Goal: Task Accomplishment & Management: Manage account settings

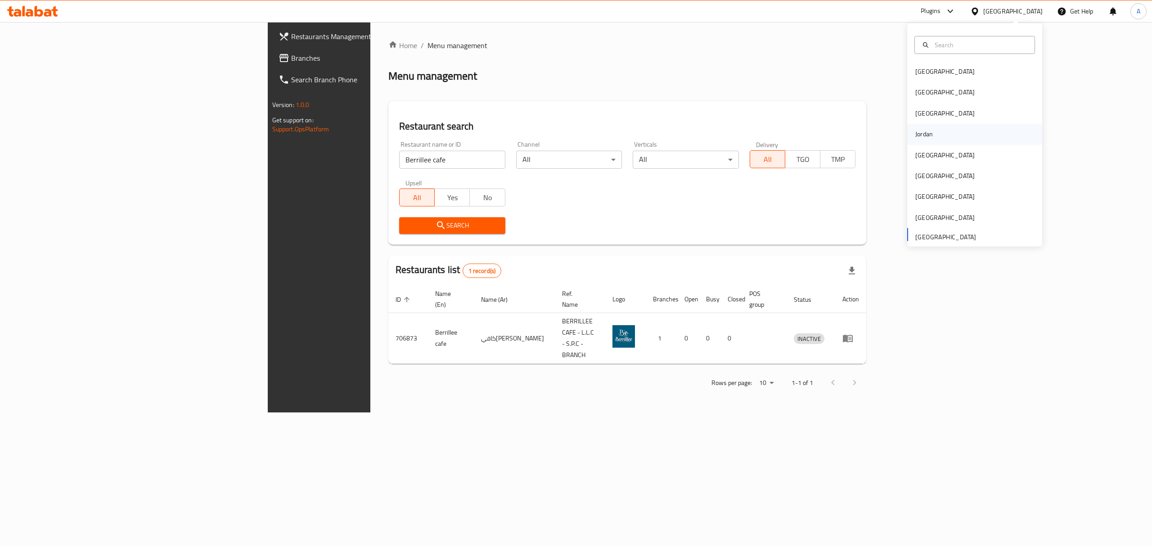
click at [955, 141] on div "Jordan" at bounding box center [974, 134] width 135 height 21
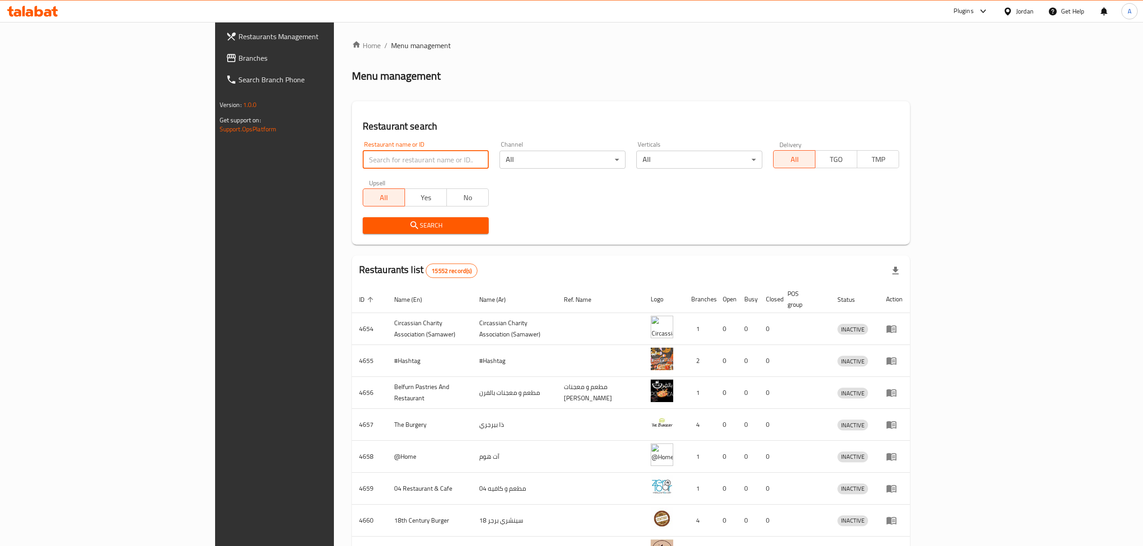
click at [363, 157] on input "search" at bounding box center [426, 160] width 126 height 18
paste input "ka3kawi"
type input "ka3kawi"
click button "Search" at bounding box center [426, 225] width 126 height 17
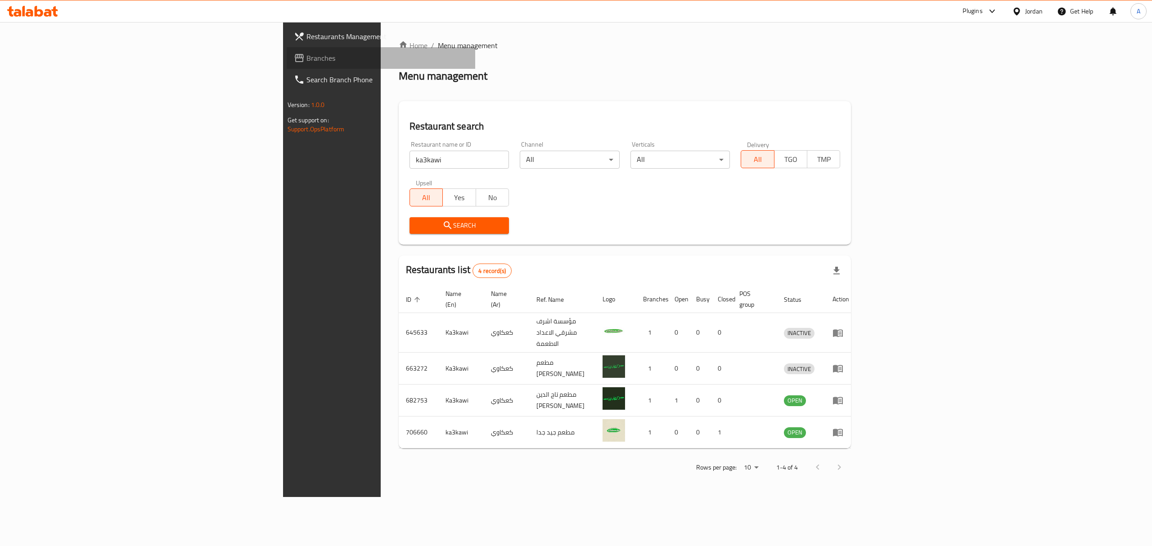
click at [306, 62] on span "Branches" at bounding box center [387, 58] width 162 height 11
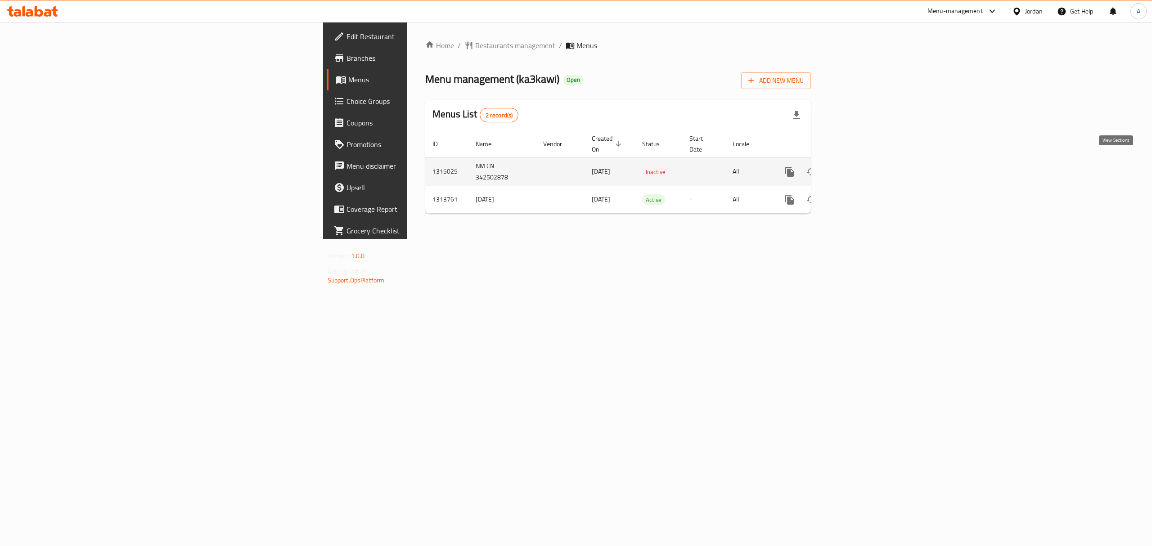
click at [860, 167] on icon "enhanced table" at bounding box center [854, 171] width 11 height 11
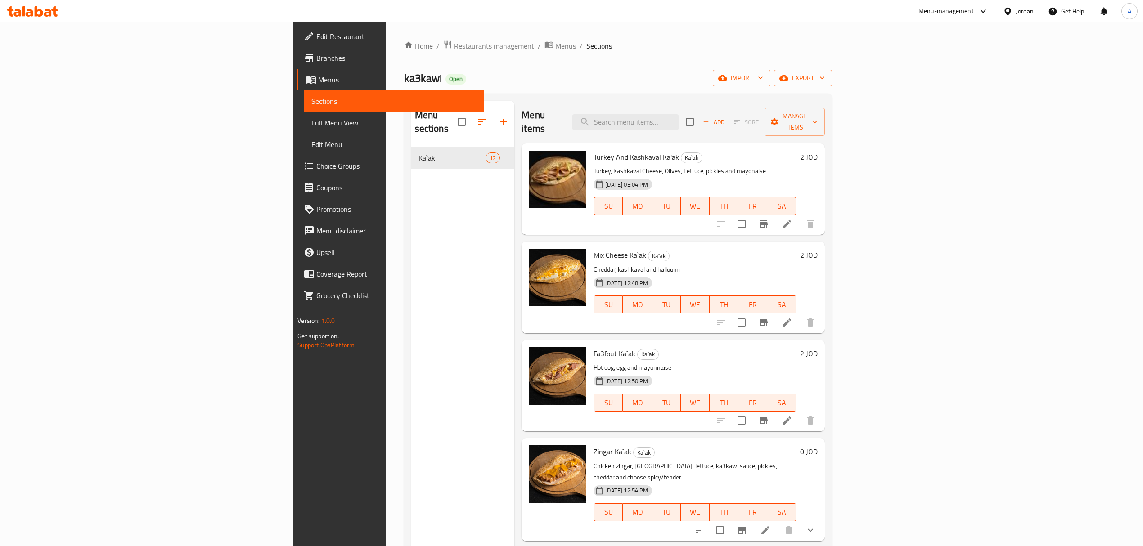
click at [566, 60] on div "Home / Restaurants management / Menus / Sections ka3kawi Open import export Men…" at bounding box center [618, 347] width 428 height 614
click at [311, 117] on span "Full Menu View" at bounding box center [393, 122] width 165 height 11
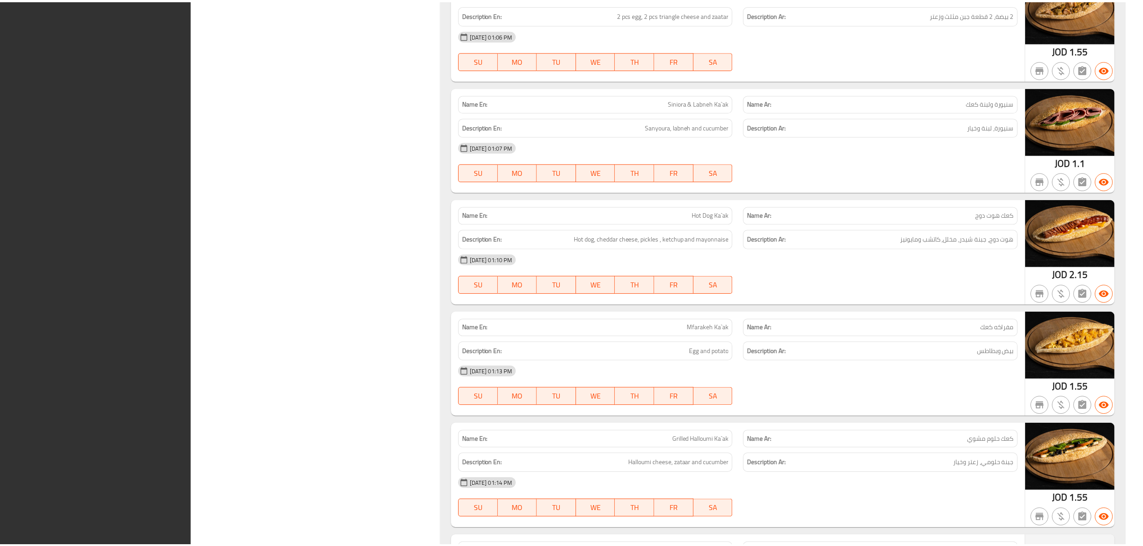
scroll to position [1048, 0]
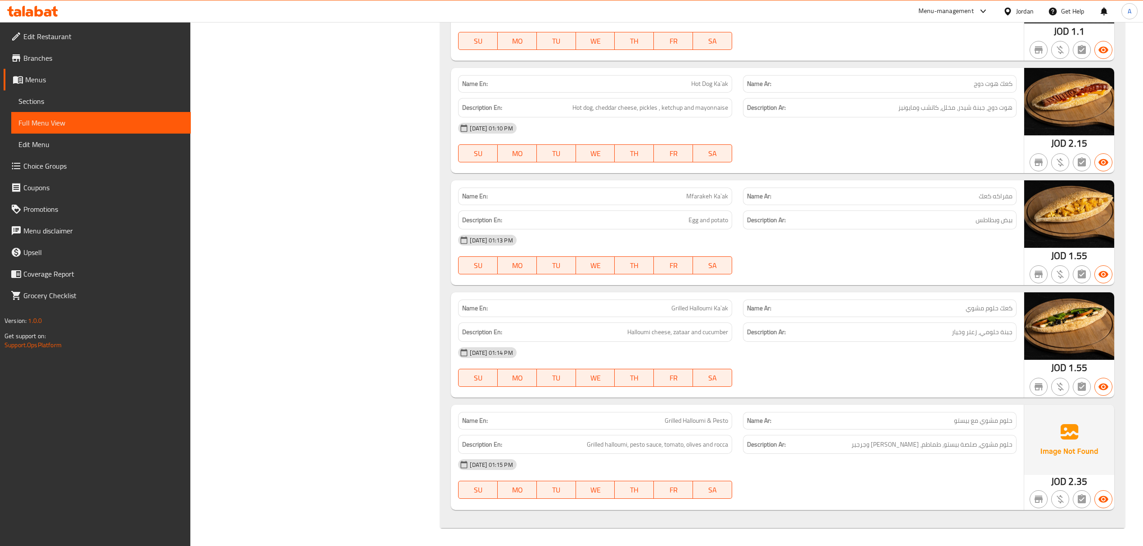
click at [1017, 12] on div "Jordan" at bounding box center [1025, 11] width 18 height 10
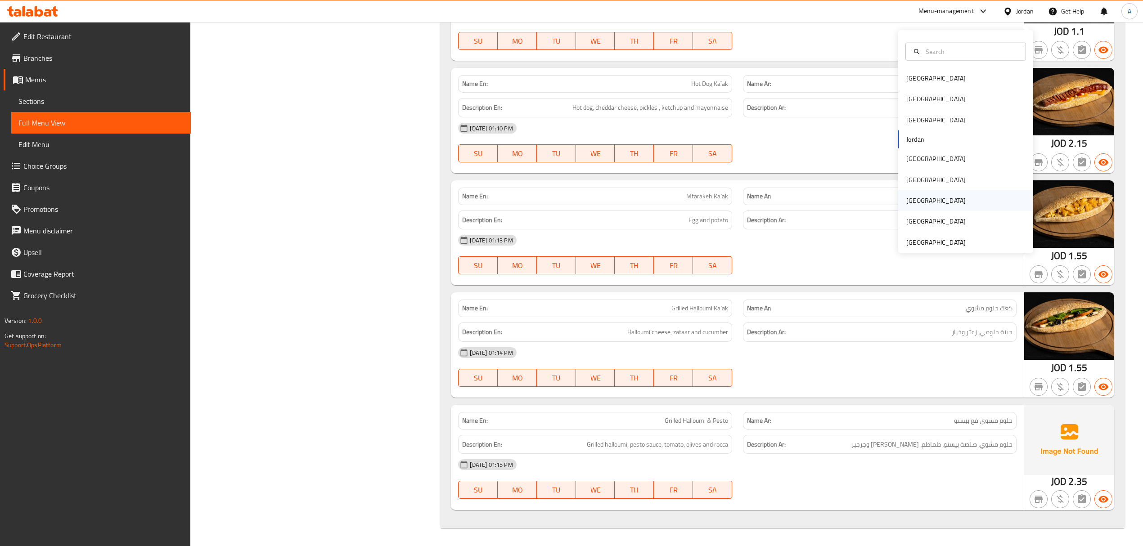
click at [906, 196] on div "Qatar" at bounding box center [935, 201] width 59 height 10
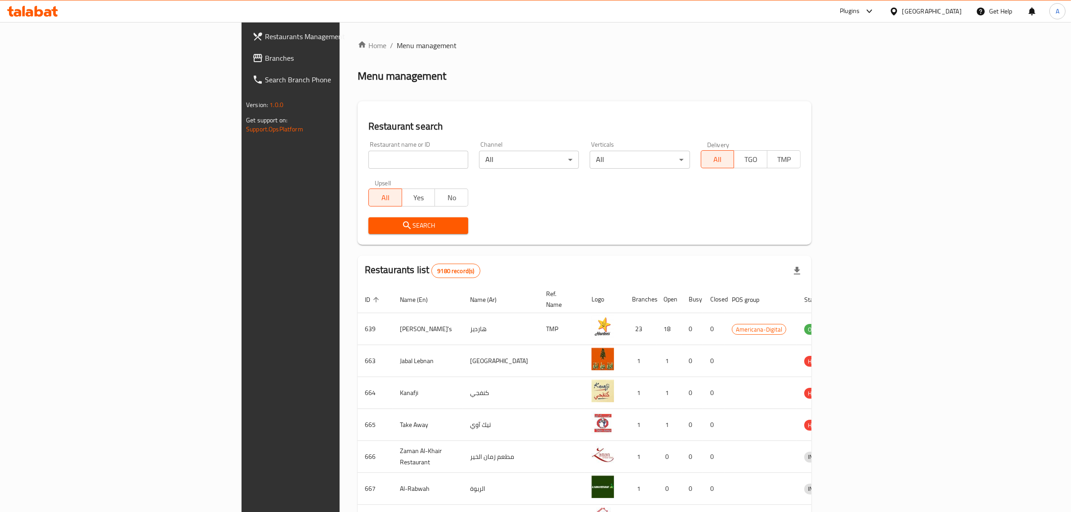
click at [368, 161] on input "search" at bounding box center [418, 160] width 100 height 18
paste input "Mutabbaq and Samosa"
type input "Mutabbaq and Samosa"
click button "Search" at bounding box center [418, 225] width 100 height 17
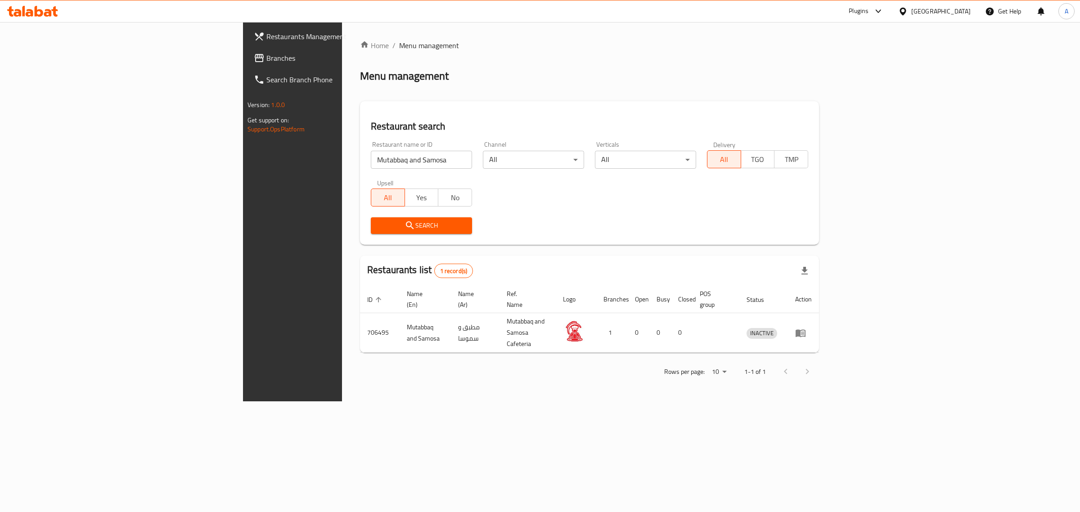
click at [956, 15] on div "Qatar" at bounding box center [940, 11] width 59 height 10
click at [862, 140] on div "Jordan" at bounding box center [902, 134] width 135 height 21
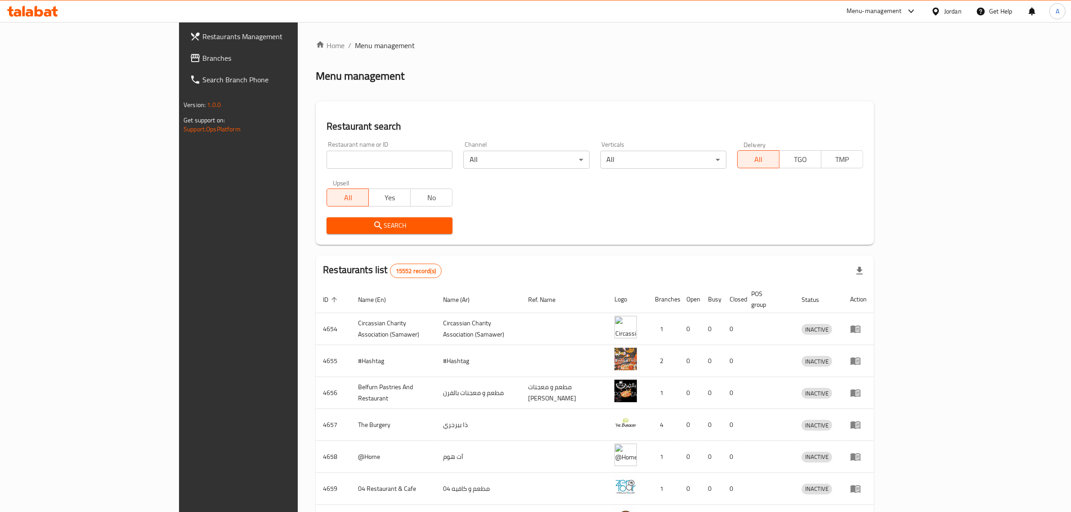
click at [338, 161] on input "search" at bounding box center [390, 160] width 126 height 18
paste input "RUBY SUSHI"
type input "RUBY SUSHI"
click button "Search" at bounding box center [390, 225] width 126 height 17
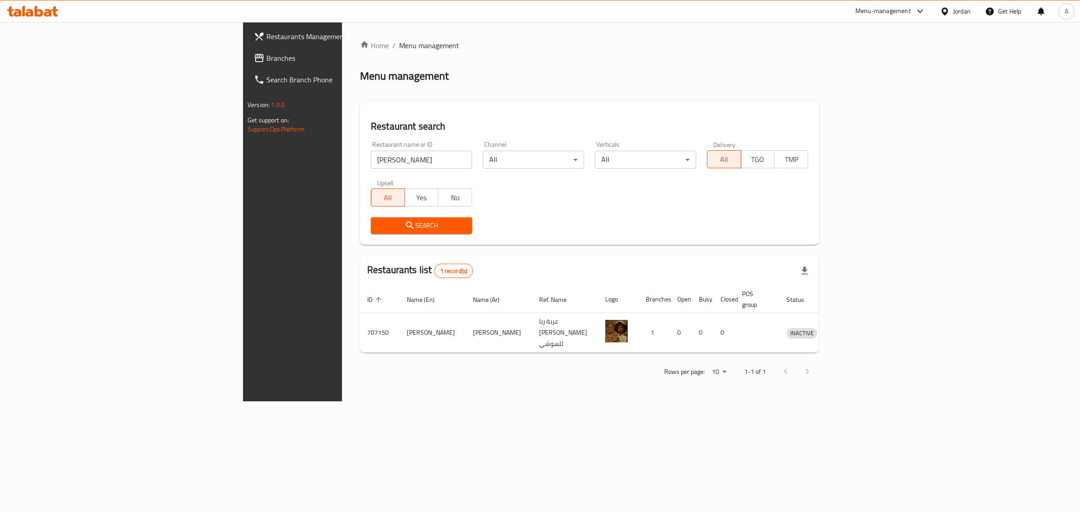
click at [972, 13] on div "Jordan" at bounding box center [955, 11] width 45 height 22
click at [970, 12] on div "Jordan" at bounding box center [955, 11] width 45 height 22
click at [965, 12] on div "Jordan" at bounding box center [962, 11] width 18 height 10
click at [864, 175] on div "[GEOGRAPHIC_DATA]" at bounding box center [902, 173] width 135 height 21
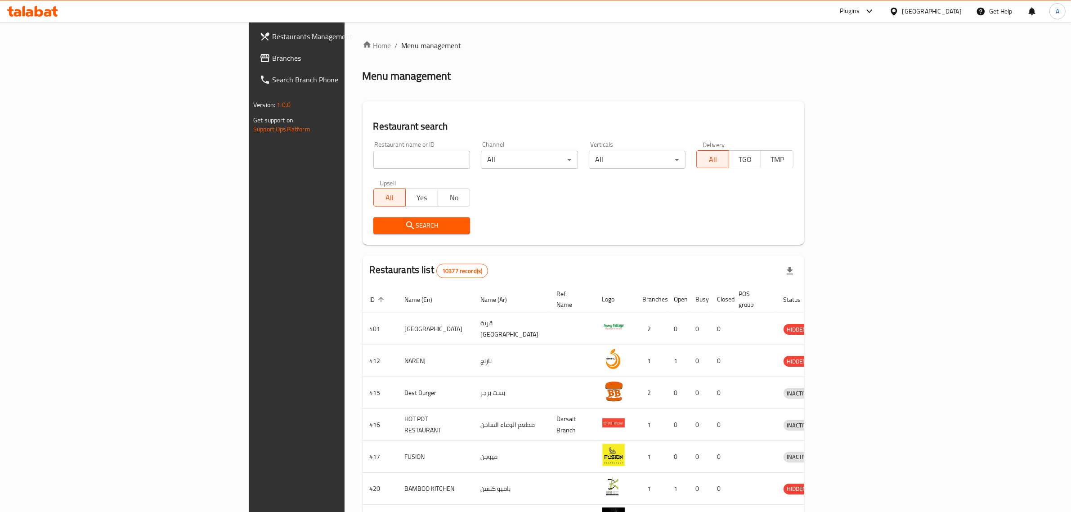
click at [373, 157] on input "search" at bounding box center [421, 160] width 97 height 18
paste input "SPICY HOTPOT"
type input "SPICY HOTPOT"
click button "Search" at bounding box center [421, 225] width 97 height 17
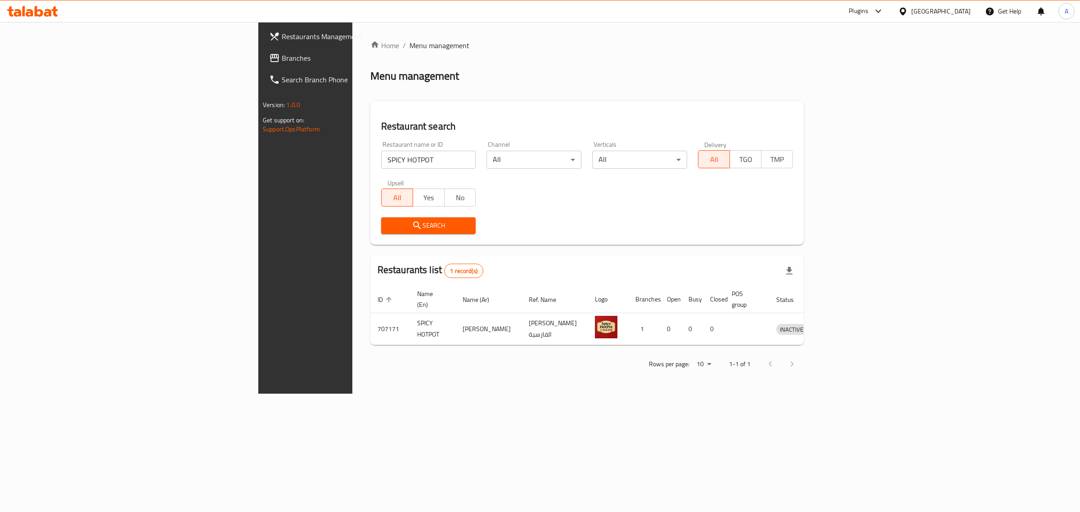
click at [961, 9] on div "[GEOGRAPHIC_DATA]" at bounding box center [940, 11] width 59 height 10
click at [864, 98] on div "Egypt" at bounding box center [902, 92] width 135 height 21
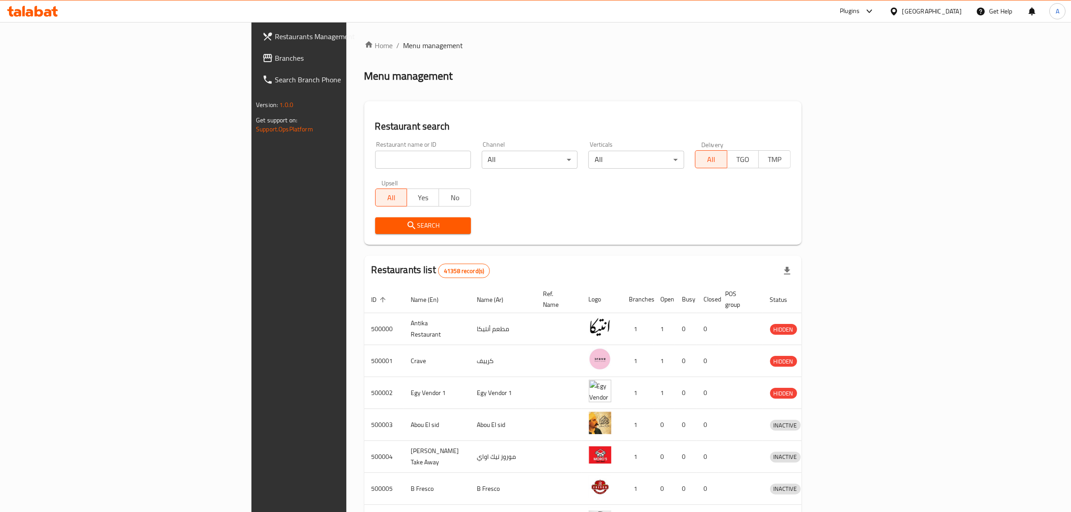
click at [375, 145] on div "Restaurant name or ID Restaurant name or ID" at bounding box center [423, 154] width 96 height 27
click at [375, 154] on input "search" at bounding box center [423, 160] width 96 height 18
paste input "Zawati"
type input "Zawati"
click button "Search" at bounding box center [423, 225] width 96 height 17
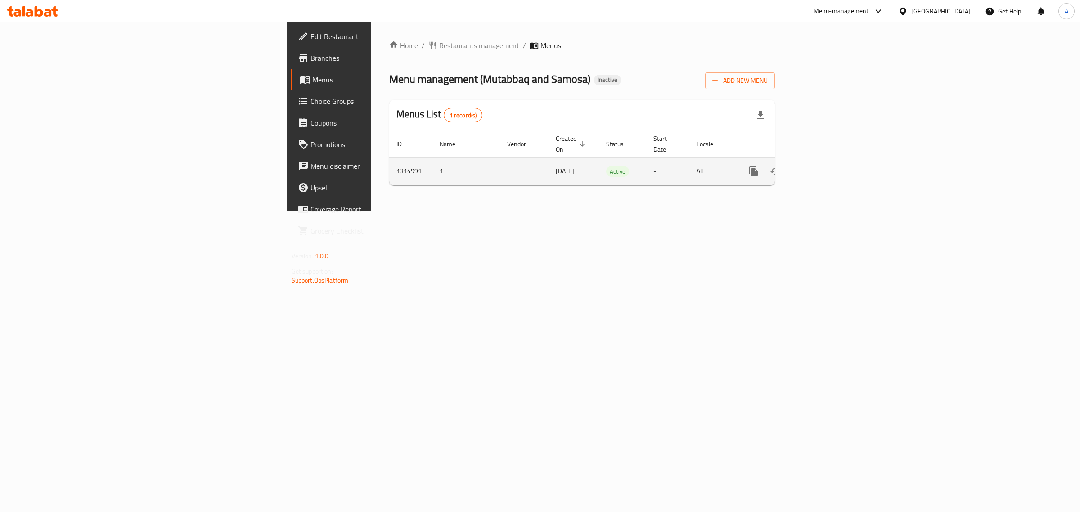
click at [824, 166] on icon "enhanced table" at bounding box center [818, 171] width 11 height 11
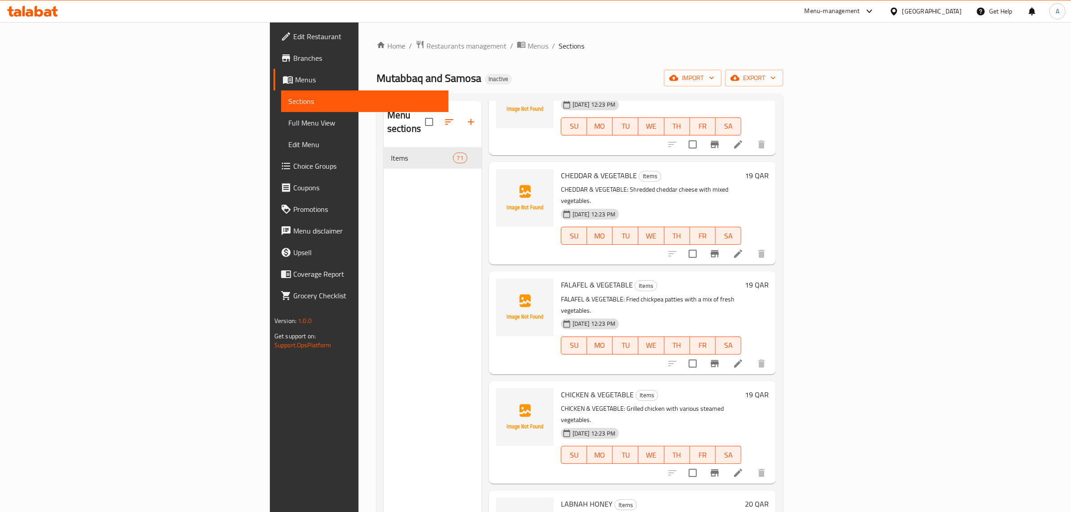
scroll to position [3768, 0]
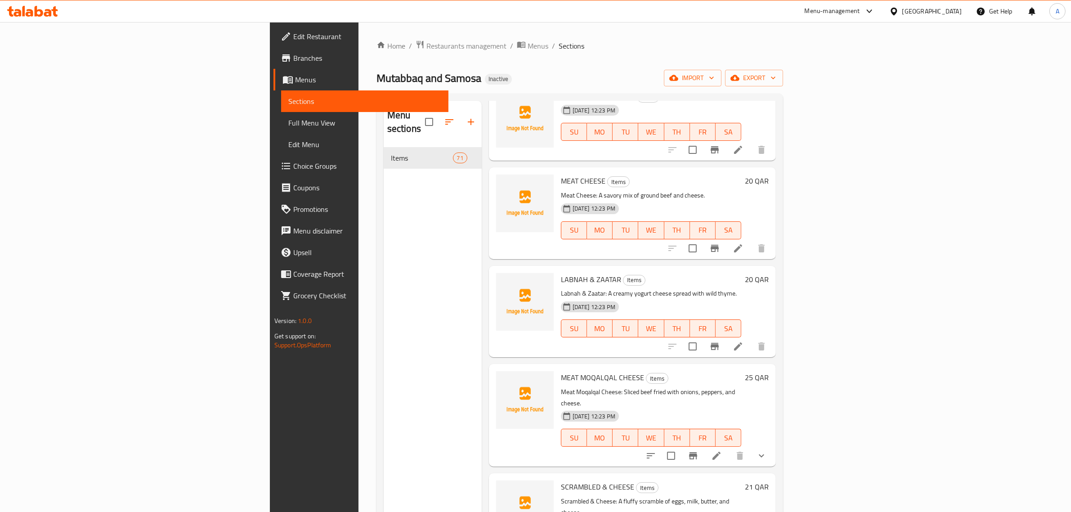
click at [386, 242] on div "Menu sections Items 71" at bounding box center [433, 357] width 98 height 512
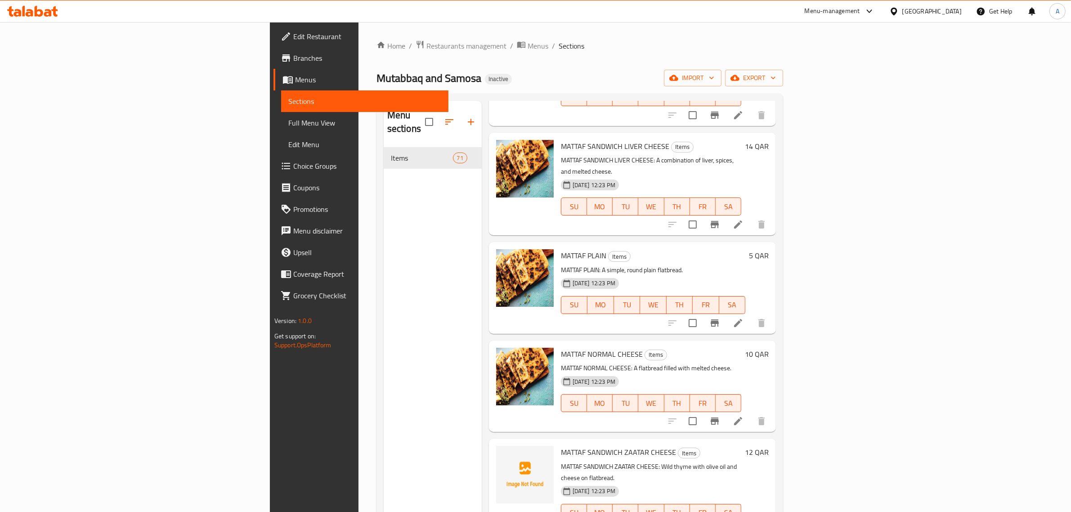
scroll to position [1518, 0]
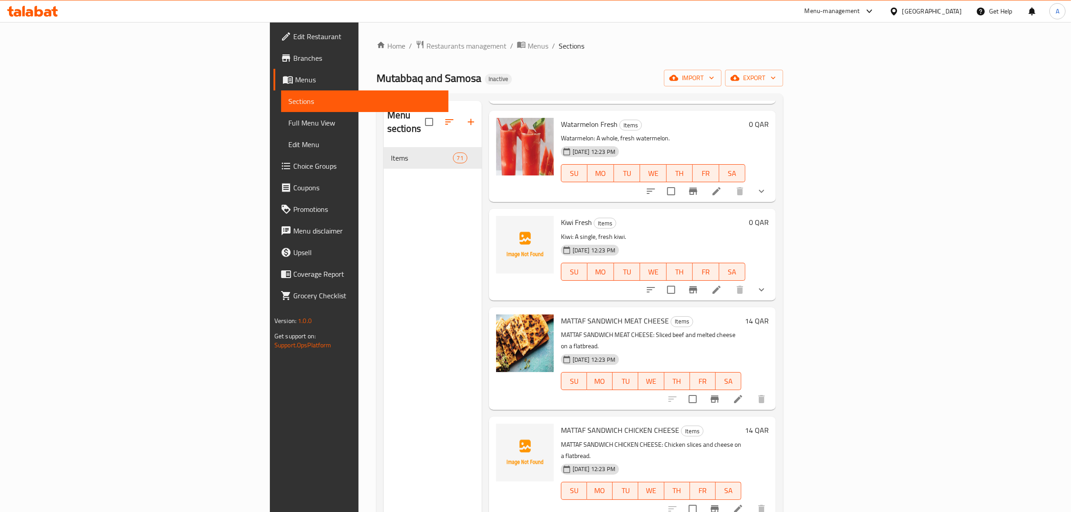
click at [288, 118] on span "Full Menu View" at bounding box center [364, 122] width 153 height 11
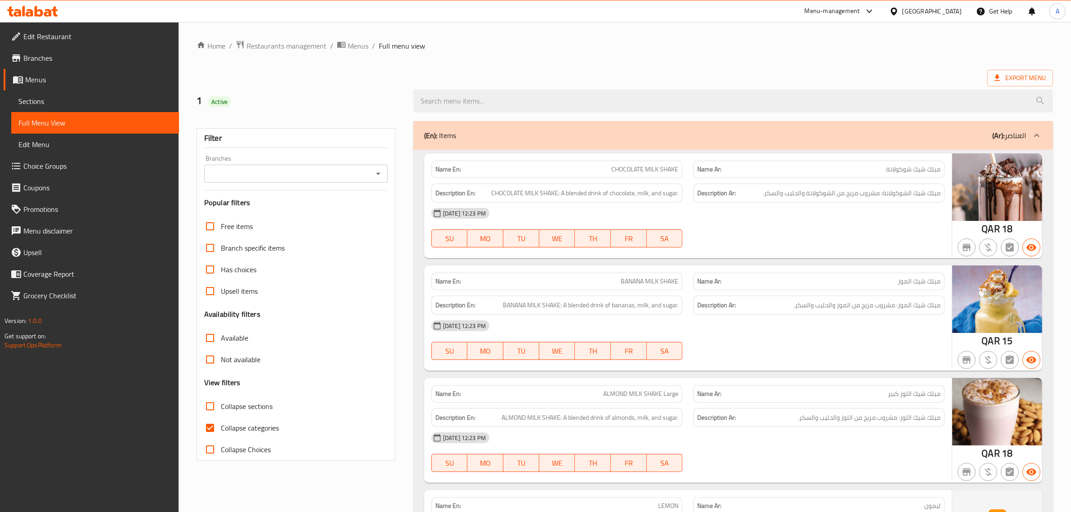
drag, startPoint x: 66, startPoint y: 91, endPoint x: 64, endPoint y: 104, distance: 12.8
click at [66, 91] on link "Sections" at bounding box center [95, 101] width 168 height 22
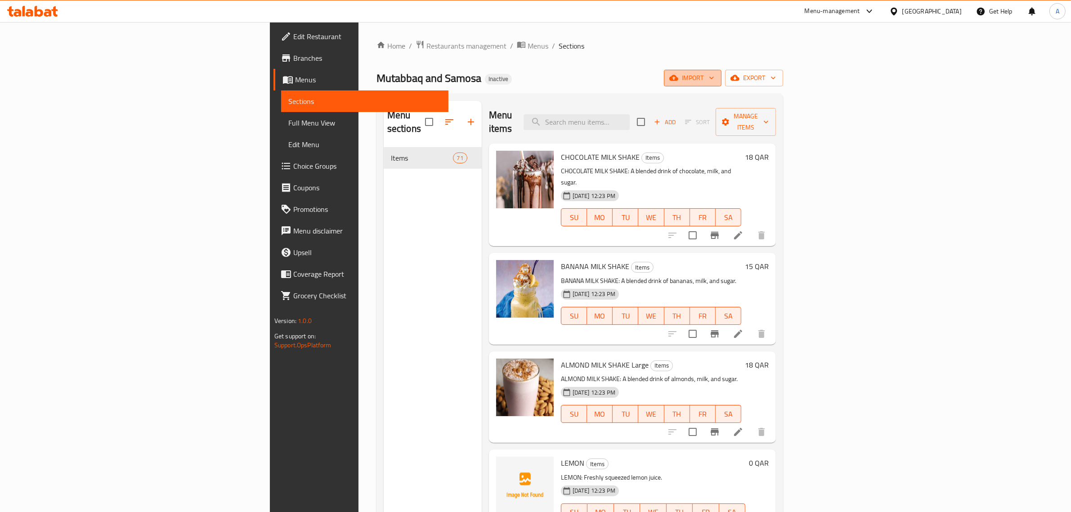
click at [714, 73] on span "import" at bounding box center [692, 77] width 43 height 11
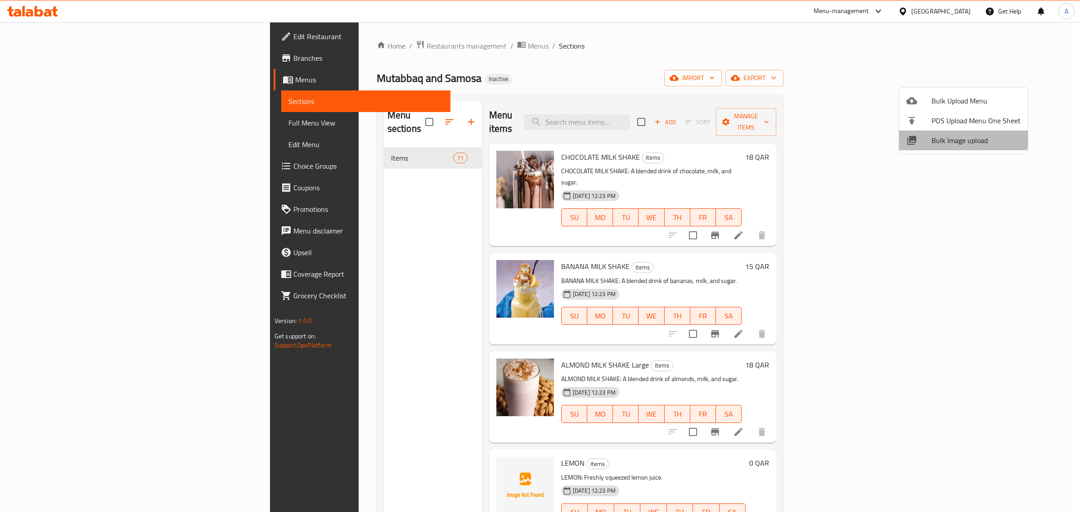
click at [938, 135] on span "Bulk Image upload" at bounding box center [975, 140] width 89 height 11
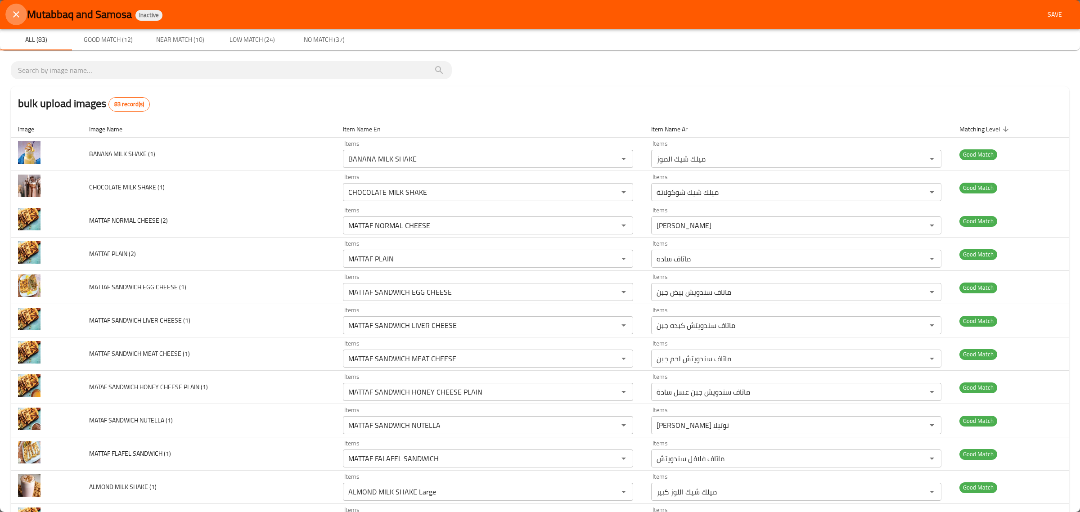
click at [12, 16] on icon "close" at bounding box center [16, 14] width 11 height 11
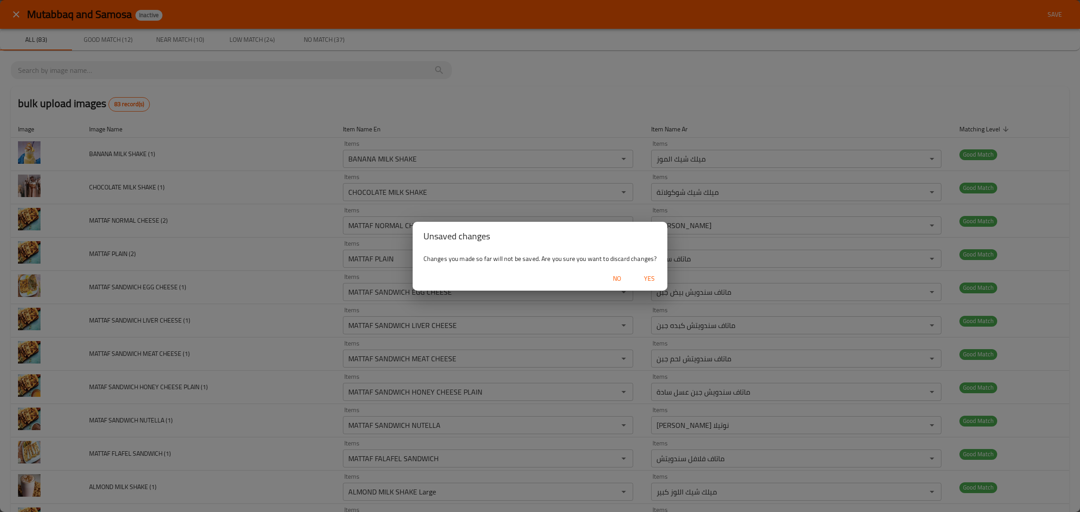
click at [649, 284] on span "Yes" at bounding box center [649, 278] width 22 height 11
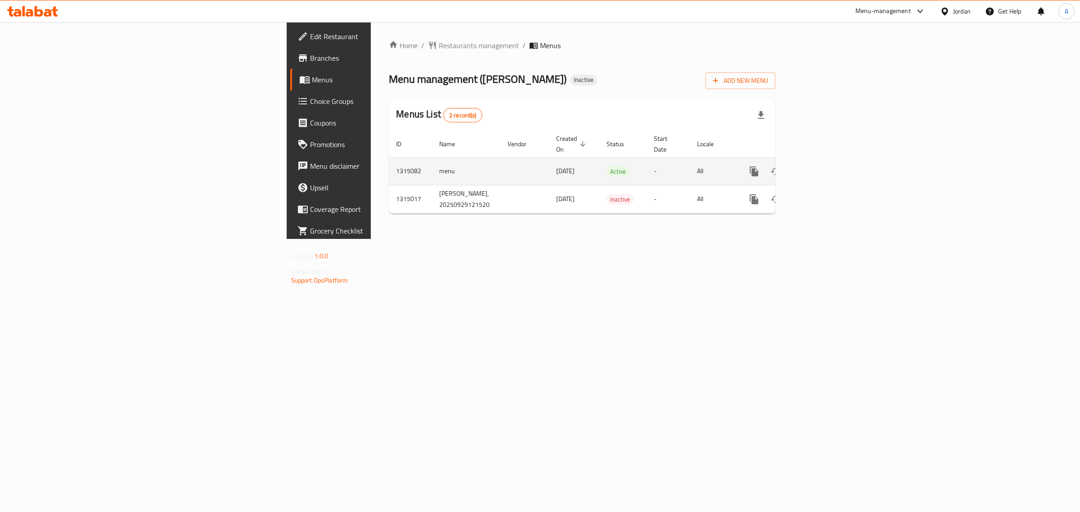
click at [830, 161] on link "enhanced table" at bounding box center [819, 172] width 22 height 22
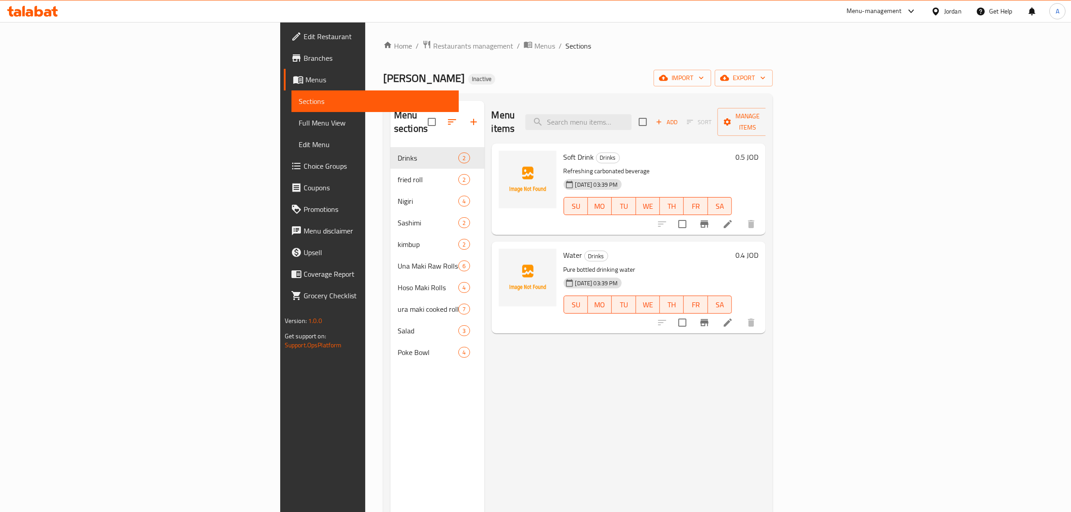
drag, startPoint x: 930, startPoint y: 79, endPoint x: 939, endPoint y: 79, distance: 9.0
click at [773, 79] on div "RUBY SUSHI Inactive import export" at bounding box center [578, 78] width 390 height 17
click at [704, 76] on span "import" at bounding box center [682, 77] width 43 height 11
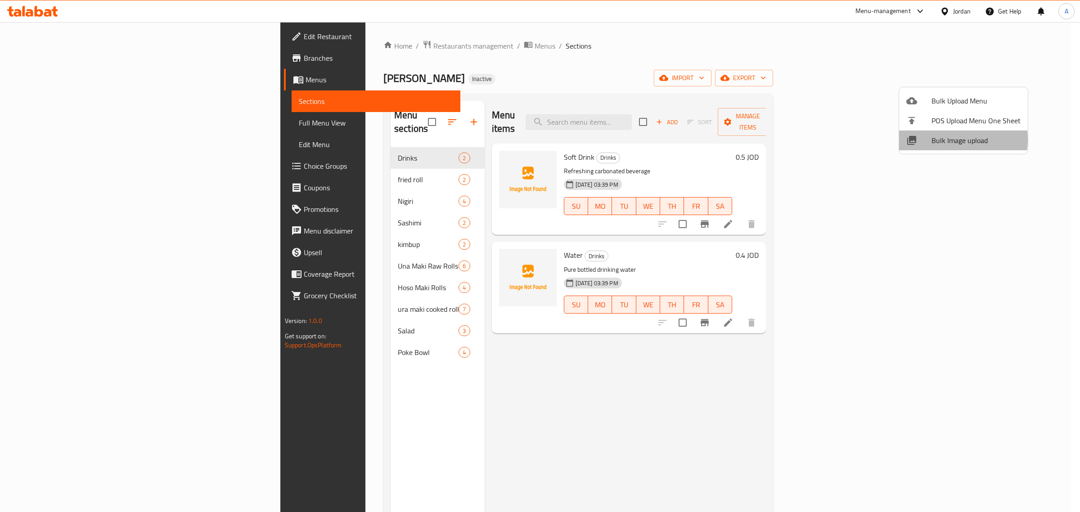
click at [945, 139] on span "Bulk Image upload" at bounding box center [975, 140] width 89 height 11
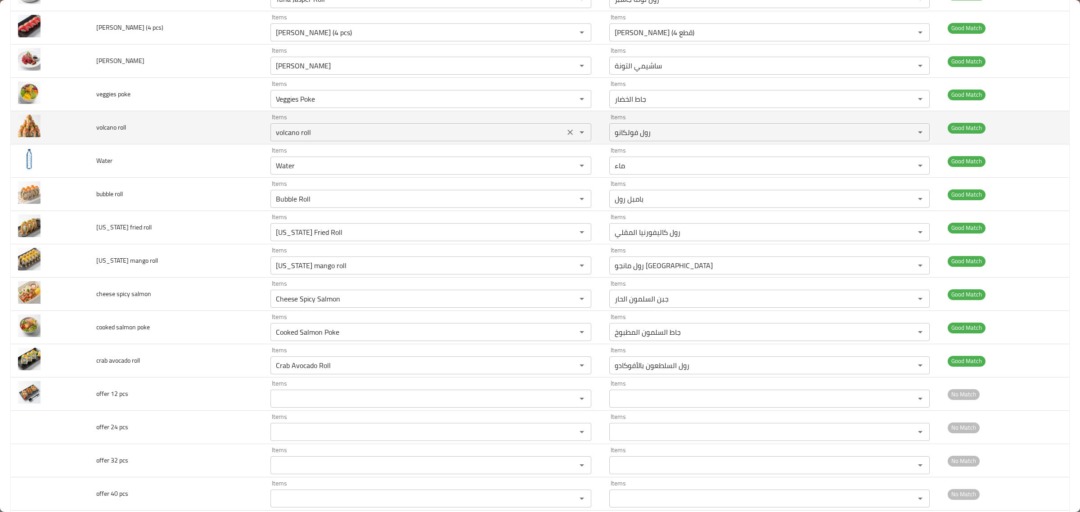
scroll to position [979, 0]
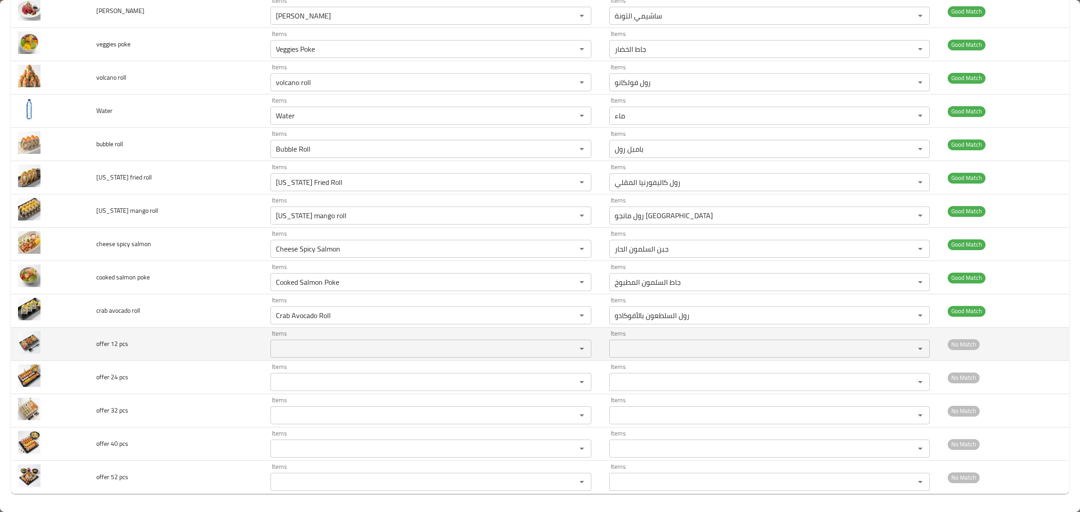
click at [341, 342] on pcs "Items" at bounding box center [417, 348] width 288 height 13
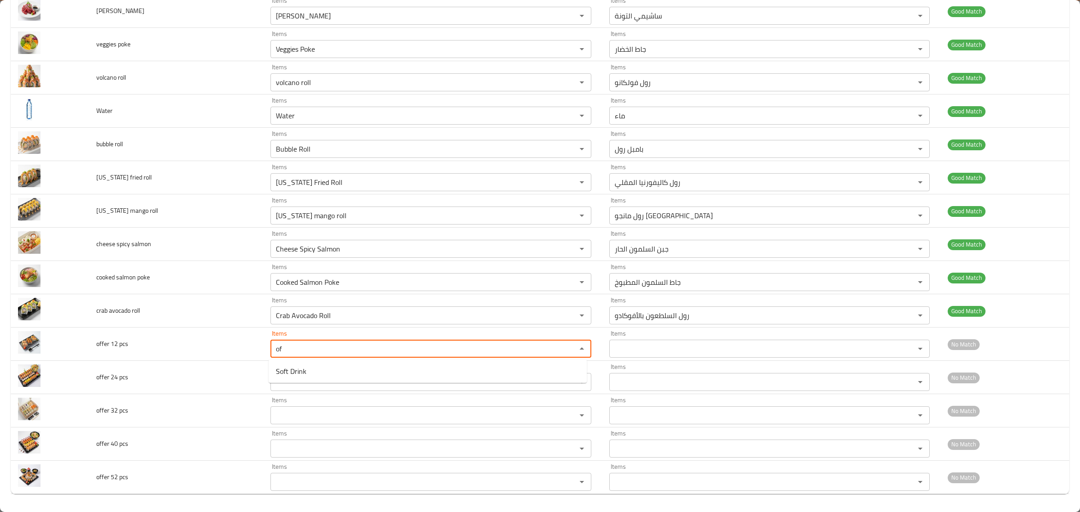
type pcs "o"
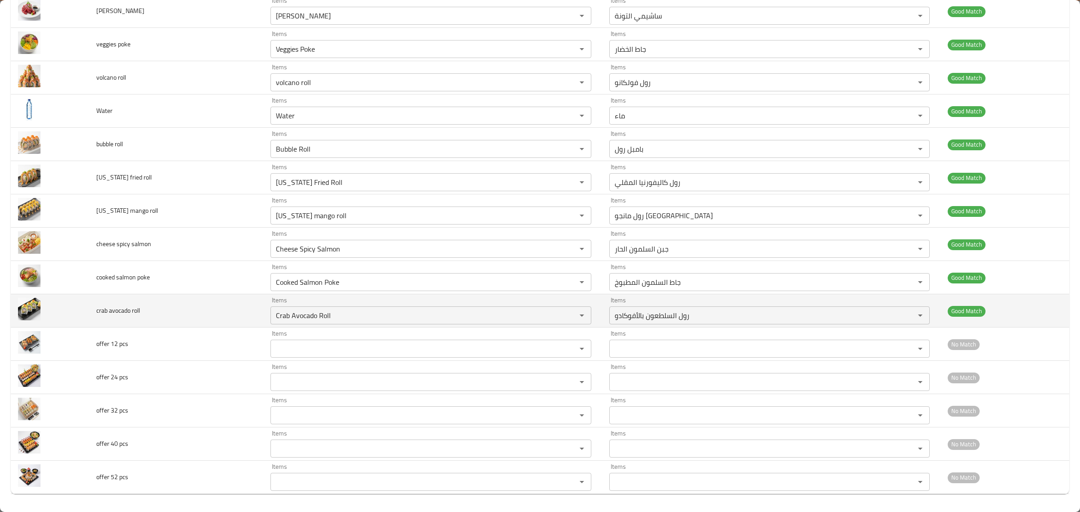
click at [191, 316] on td "crab avocado roll" at bounding box center [176, 310] width 175 height 33
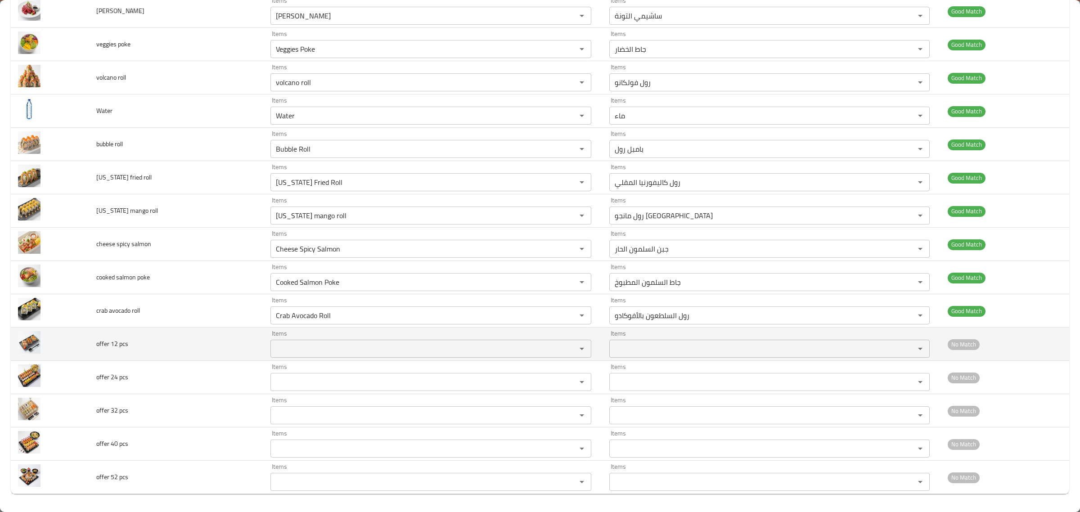
click at [107, 345] on span "offer 12 pcs" at bounding box center [112, 344] width 32 height 12
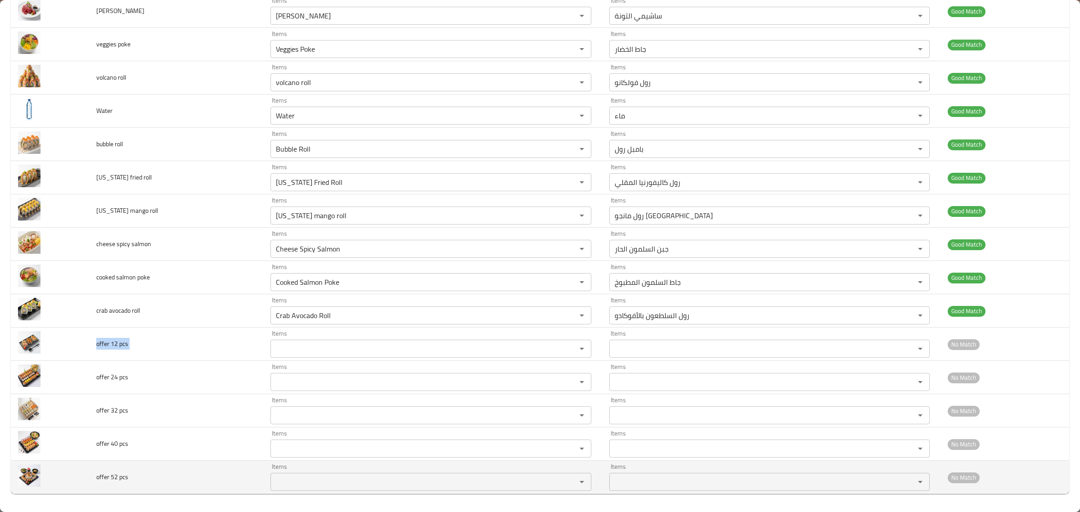
copy span "offer 12 pcs"
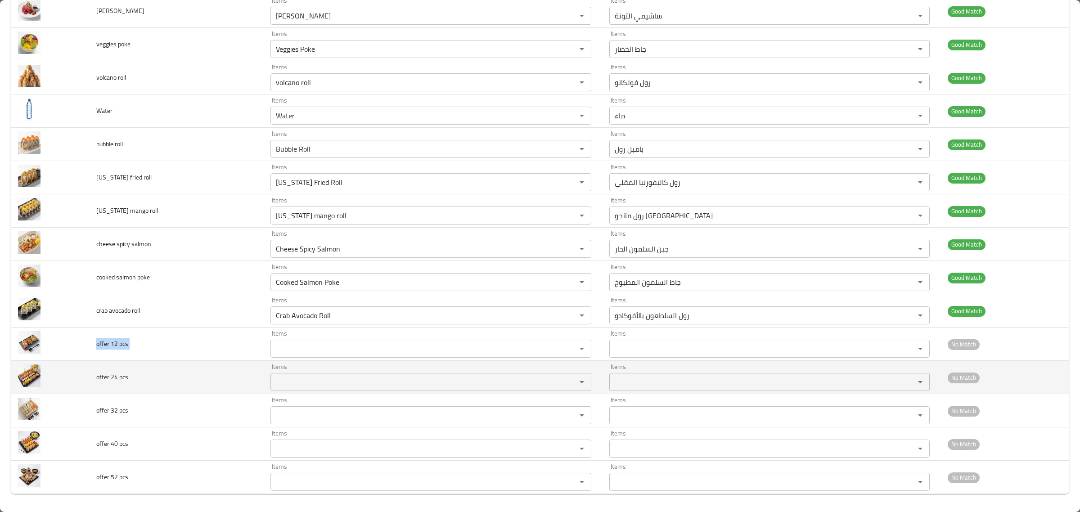
click at [103, 374] on span "offer 24 pcs" at bounding box center [112, 377] width 32 height 12
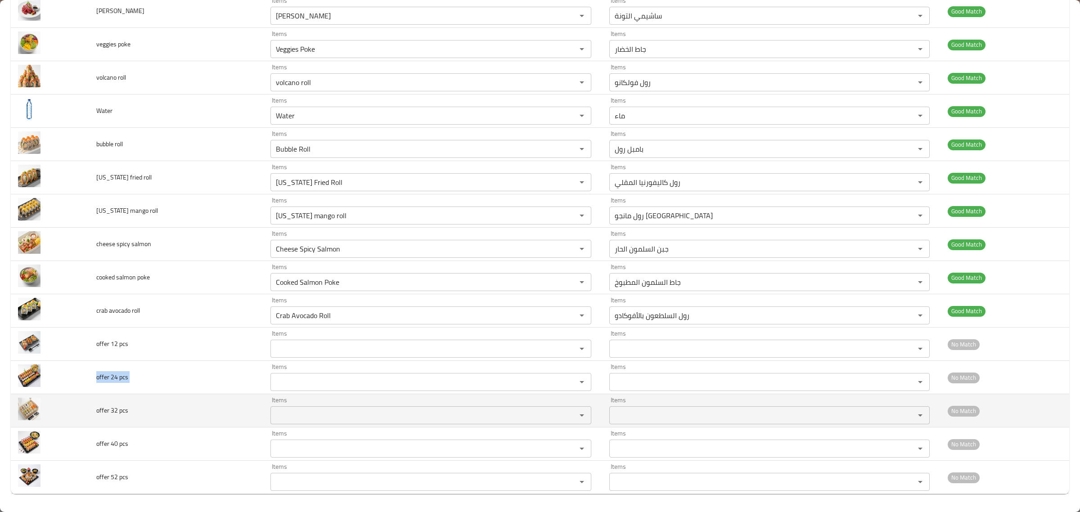
copy span "offer 24 pcs"
click at [122, 408] on span "offer 32 pcs" at bounding box center [112, 410] width 32 height 12
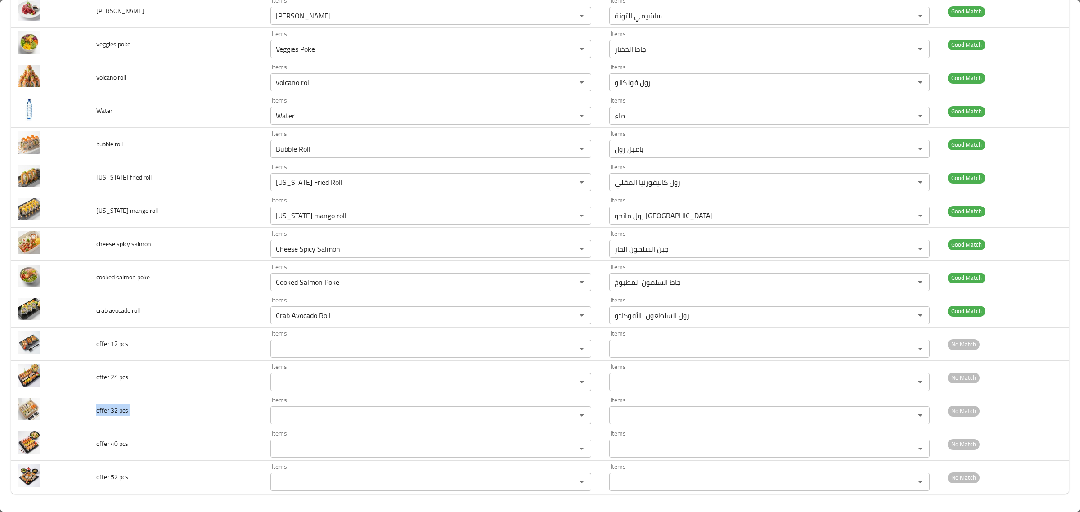
copy span "offer 32 pcs"
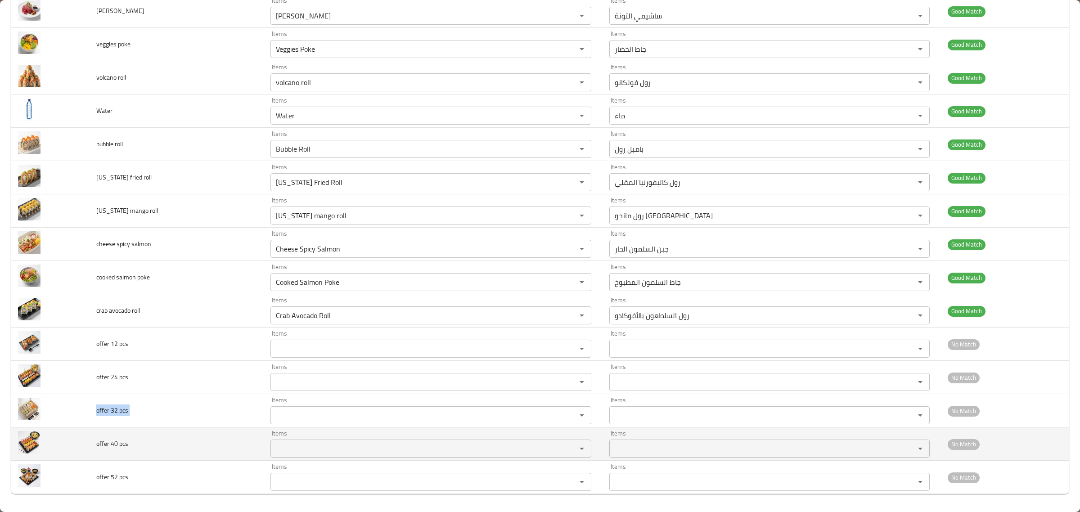
drag, startPoint x: 96, startPoint y: 453, endPoint x: 100, endPoint y: 443, distance: 10.9
click at [96, 453] on td "offer 40 pcs" at bounding box center [176, 443] width 175 height 33
click at [103, 438] on span "offer 40 pcs" at bounding box center [112, 444] width 32 height 12
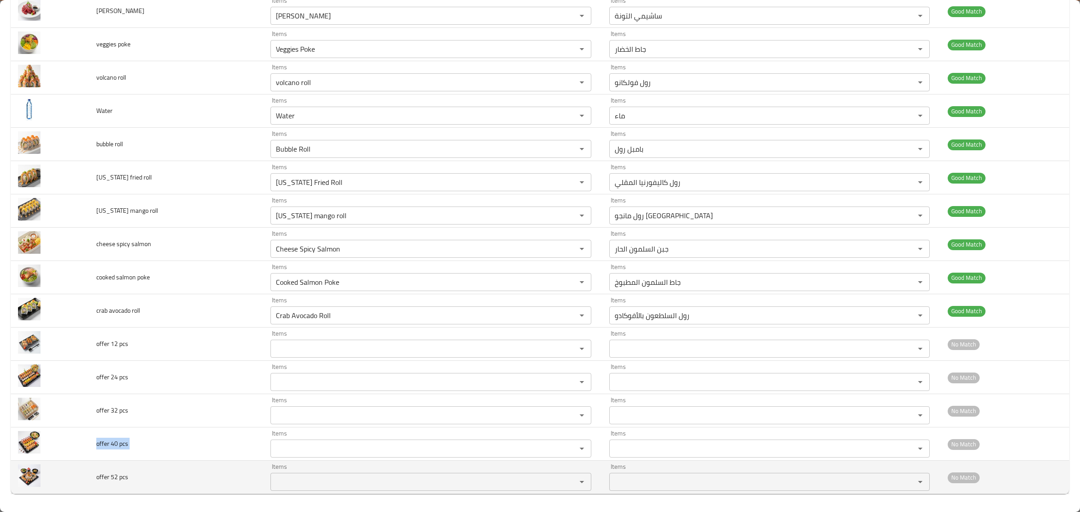
copy span "offer 40 pcs"
click at [103, 473] on span "offer 52 pcs" at bounding box center [112, 477] width 32 height 12
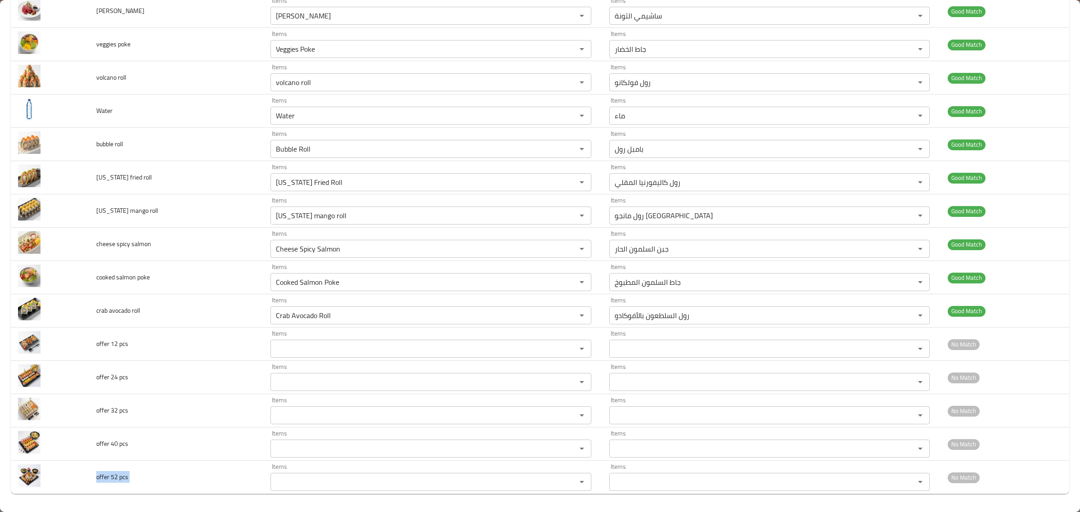
copy span "offer 52 pcs"
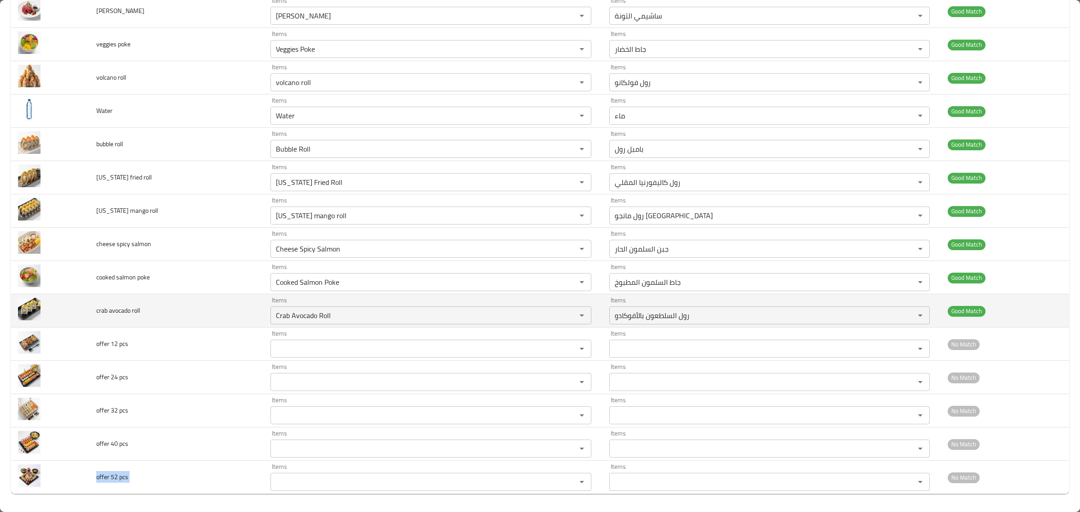
drag, startPoint x: 191, startPoint y: 315, endPoint x: 202, endPoint y: 307, distance: 13.9
click at [191, 315] on td "crab avocado roll" at bounding box center [176, 310] width 175 height 33
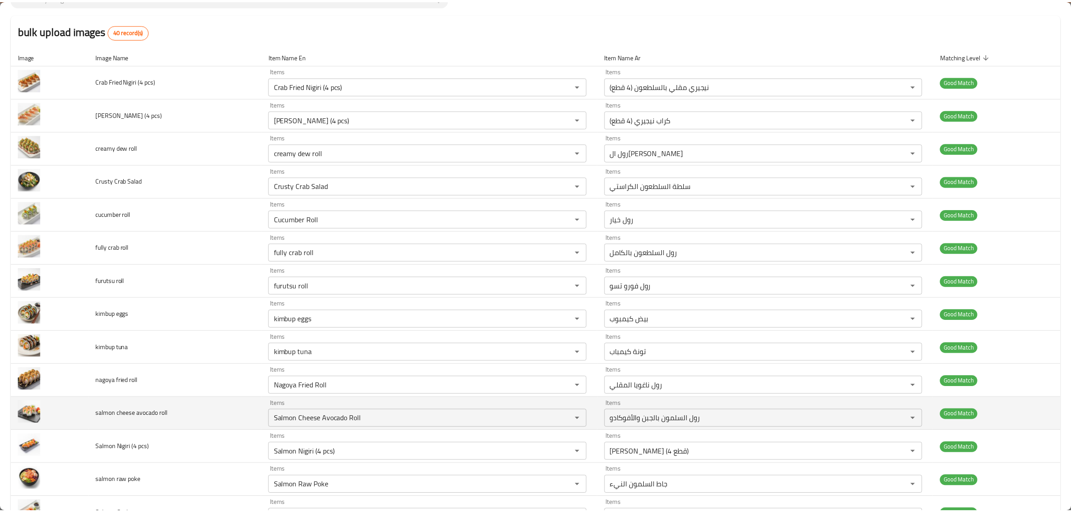
scroll to position [0, 0]
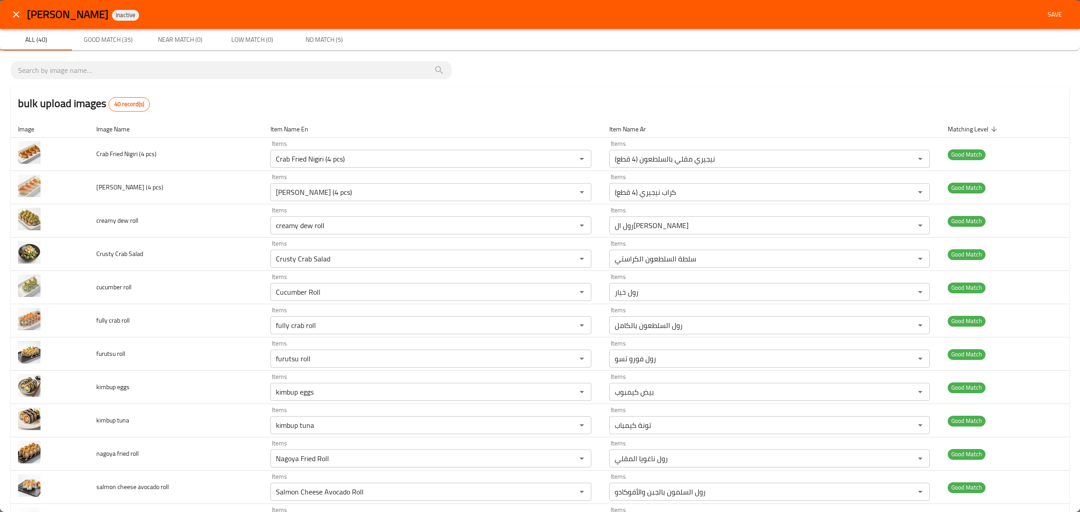
click at [1040, 18] on button "Save" at bounding box center [1054, 14] width 29 height 17
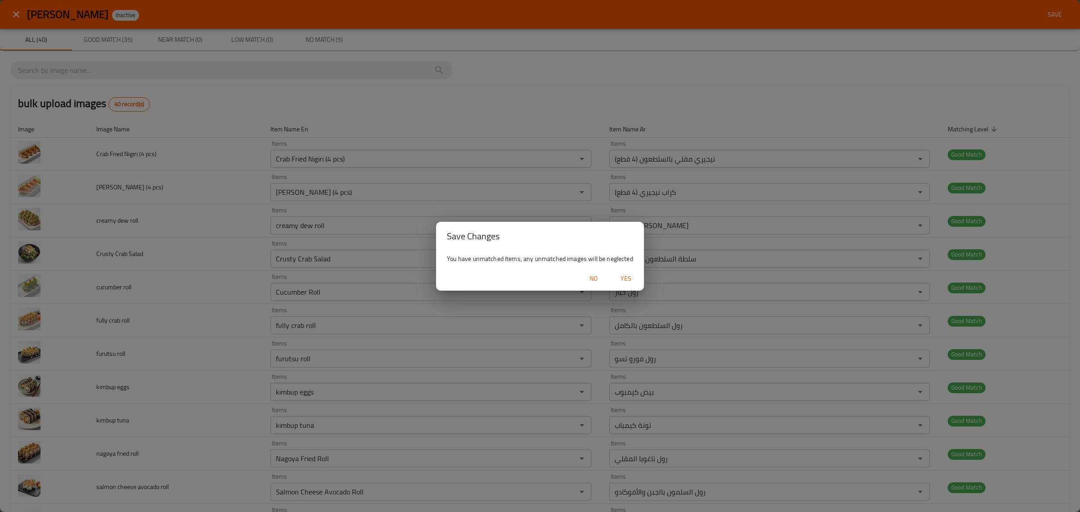
click at [621, 278] on span "Yes" at bounding box center [626, 278] width 22 height 11
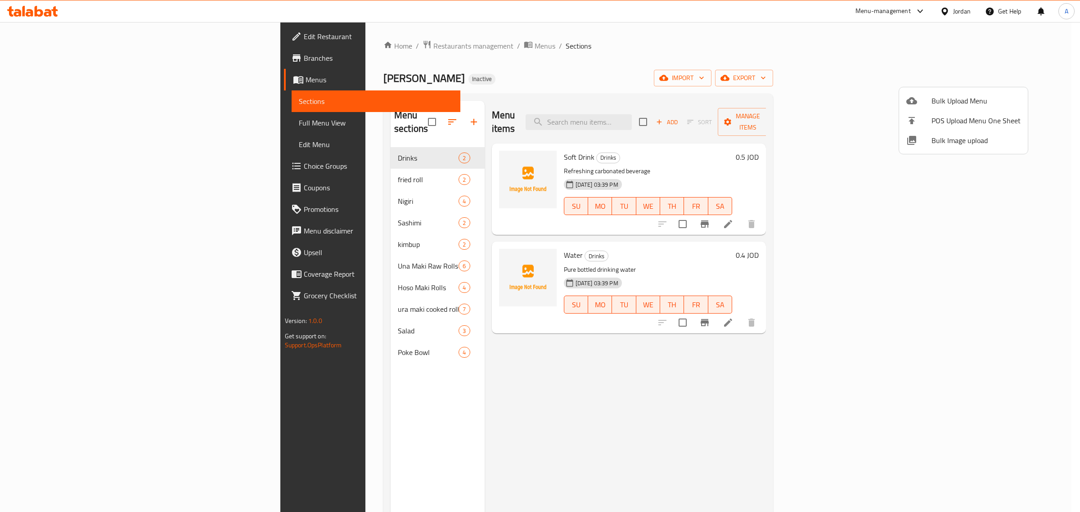
click at [298, 161] on div at bounding box center [540, 256] width 1080 height 512
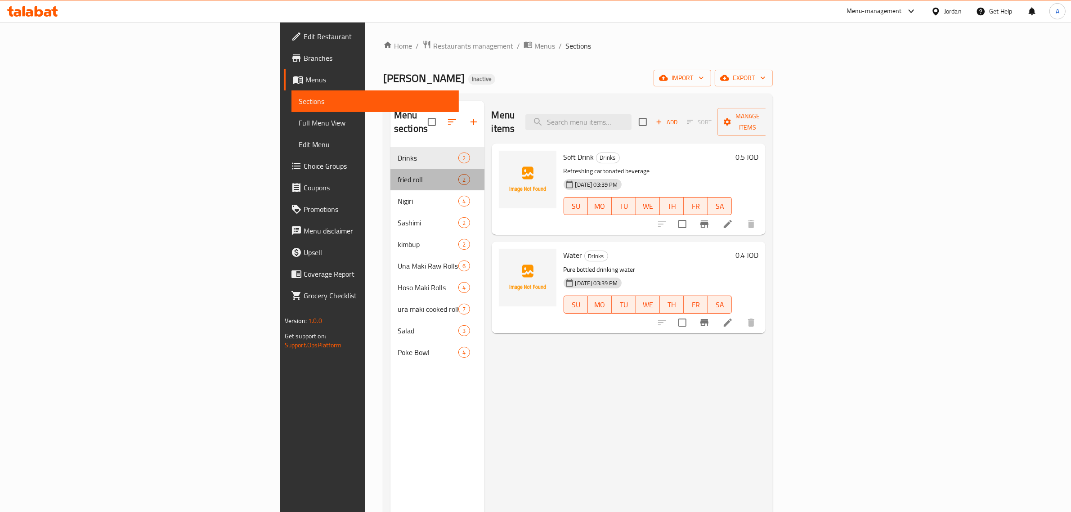
click at [398, 174] on span "fried roll" at bounding box center [428, 179] width 61 height 11
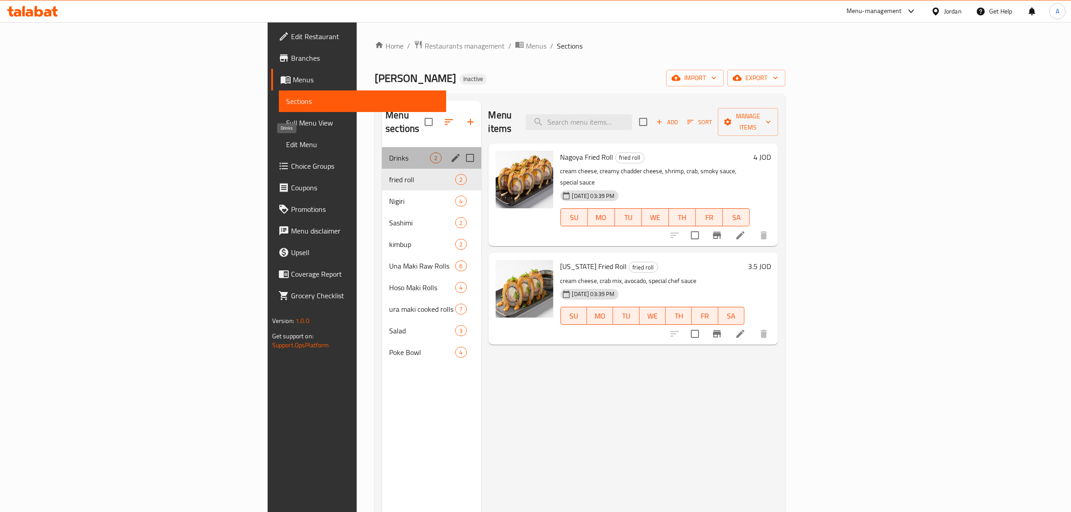
click at [389, 153] on span "Drinks" at bounding box center [409, 158] width 41 height 11
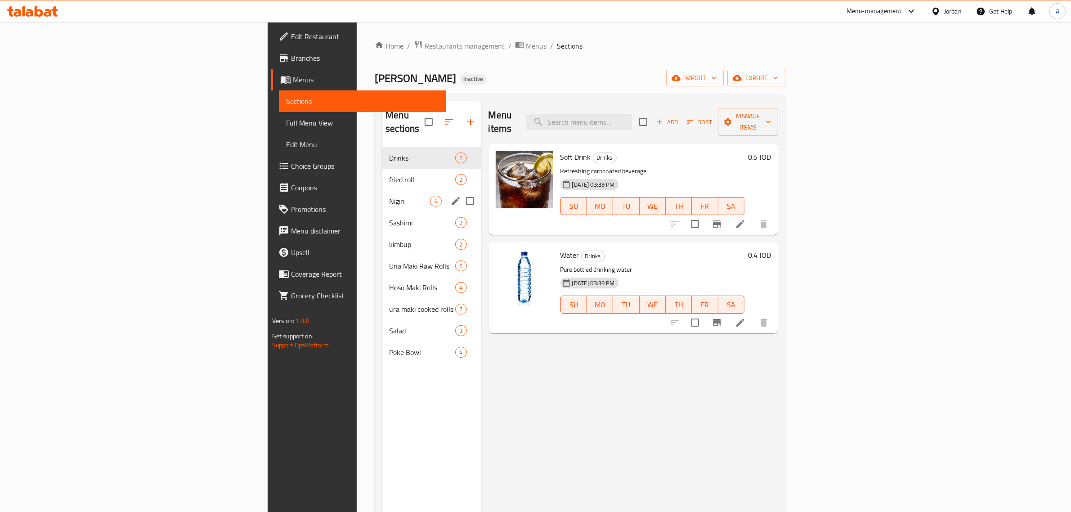
click at [382, 190] on div "Nigiri 4" at bounding box center [431, 201] width 99 height 22
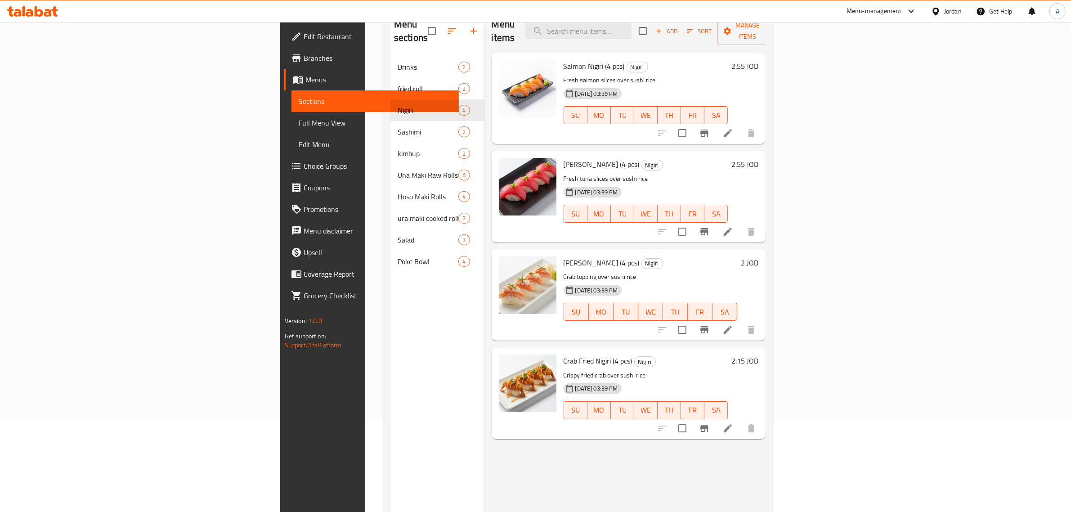
scroll to position [126, 0]
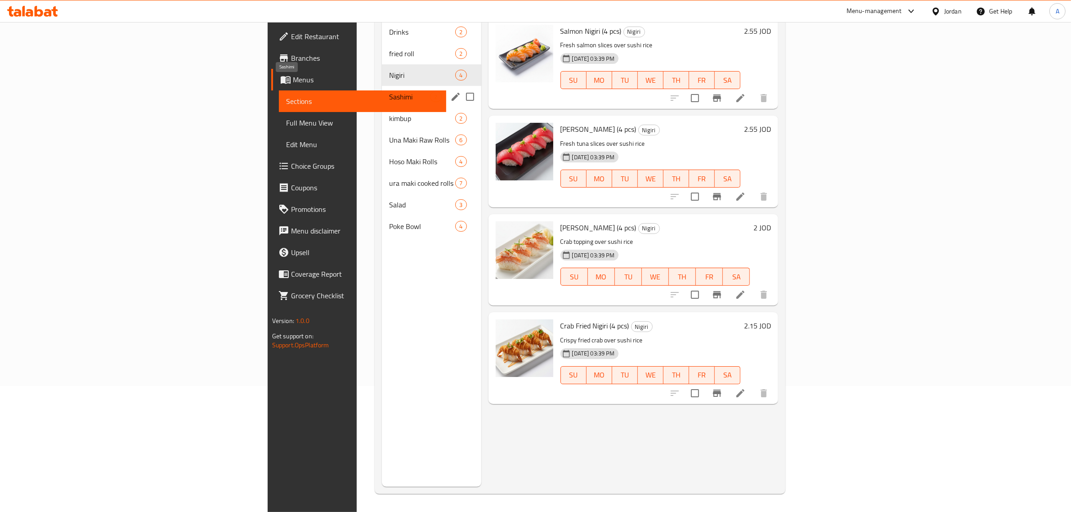
click at [389, 91] on span "Sashimi" at bounding box center [409, 96] width 41 height 11
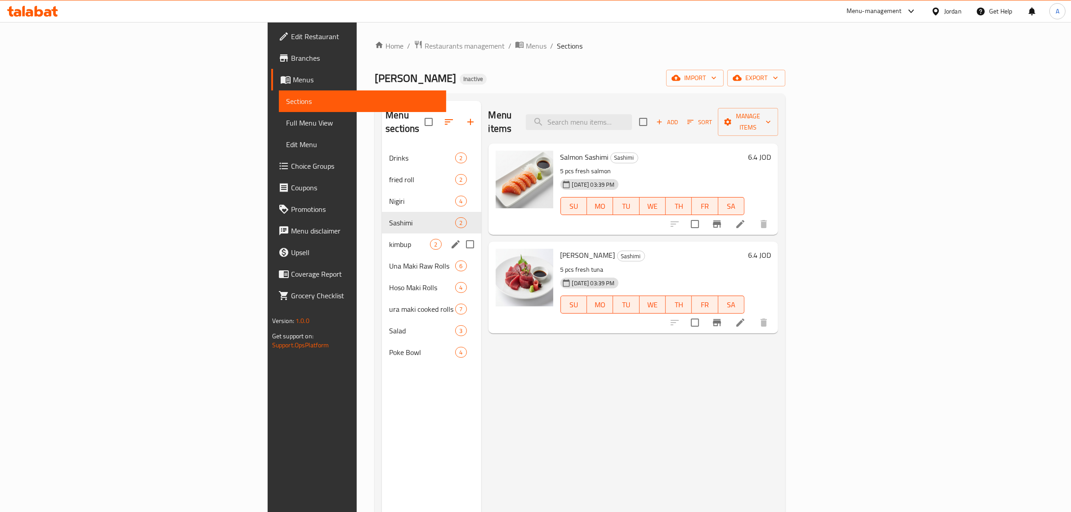
click at [389, 239] on span "kimbup" at bounding box center [409, 244] width 41 height 11
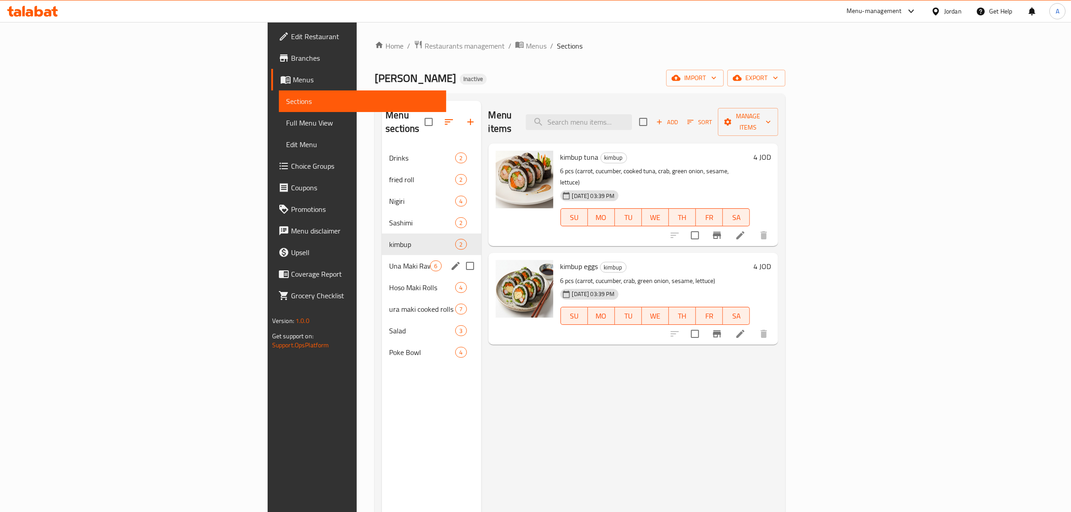
click at [389, 260] on span "Una Maki Raw Rolls" at bounding box center [409, 265] width 41 height 11
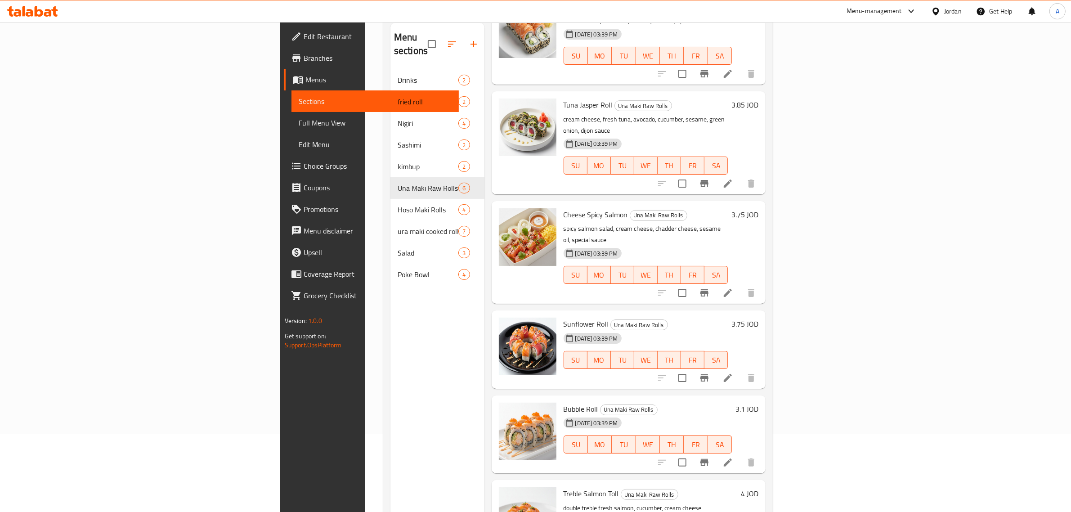
scroll to position [126, 0]
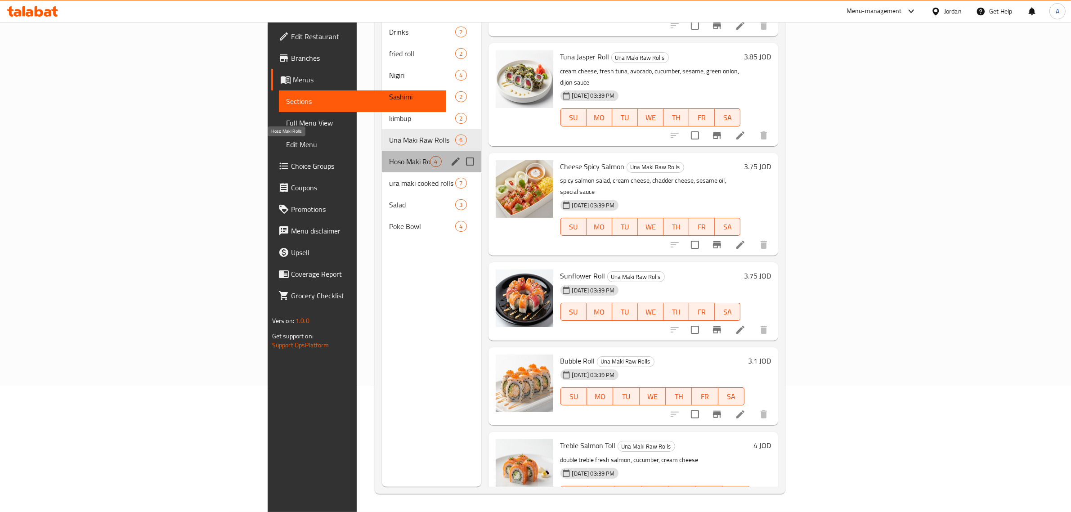
click at [389, 156] on span "Hoso Maki Rolls" at bounding box center [409, 161] width 41 height 11
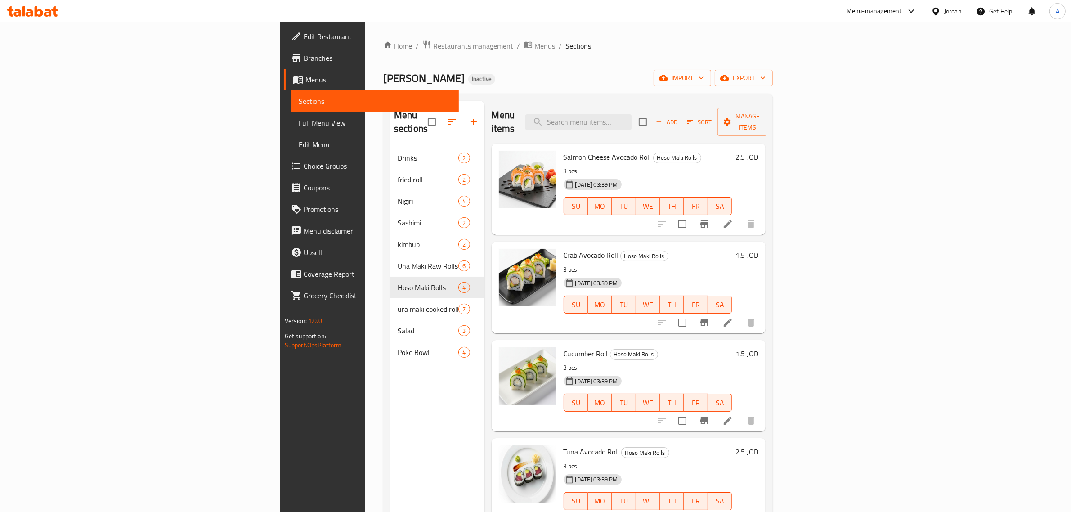
scroll to position [126, 0]
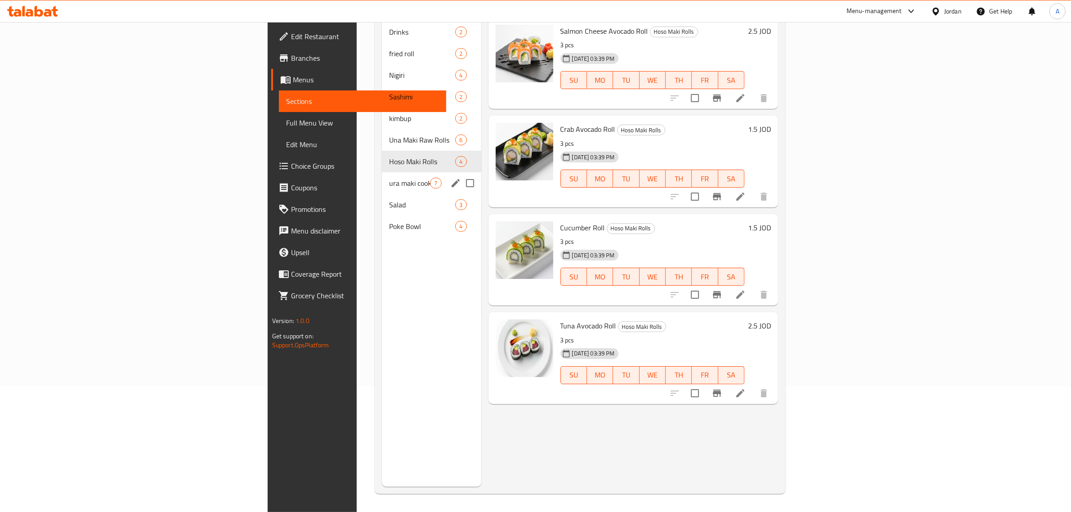
click at [382, 176] on div "ura maki cooked rolls 7" at bounding box center [431, 183] width 99 height 22
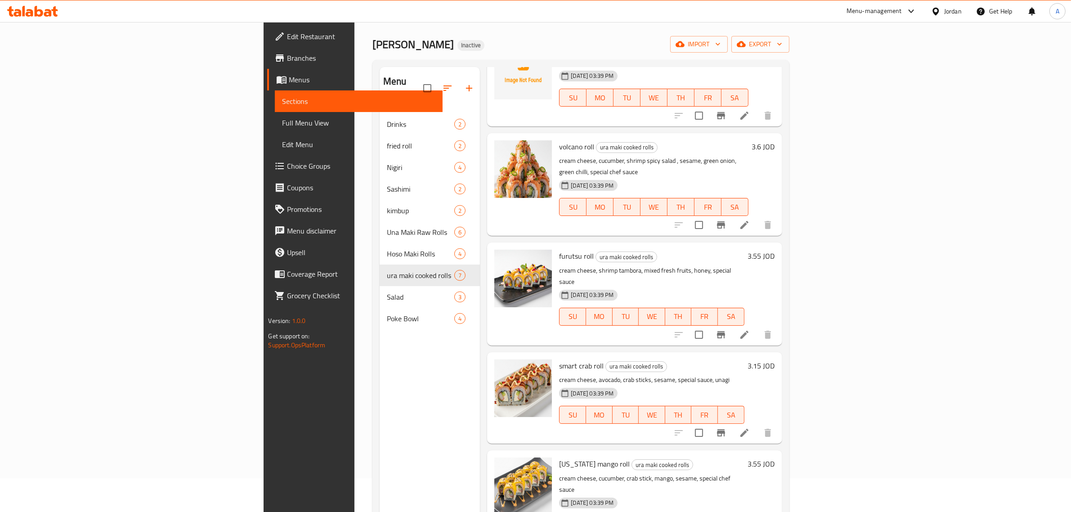
scroll to position [126, 0]
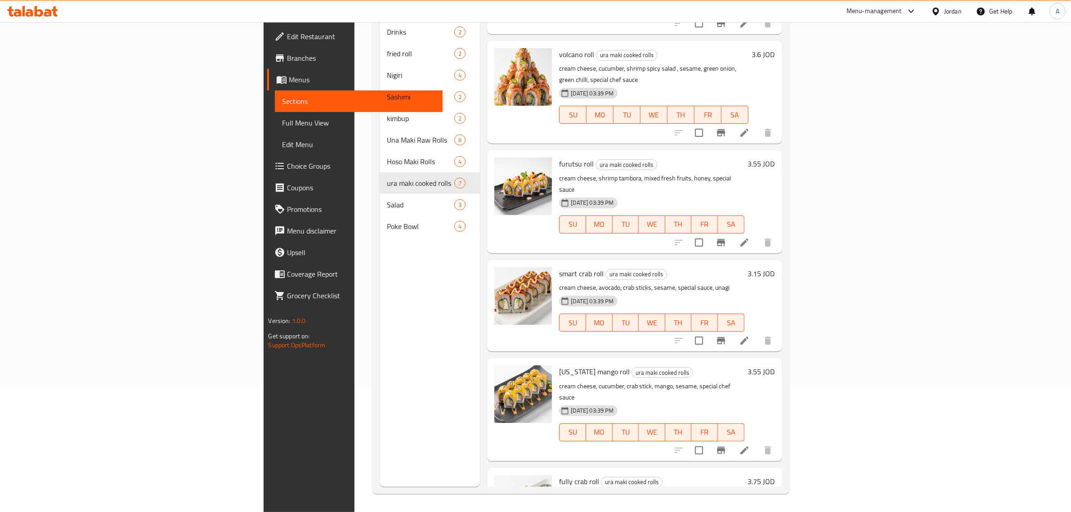
click at [656, 365] on h6 "california mango roll ura maki cooked rolls" at bounding box center [651, 371] width 185 height 13
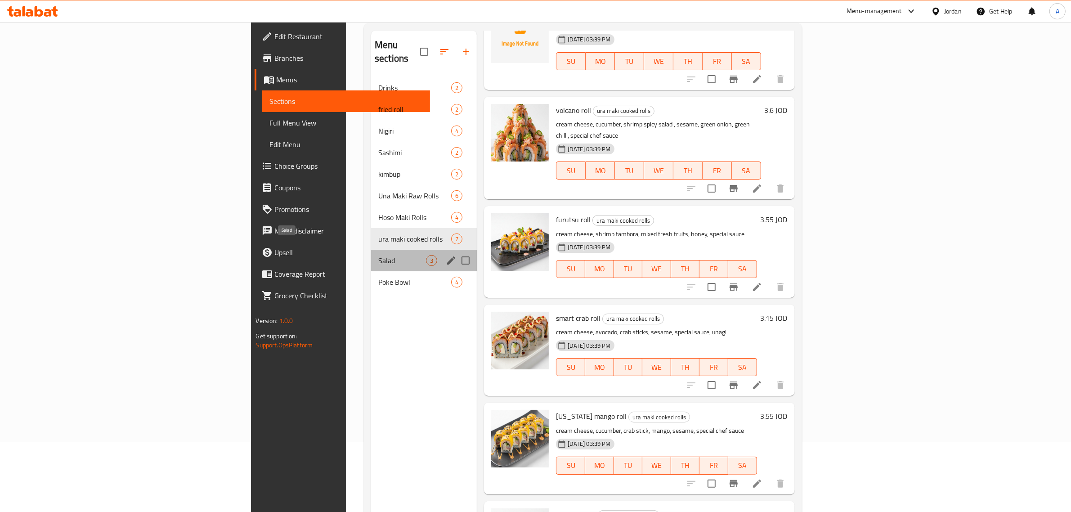
click at [378, 255] on span "Salad" at bounding box center [402, 260] width 48 height 11
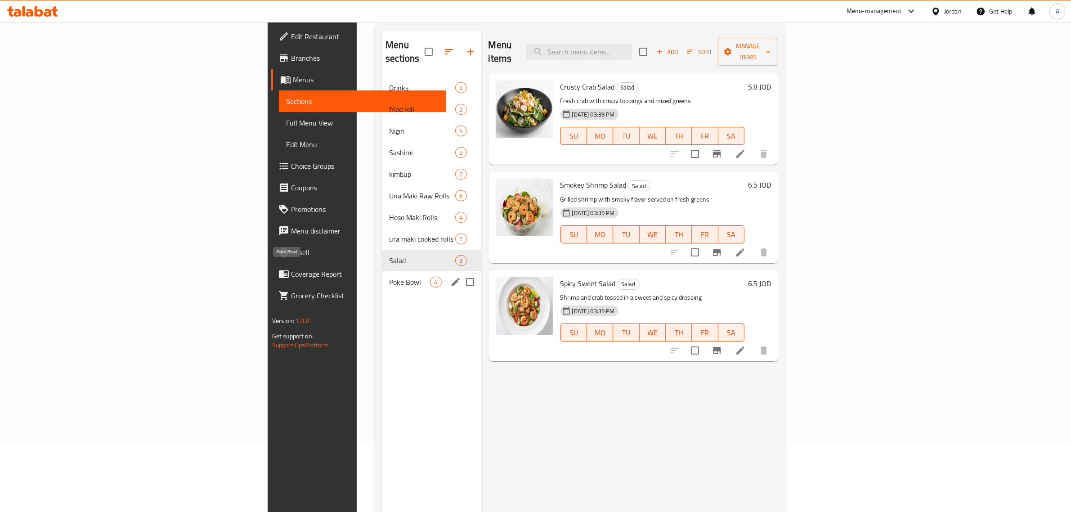
click at [389, 277] on span "Poke Bowl" at bounding box center [409, 282] width 41 height 11
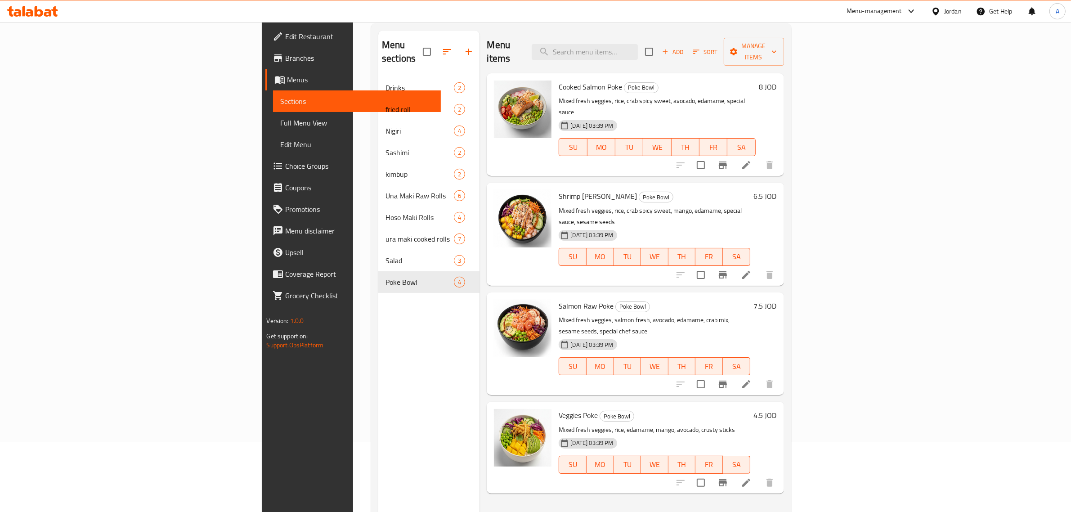
click at [507, 495] on div "Menu items Add Sort Manage items Cooked Salmon Poke Poke Bowl Mixed fresh veggi…" at bounding box center [632, 287] width 304 height 512
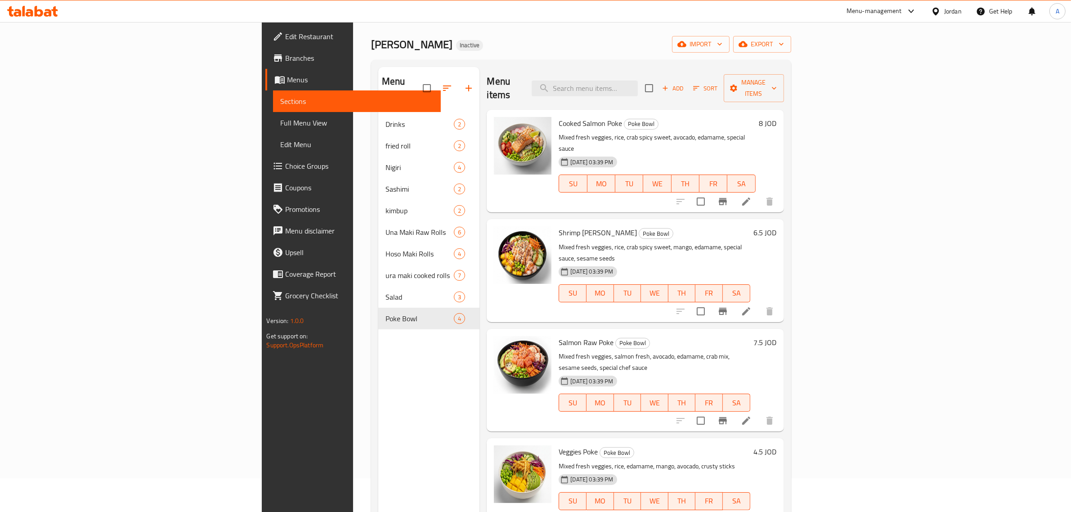
scroll to position [14, 0]
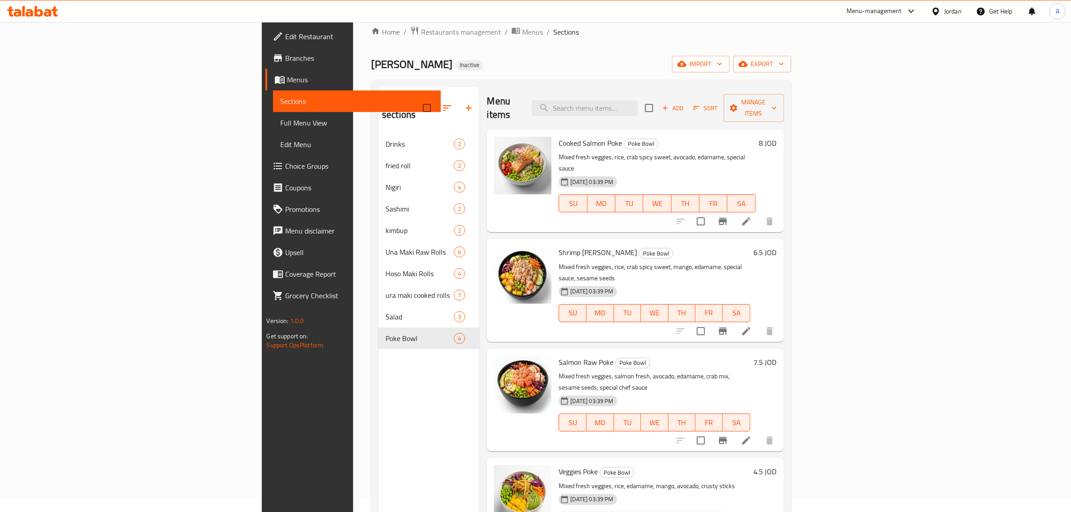
click at [280, 118] on span "Full Menu View" at bounding box center [356, 122] width 153 height 11
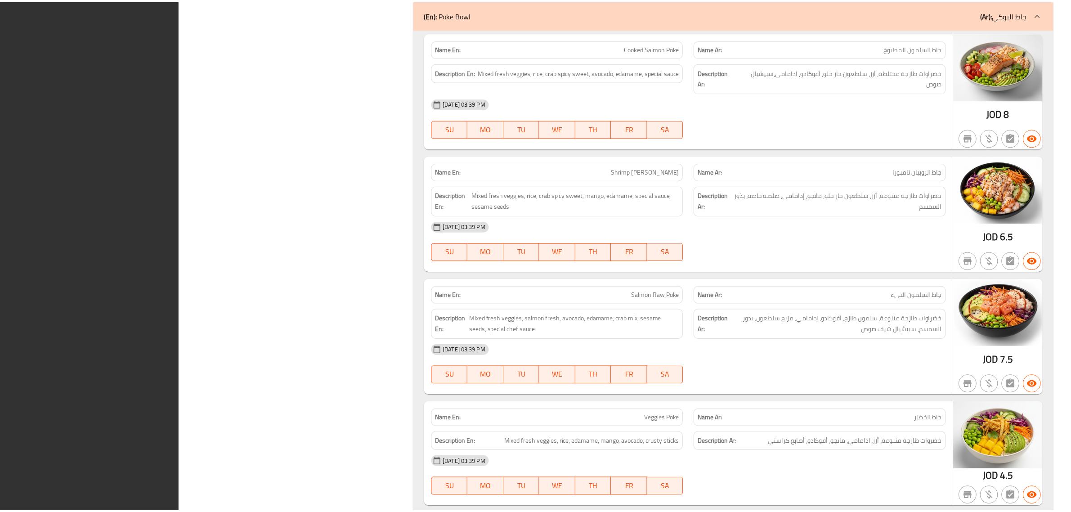
scroll to position [4256, 0]
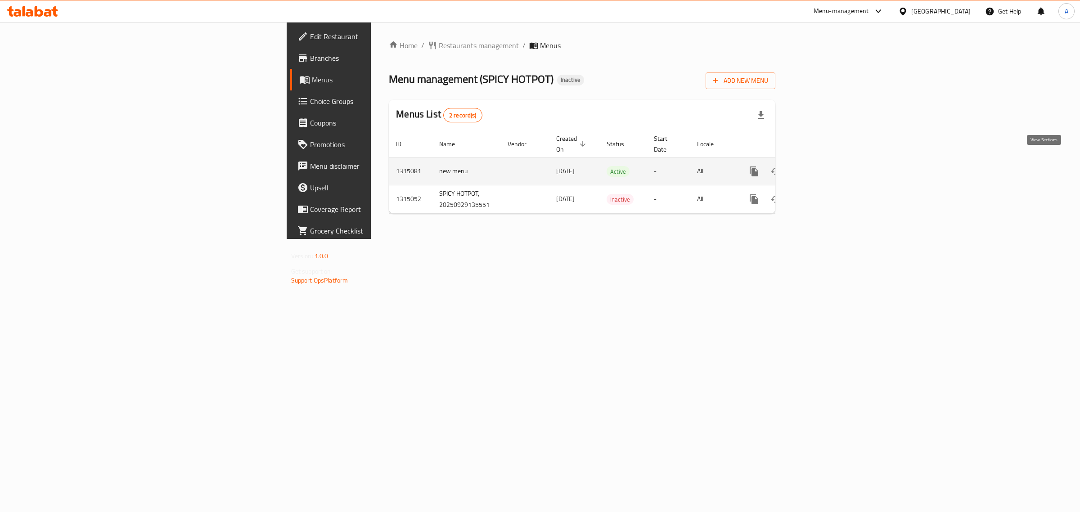
click at [823, 167] on icon "enhanced table" at bounding box center [819, 171] width 8 height 8
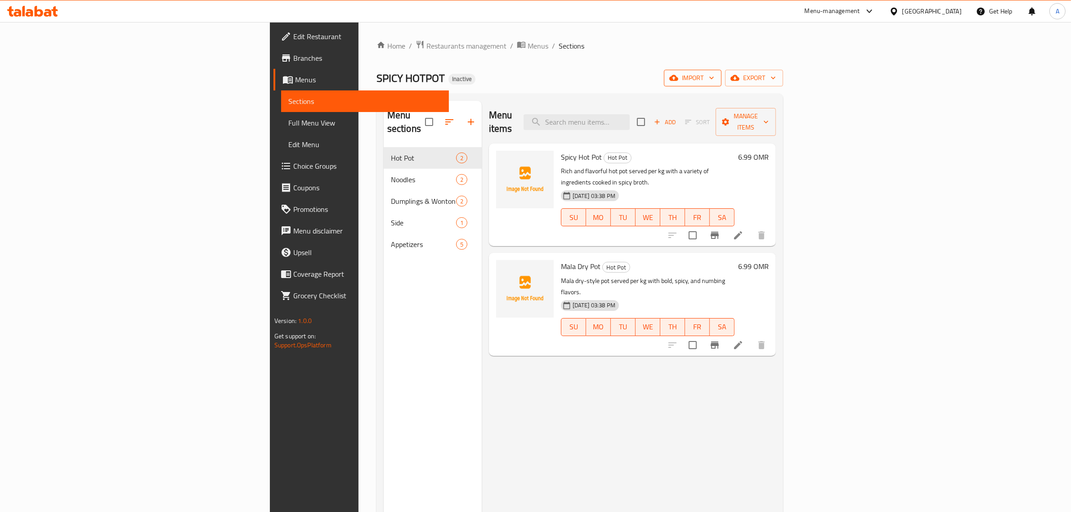
click at [714, 77] on span "import" at bounding box center [692, 77] width 43 height 11
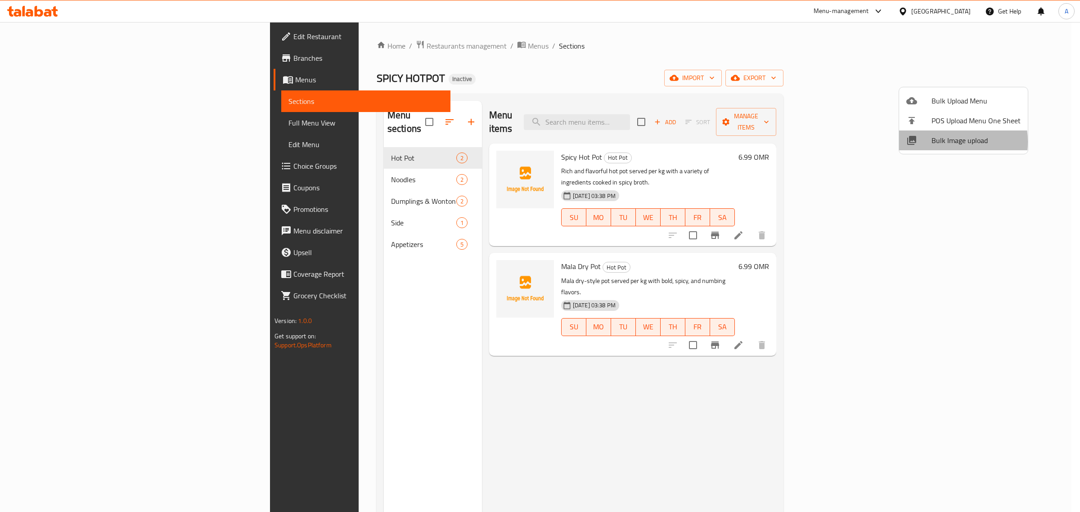
click at [939, 143] on span "Bulk Image upload" at bounding box center [975, 140] width 89 height 11
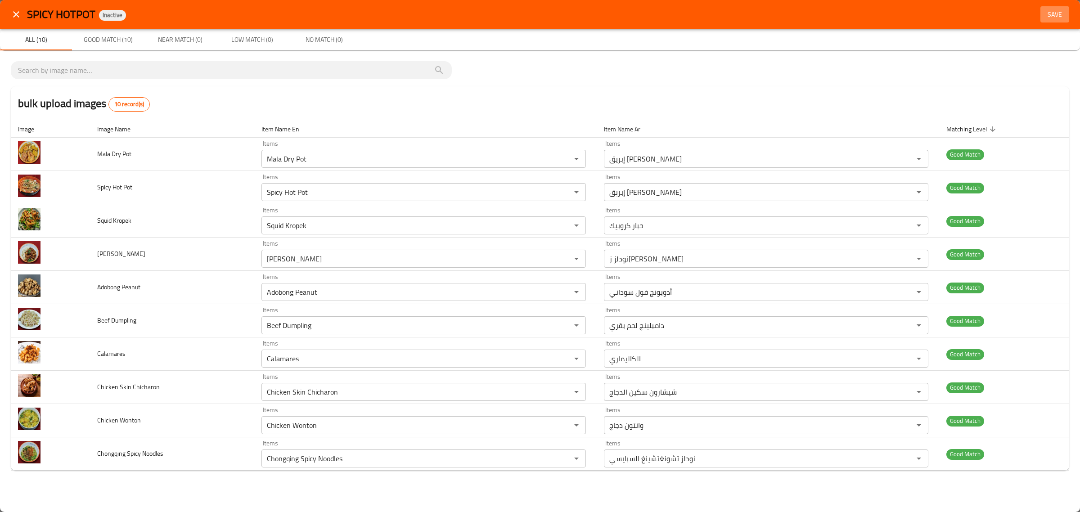
click at [1057, 19] on button "Save" at bounding box center [1054, 14] width 29 height 17
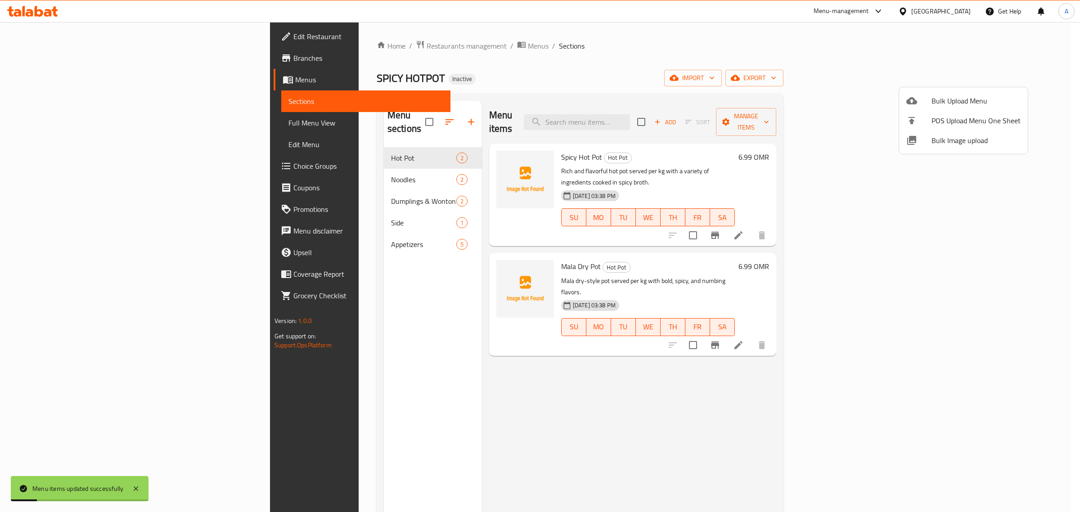
click at [446, 76] on div at bounding box center [540, 256] width 1080 height 512
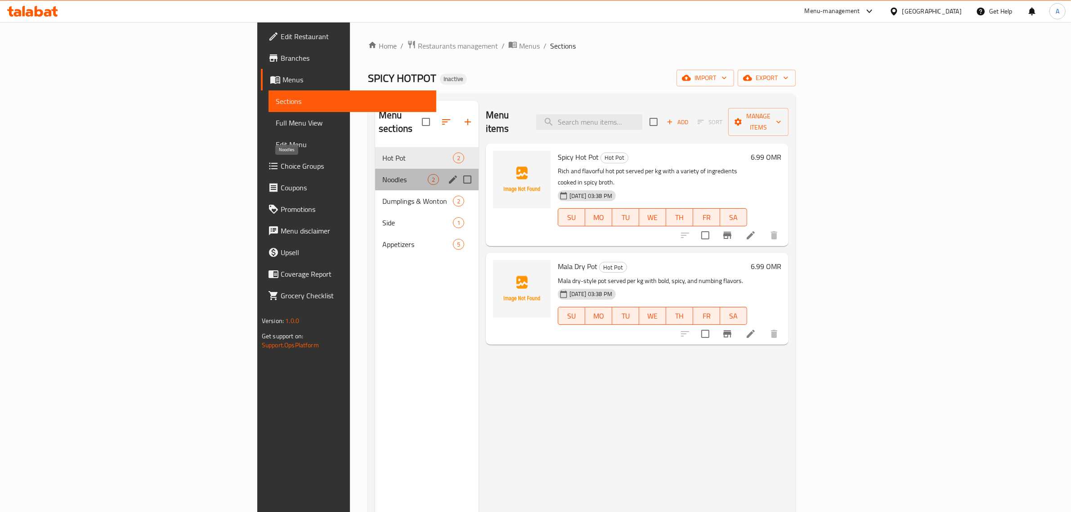
click at [382, 174] on span "Noodles" at bounding box center [404, 179] width 45 height 11
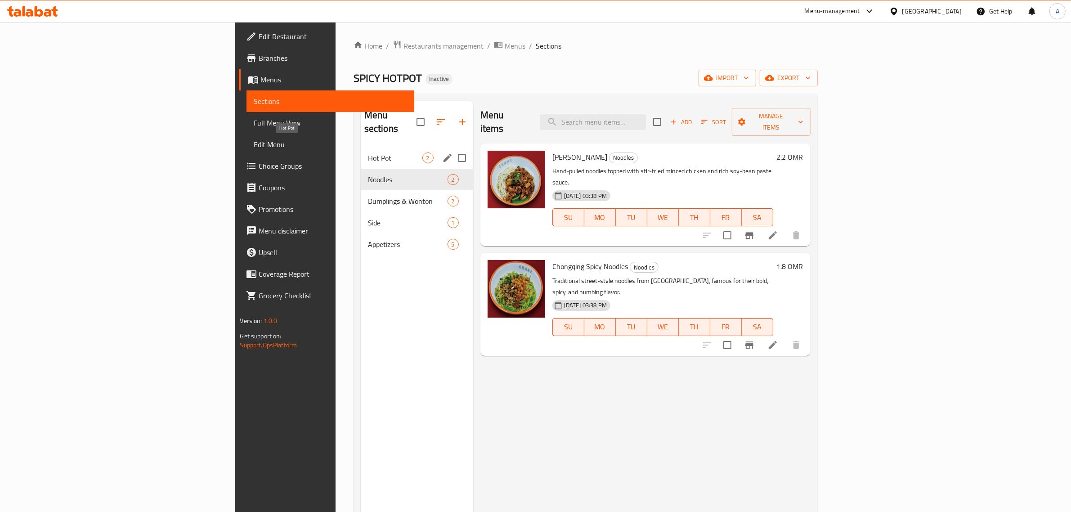
click at [368, 153] on span "Hot Pot" at bounding box center [395, 158] width 54 height 11
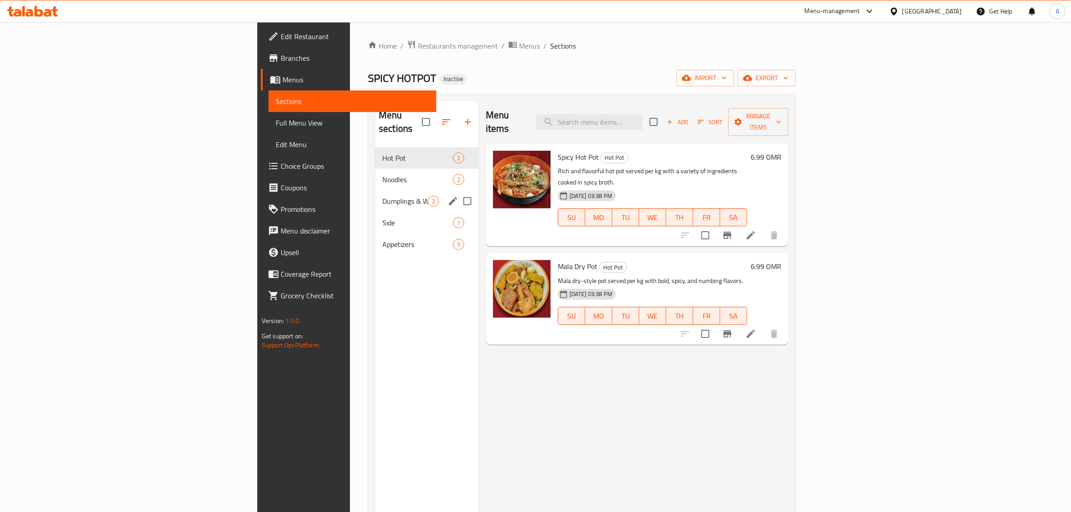
click at [375, 190] on div "Dumplings & Wonton 2" at bounding box center [426, 201] width 103 height 22
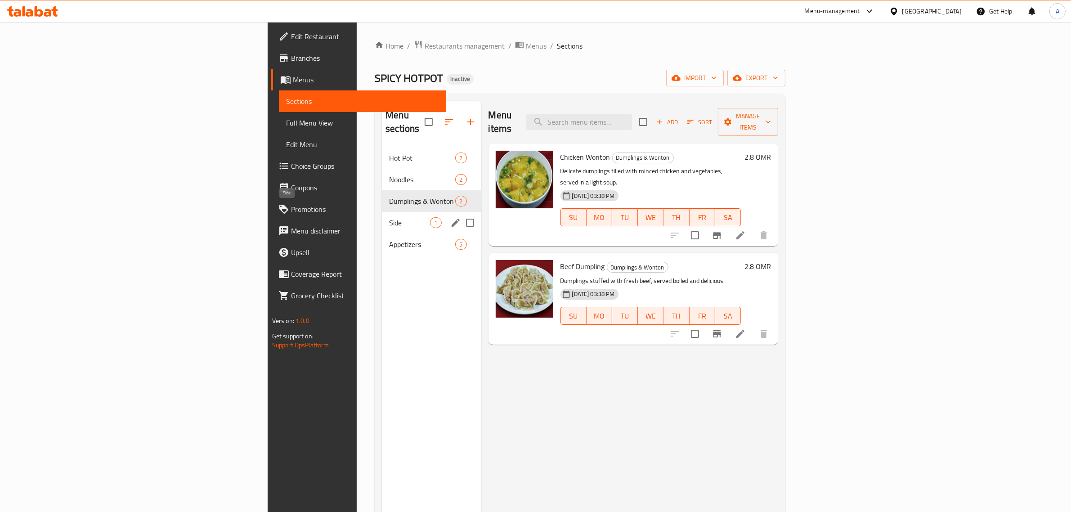
click at [389, 217] on span "Side" at bounding box center [409, 222] width 41 height 11
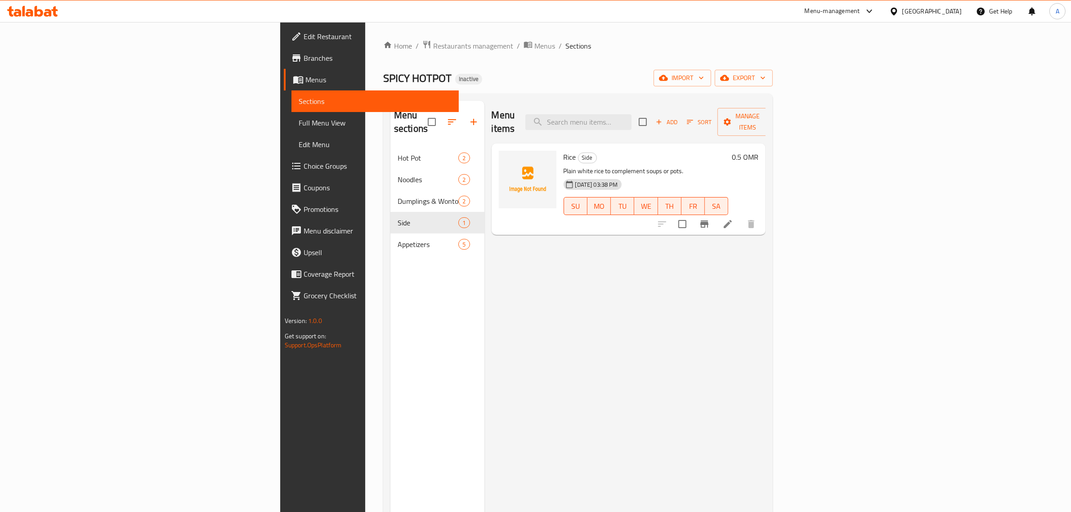
click at [485, 297] on div "Menu items Add Sort Manage items Rice Side Plain white rice to complement soups…" at bounding box center [626, 357] width 282 height 512
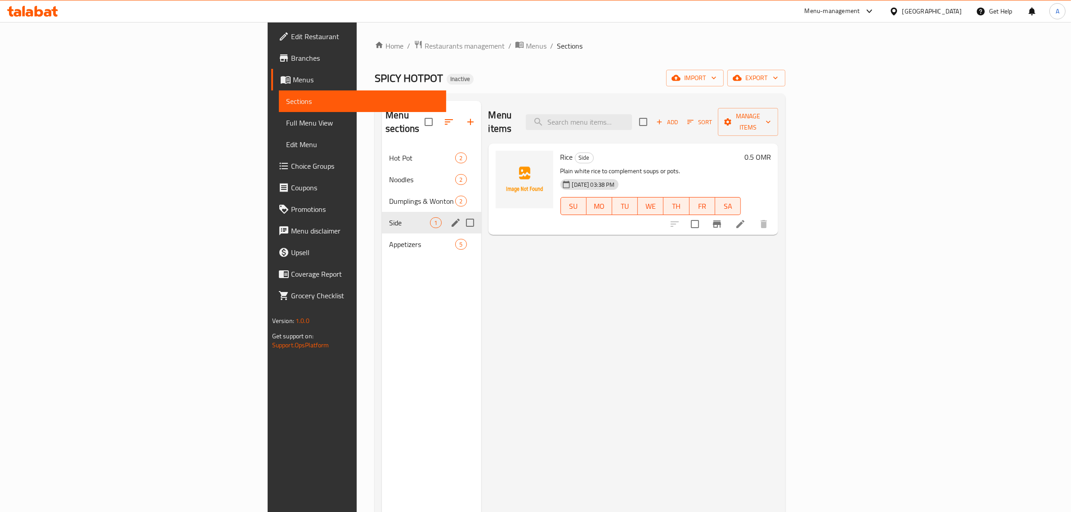
click at [389, 239] on span "Appetizers" at bounding box center [422, 244] width 66 height 11
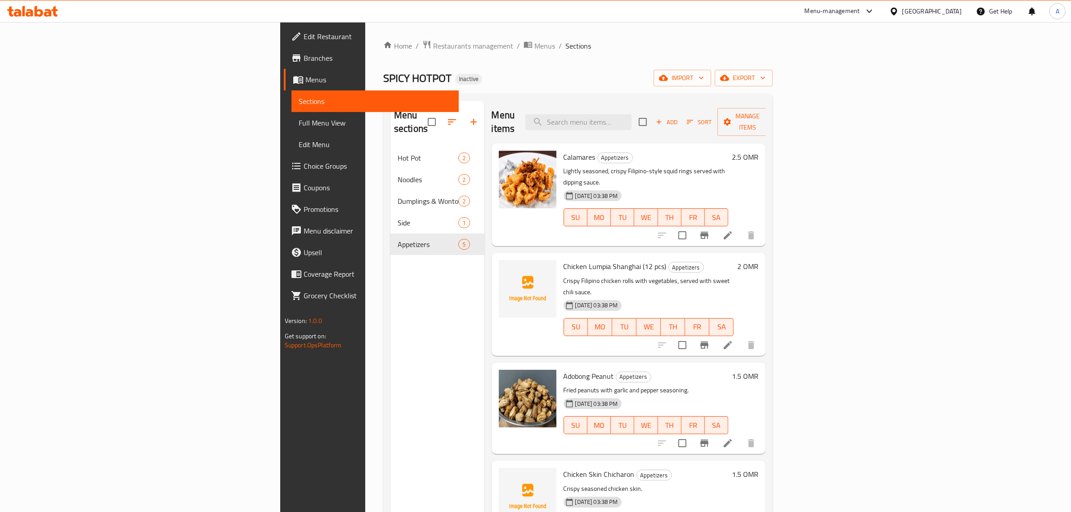
click at [642, 253] on div "Chicken Lumpia Shanghai (12 pcs) Appetizers Crispy Filipino chicken rolls with …" at bounding box center [629, 304] width 274 height 103
click at [299, 117] on span "Full Menu View" at bounding box center [375, 122] width 153 height 11
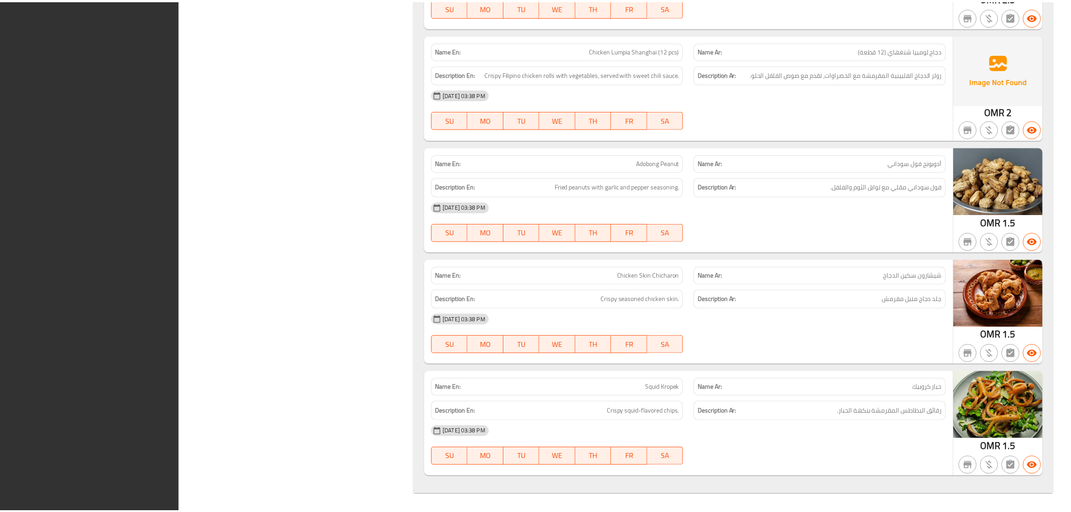
scroll to position [1267, 0]
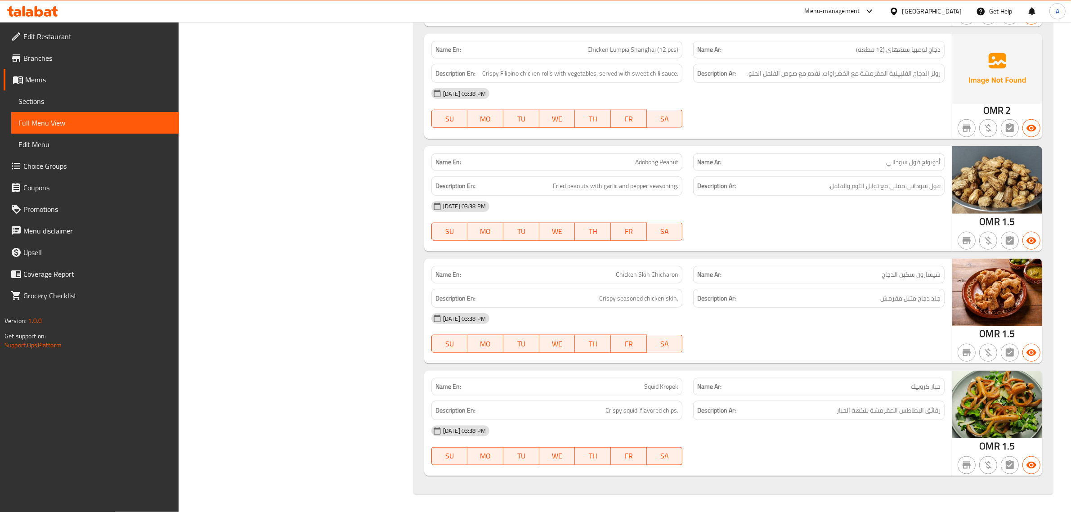
click at [54, 34] on span "Edit Restaurant" at bounding box center [97, 36] width 148 height 11
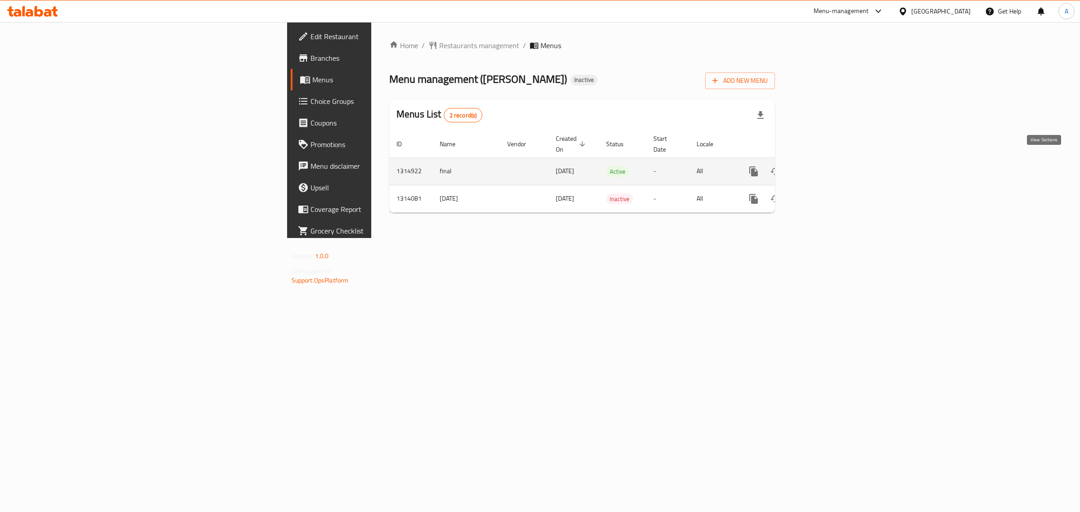
click at [824, 166] on icon "enhanced table" at bounding box center [818, 171] width 11 height 11
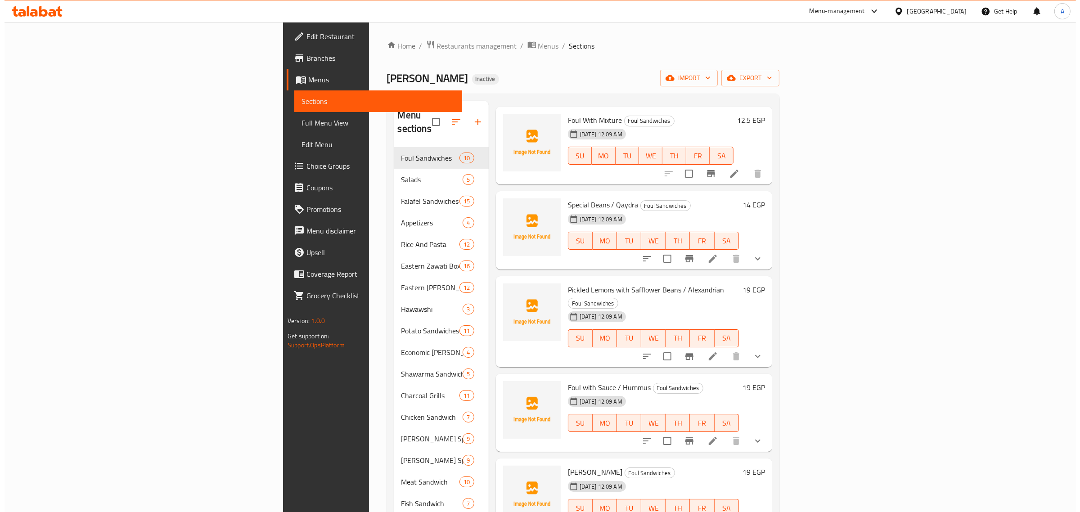
scroll to position [56, 0]
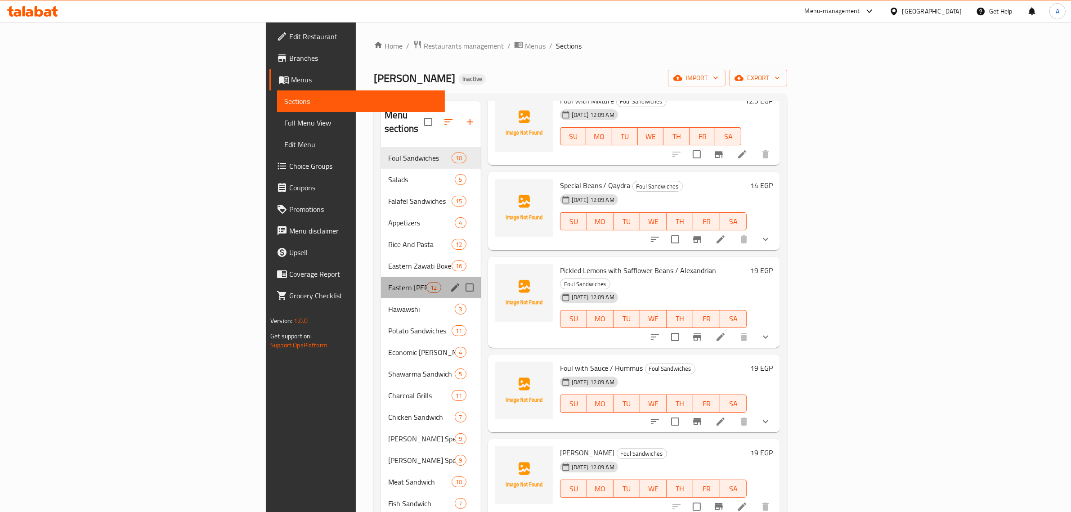
click at [381, 283] on div "Eastern [PERSON_NAME] 12" at bounding box center [431, 288] width 100 height 22
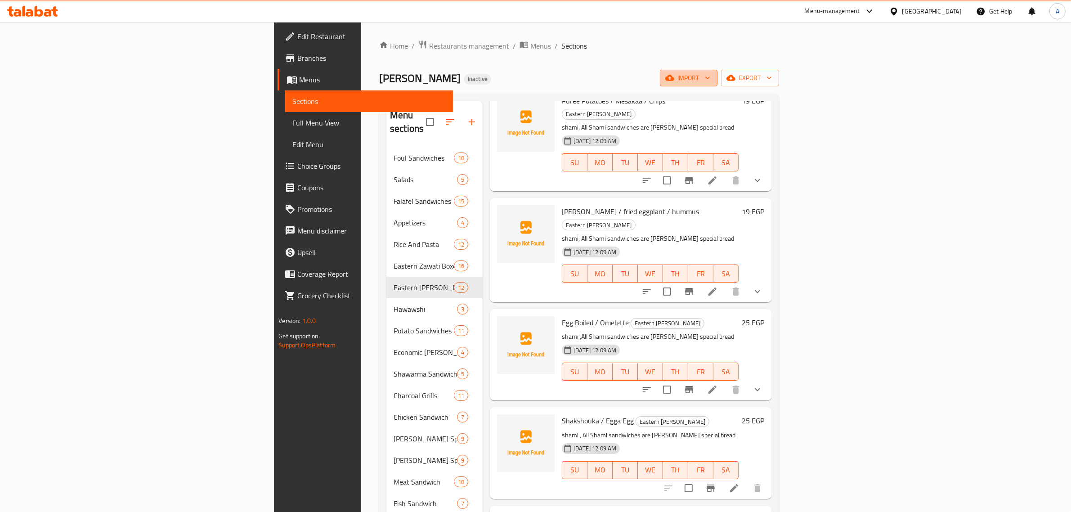
click at [712, 75] on icon "button" at bounding box center [707, 77] width 9 height 9
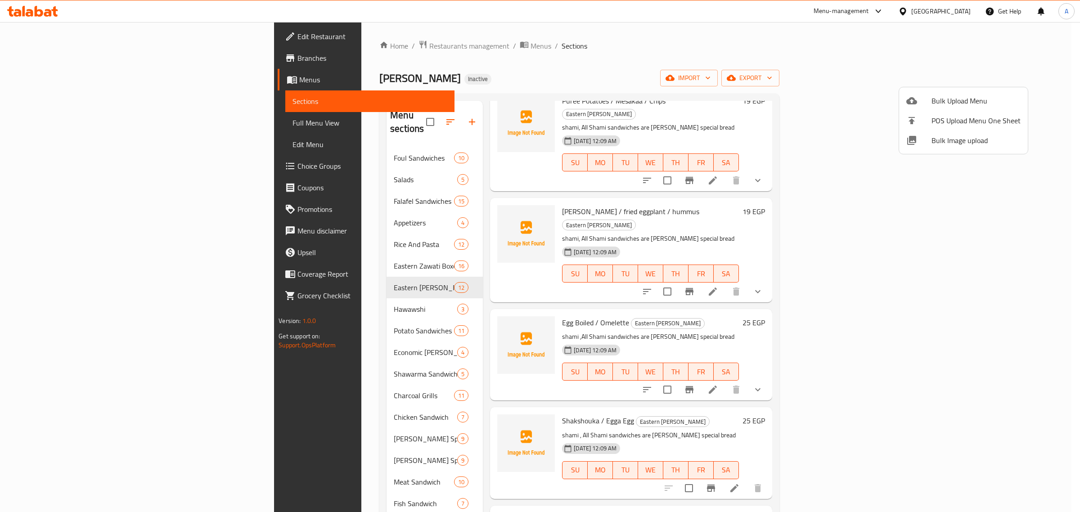
click at [944, 136] on span "Bulk Image upload" at bounding box center [975, 140] width 89 height 11
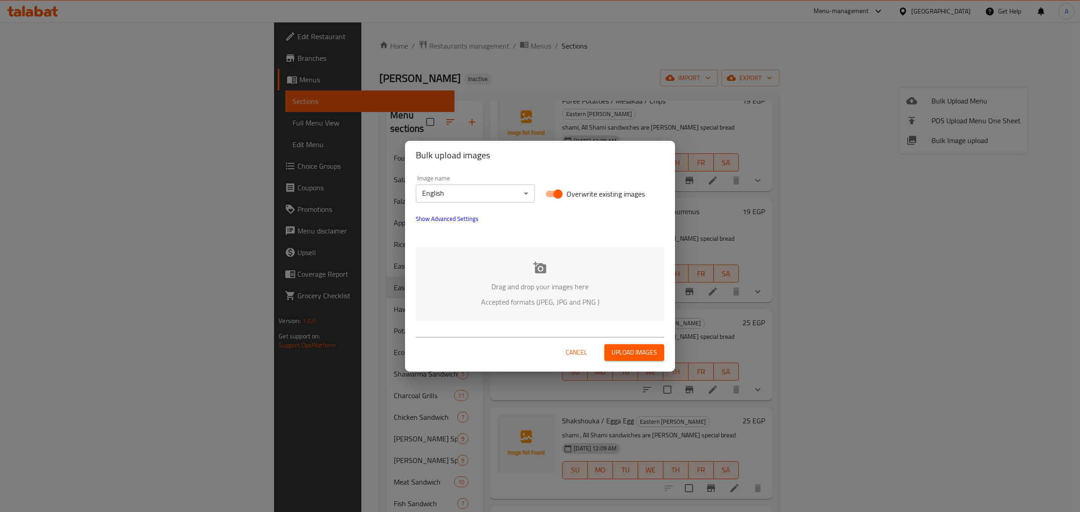
click at [493, 193] on body "​ Menu-management Egypt Get Help A Edit Restaurant Branches Menus Sections Full…" at bounding box center [540, 267] width 1080 height 490
click at [432, 212] on li "Arabic" at bounding box center [475, 209] width 119 height 16
click at [534, 282] on p "Drag and drop your images here" at bounding box center [539, 286] width 221 height 11
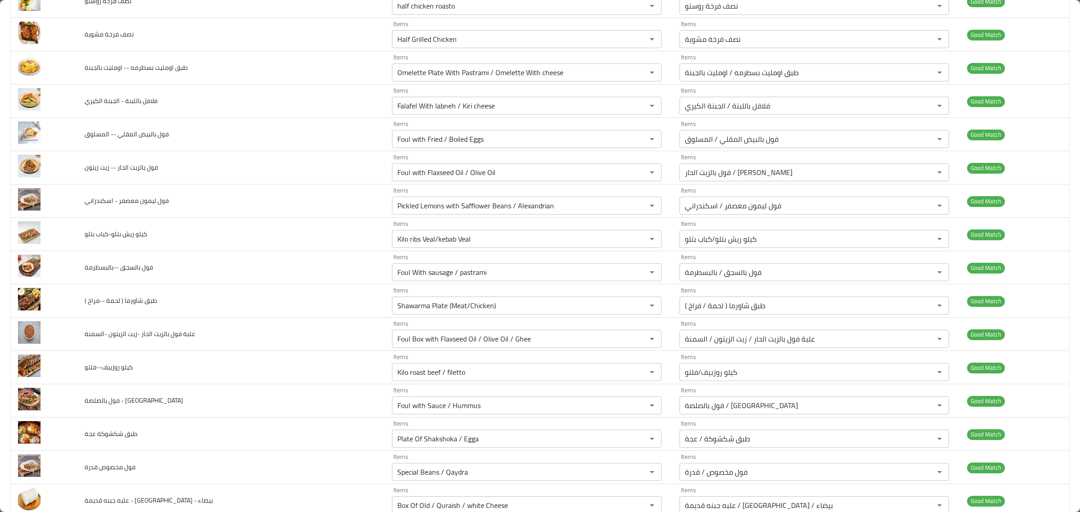
scroll to position [2315, 0]
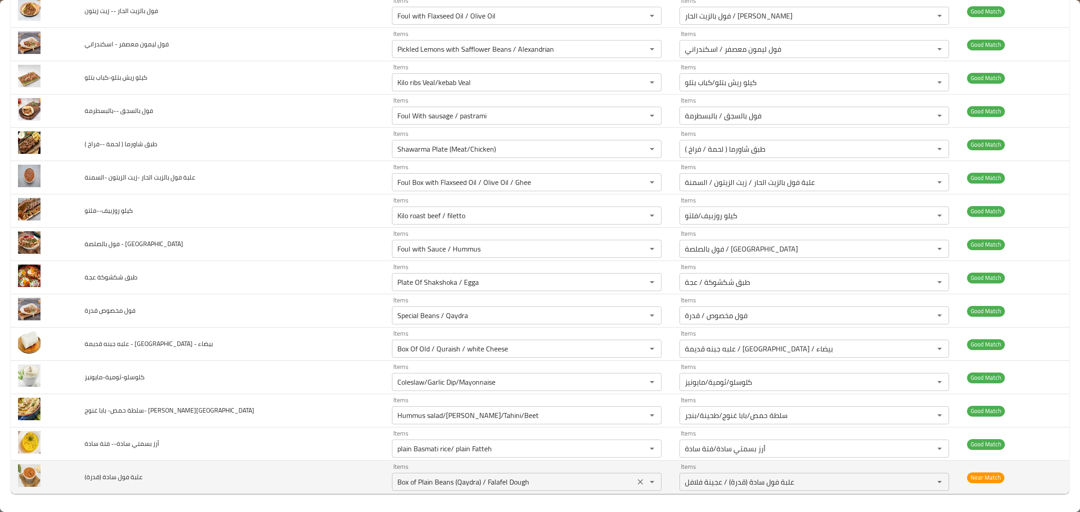
click at [529, 471] on div "Items Box of Plain Beans (Qaydra) / Falafel Dough Items" at bounding box center [526, 476] width 269 height 27
click at [414, 485] on \(قدرة\) "Box of Plain Beans (Qaydra) / Falafel Dough" at bounding box center [514, 482] width 238 height 13
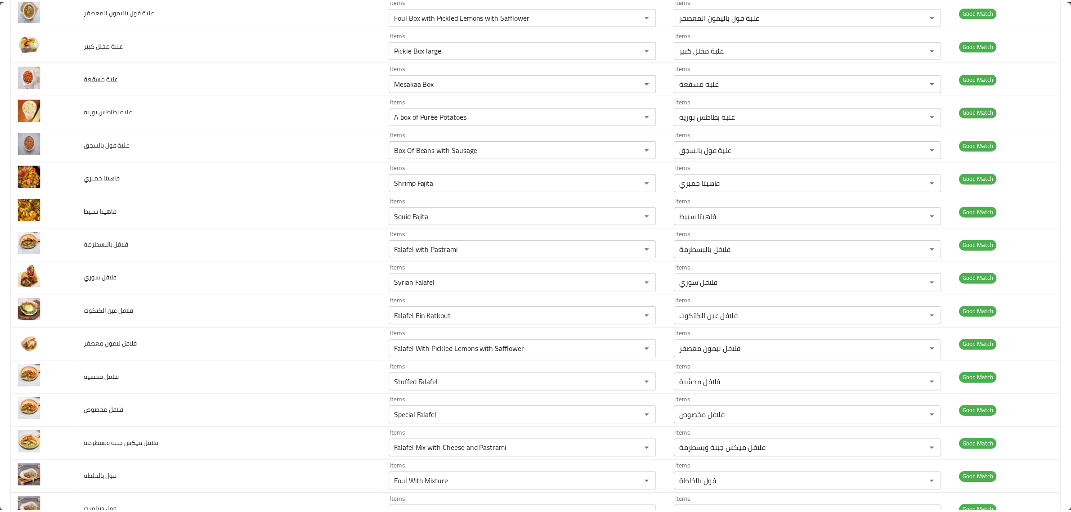
scroll to position [0, 0]
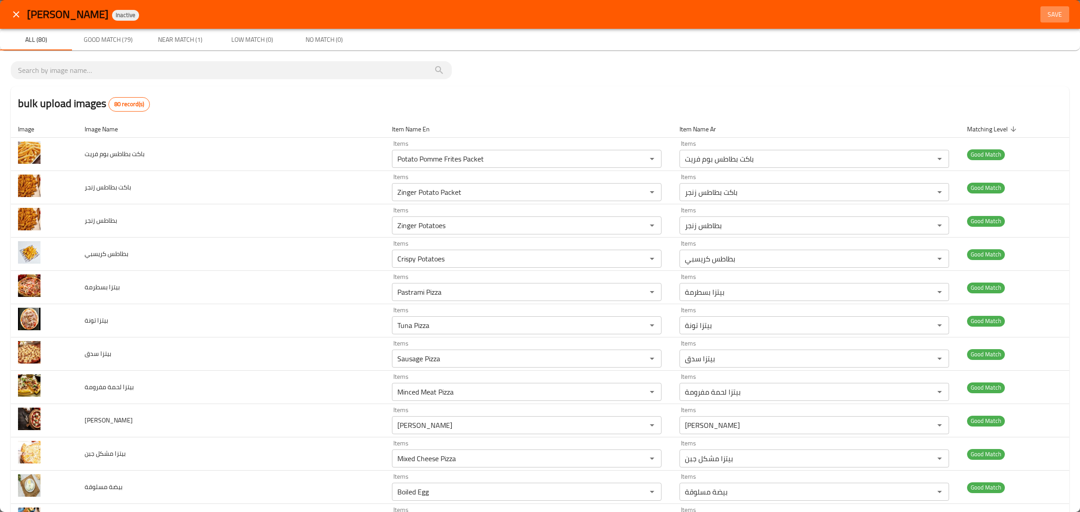
click at [1044, 6] on button "Save" at bounding box center [1054, 14] width 29 height 17
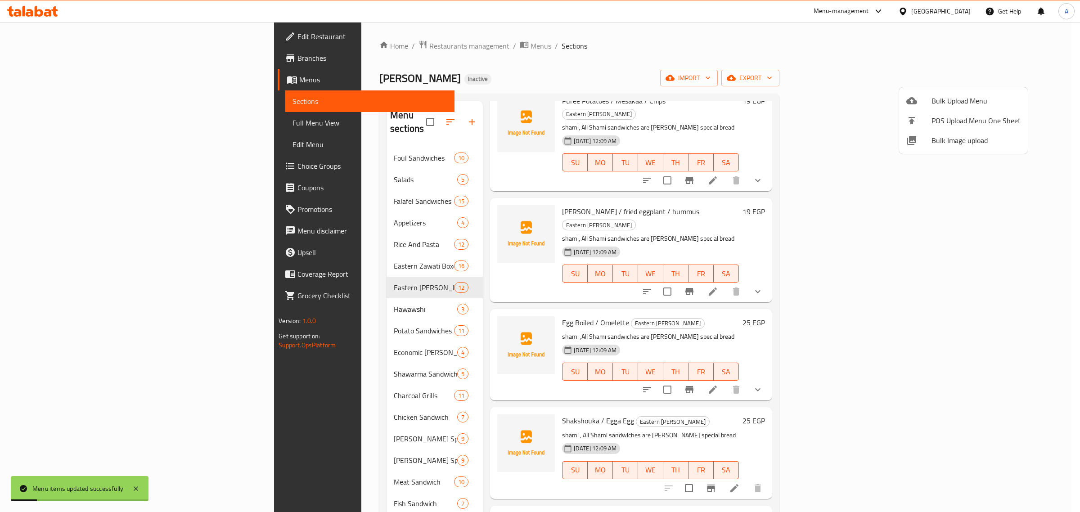
click at [326, 151] on div at bounding box center [540, 256] width 1080 height 512
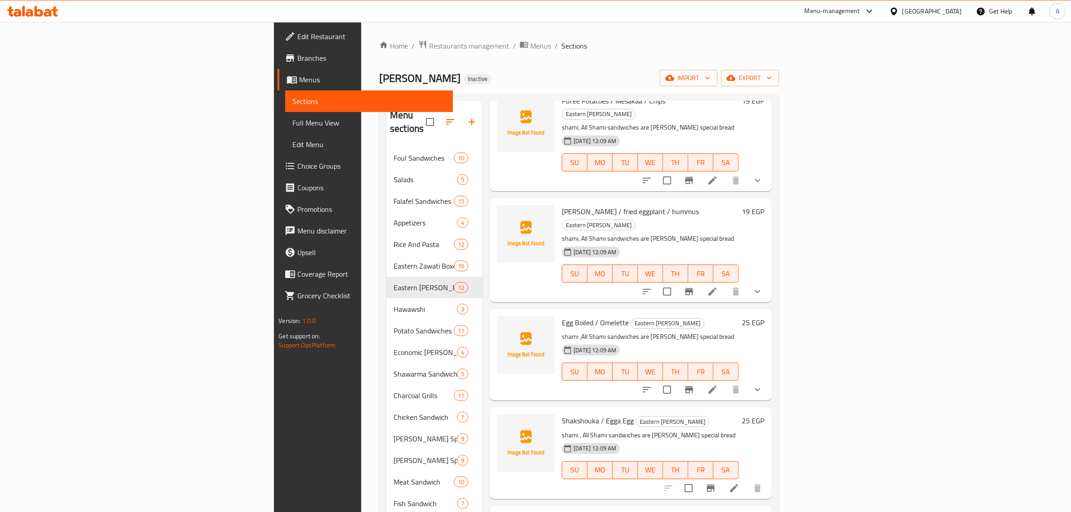
click at [386, 151] on div "Foul Sandwiches 10" at bounding box center [434, 158] width 96 height 22
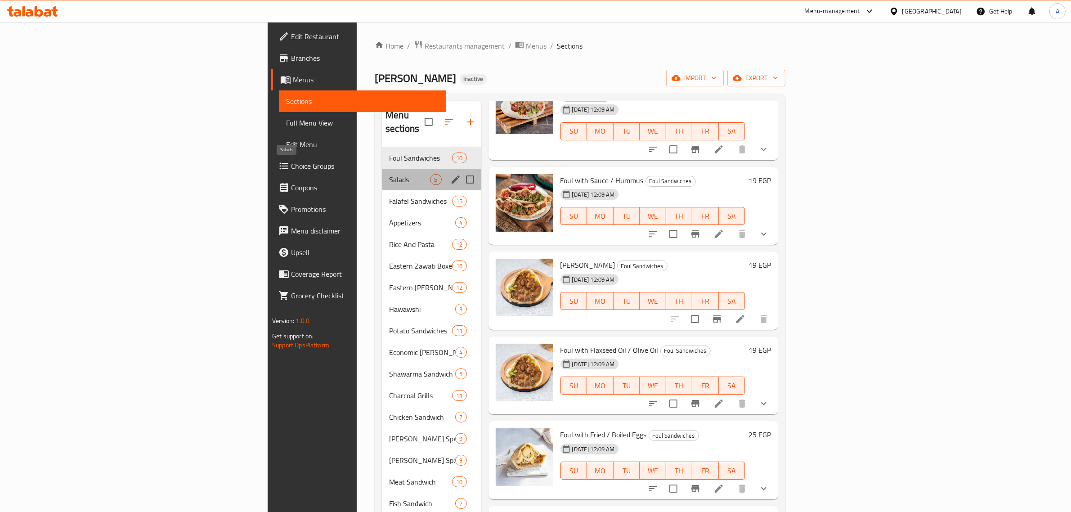
click at [389, 174] on span "Salads" at bounding box center [409, 179] width 41 height 11
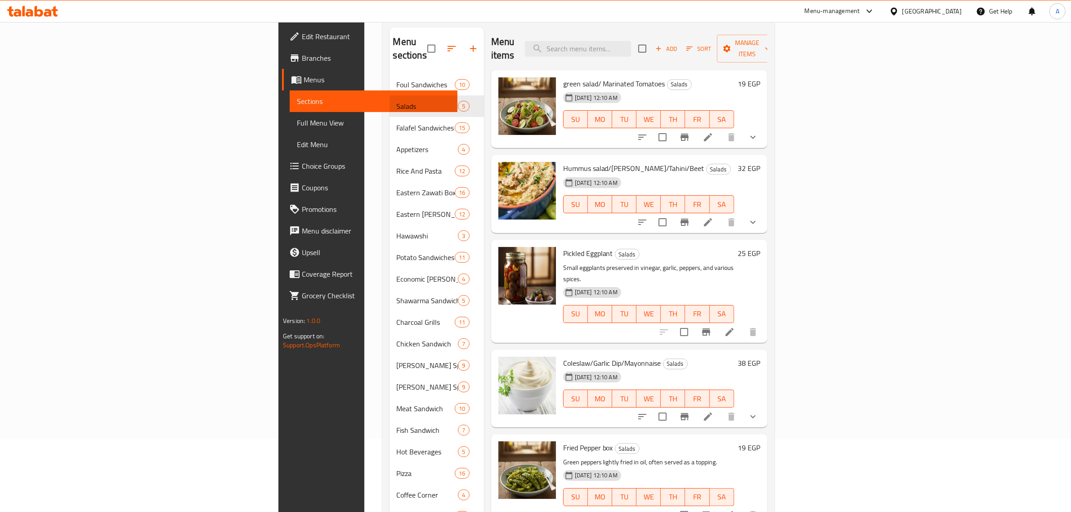
scroll to position [29, 0]
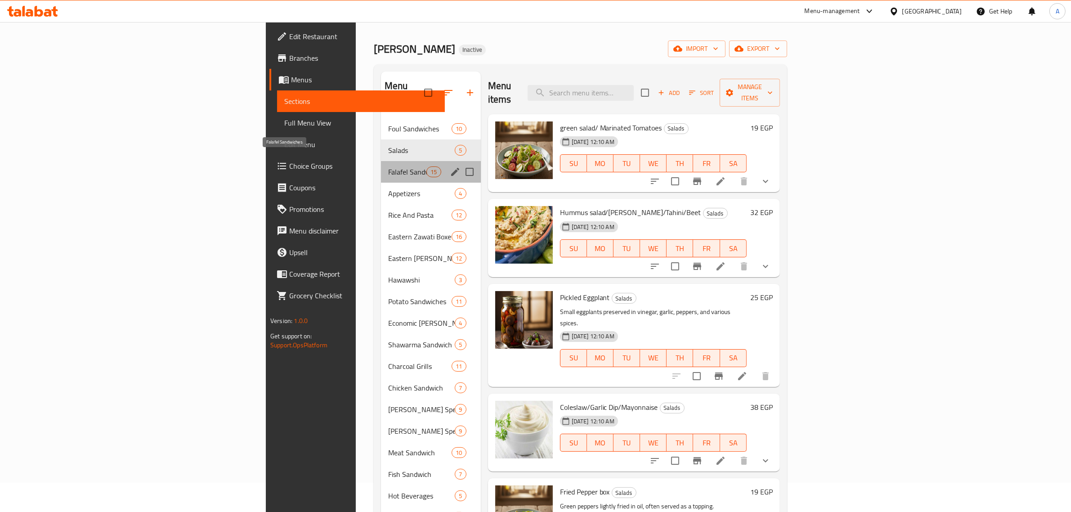
click at [388, 166] on span "Falafel Sandwiches" at bounding box center [407, 171] width 38 height 11
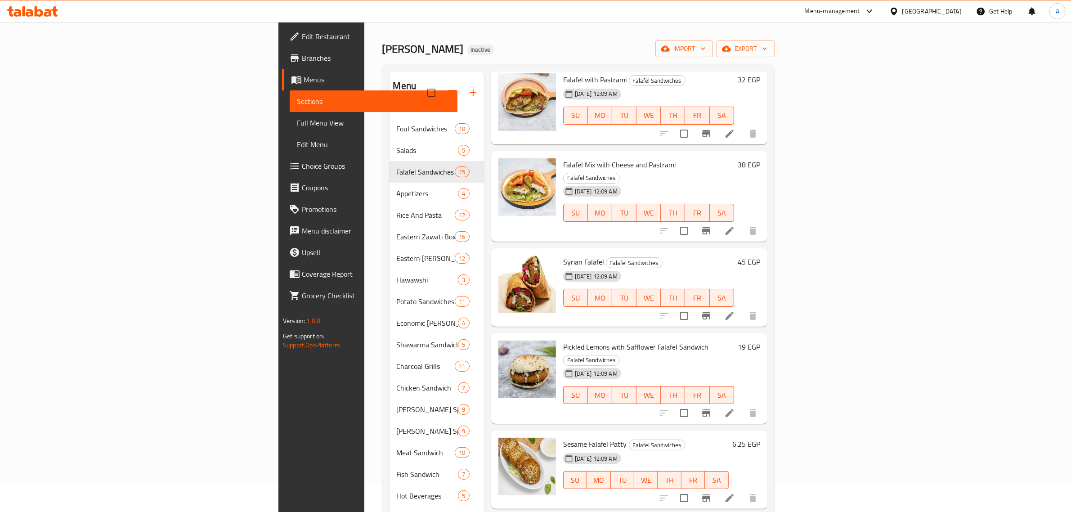
scroll to position [373, 0]
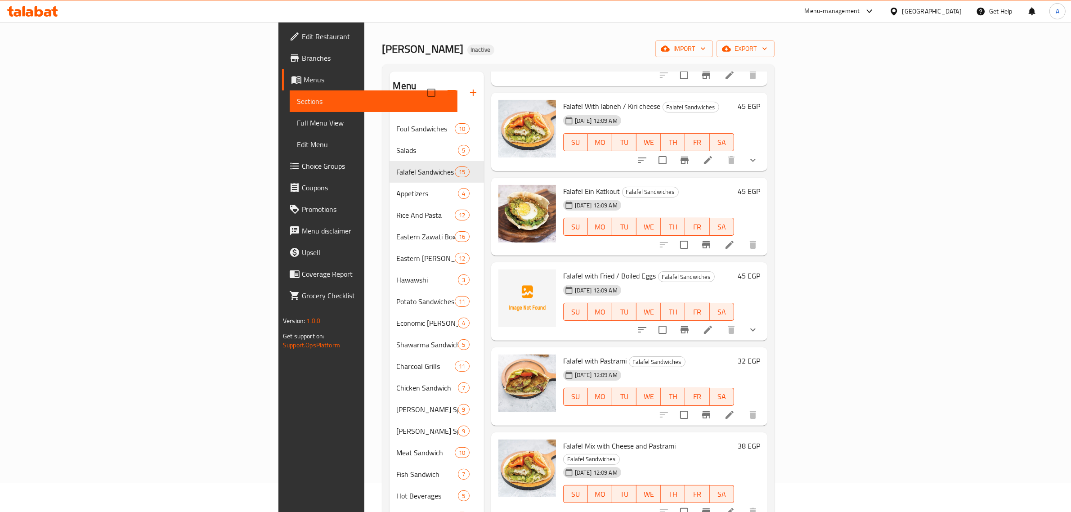
click at [613, 347] on div "Falafel with Pastrami Falafel Sandwiches 29-09-2025 12:09 AM SU MO TU WE TH FR …" at bounding box center [629, 386] width 276 height 78
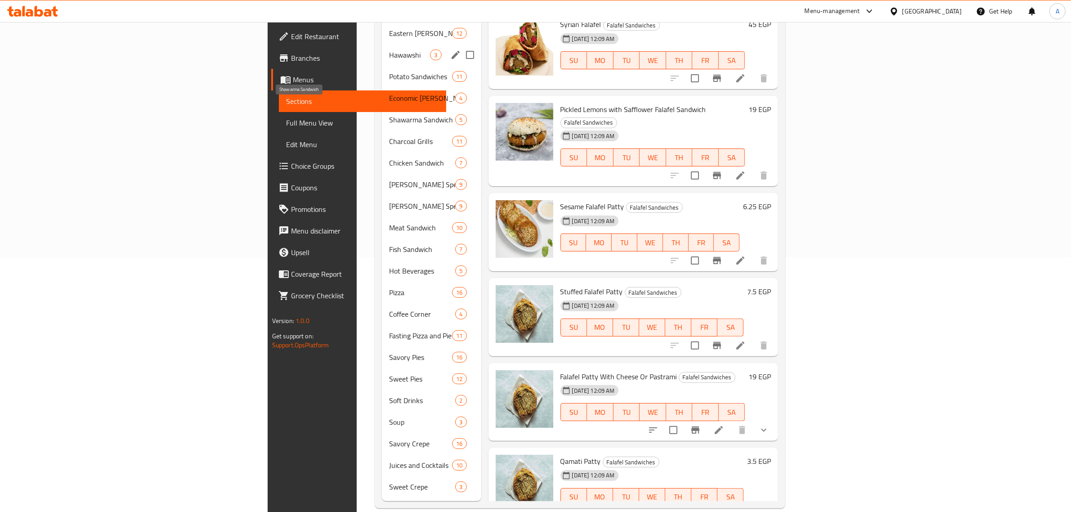
scroll to position [0, 0]
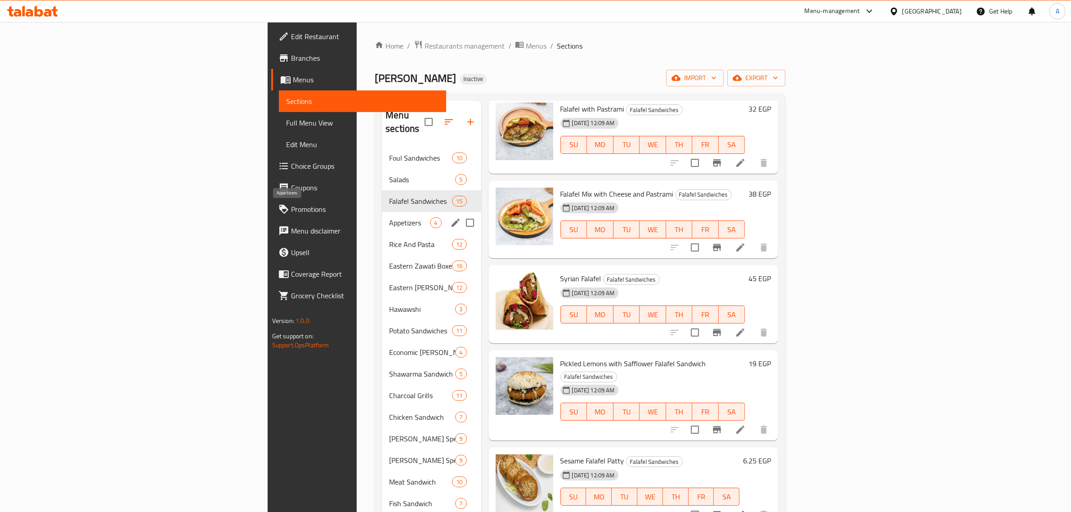
click at [389, 217] on span "Appetizers" at bounding box center [409, 222] width 41 height 11
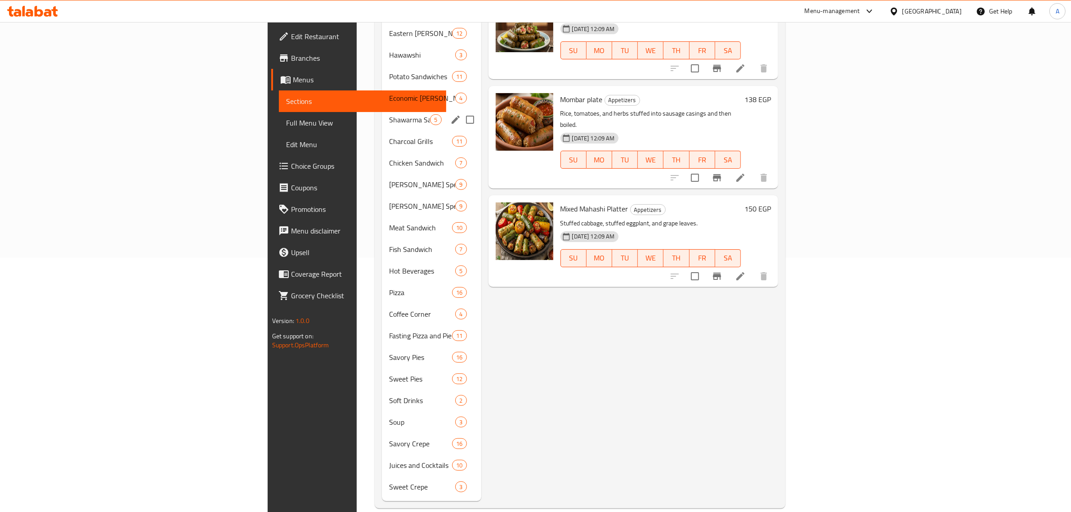
scroll to position [85, 0]
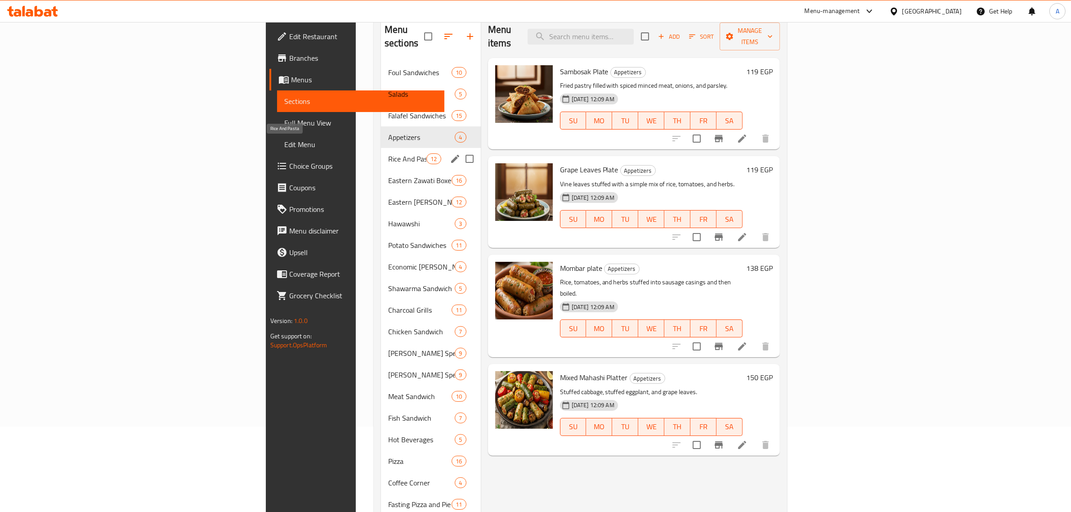
click at [388, 153] on span "Rice And Pasta" at bounding box center [407, 158] width 38 height 11
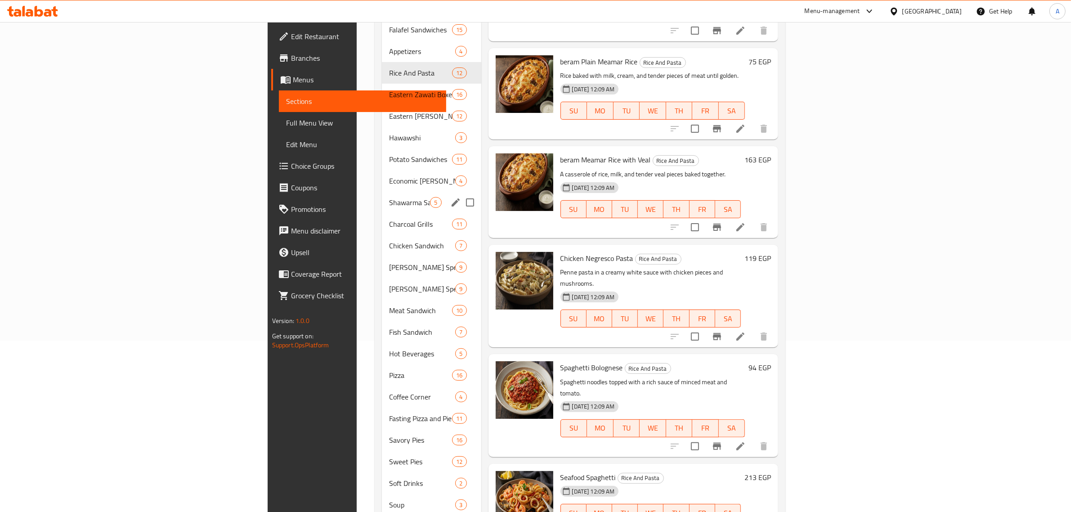
scroll to position [85, 0]
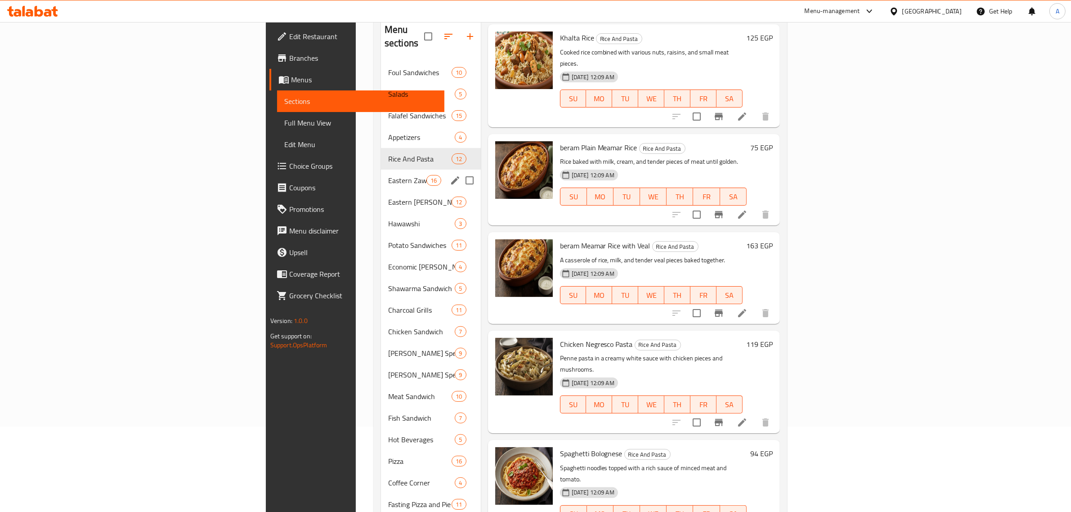
click at [381, 170] on div "Eastern Zawati Boxes 16" at bounding box center [431, 181] width 100 height 22
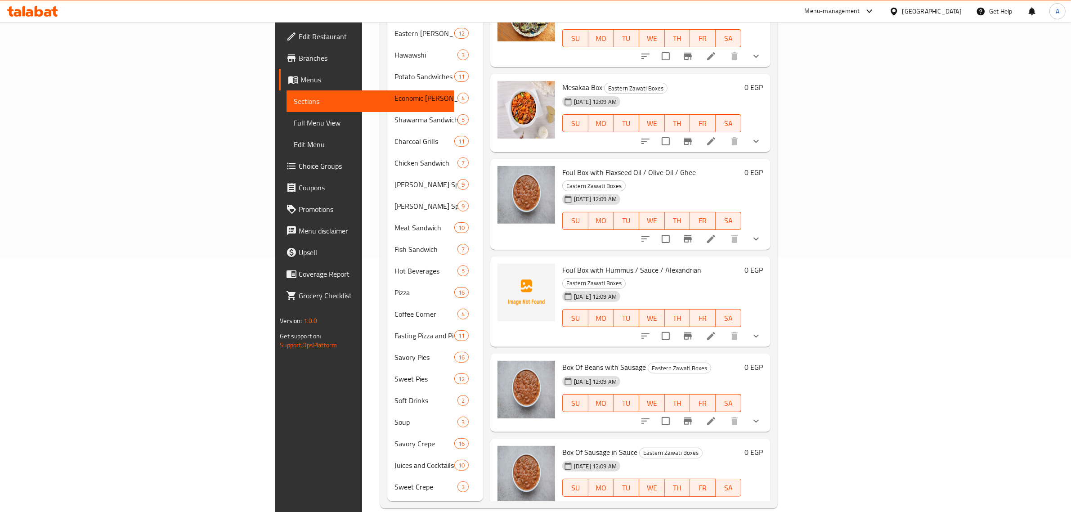
scroll to position [233, 0]
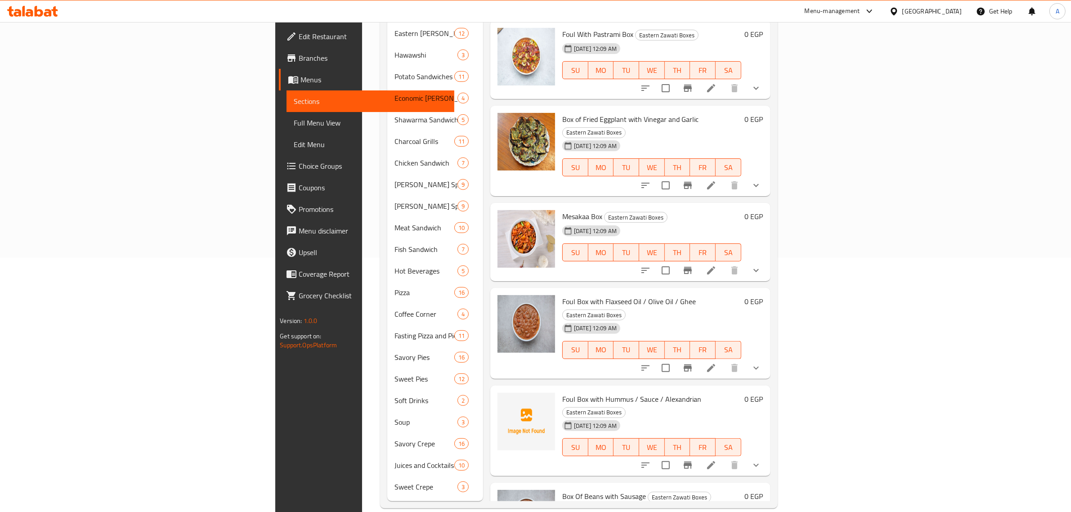
click at [559, 316] on div "Menu items Add Sort Manage items Pickle Box large Eastern Zawati Boxes 29-09-20…" at bounding box center [626, 174] width 287 height 655
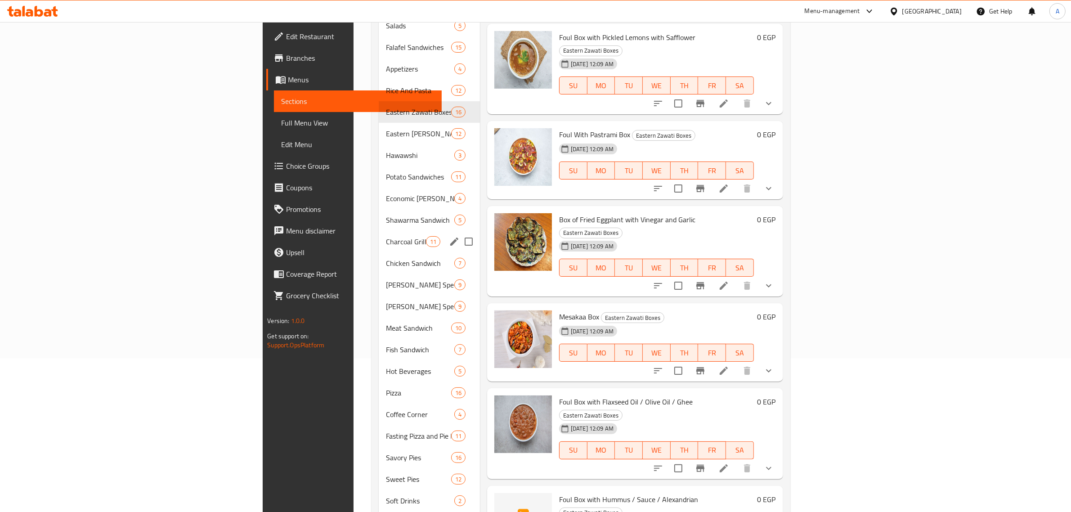
scroll to position [142, 0]
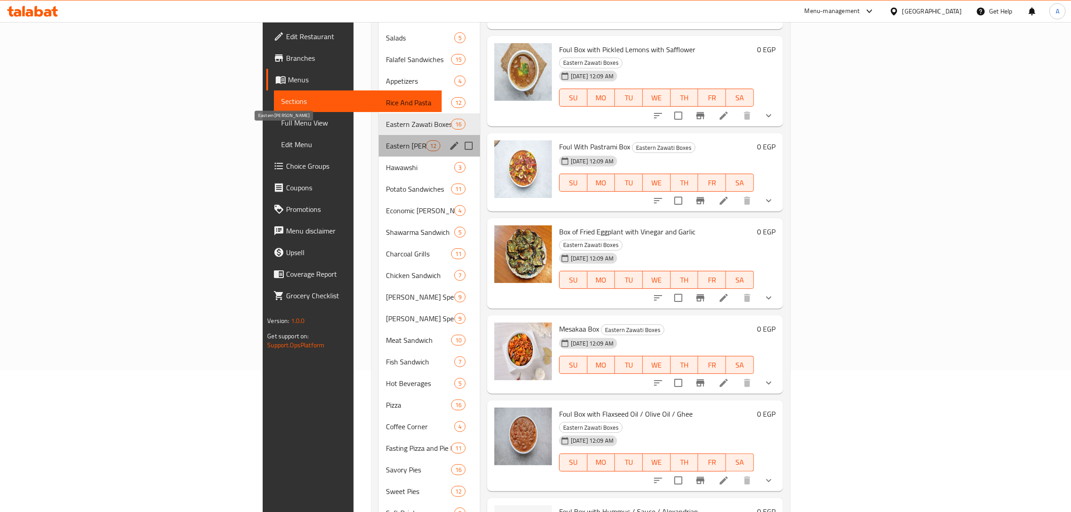
click at [386, 140] on span "Eastern Zawati Sandwiches" at bounding box center [406, 145] width 40 height 11
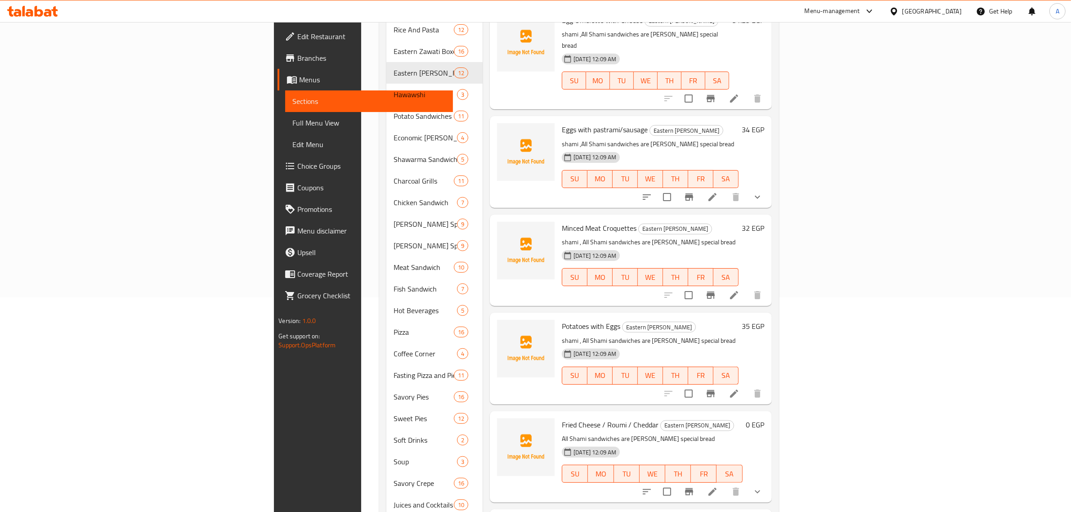
scroll to position [254, 0]
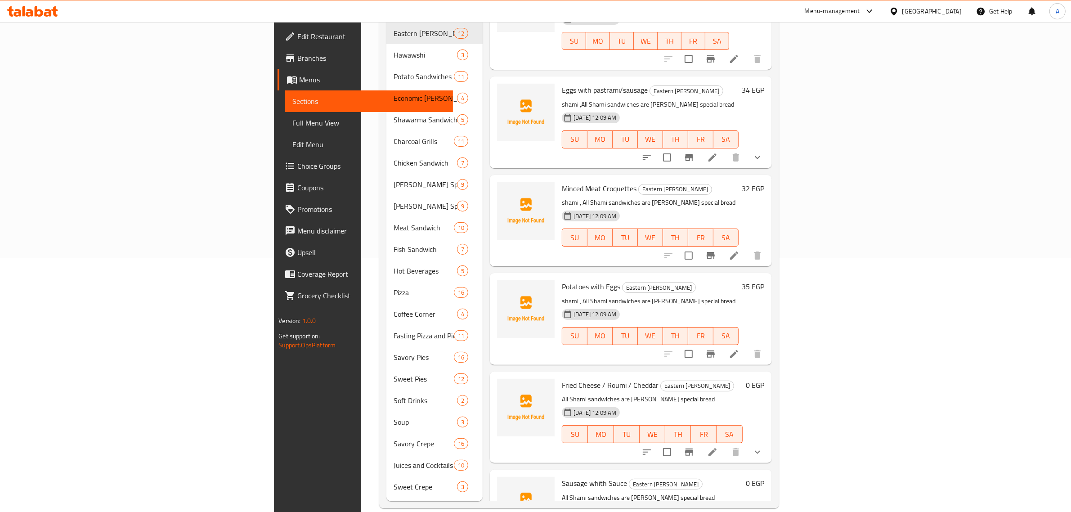
drag, startPoint x: 709, startPoint y: 326, endPoint x: 705, endPoint y: 324, distance: 5.0
click at [709, 394] on p "All Shami sandwiches are Zawati's special bread" at bounding box center [652, 399] width 180 height 11
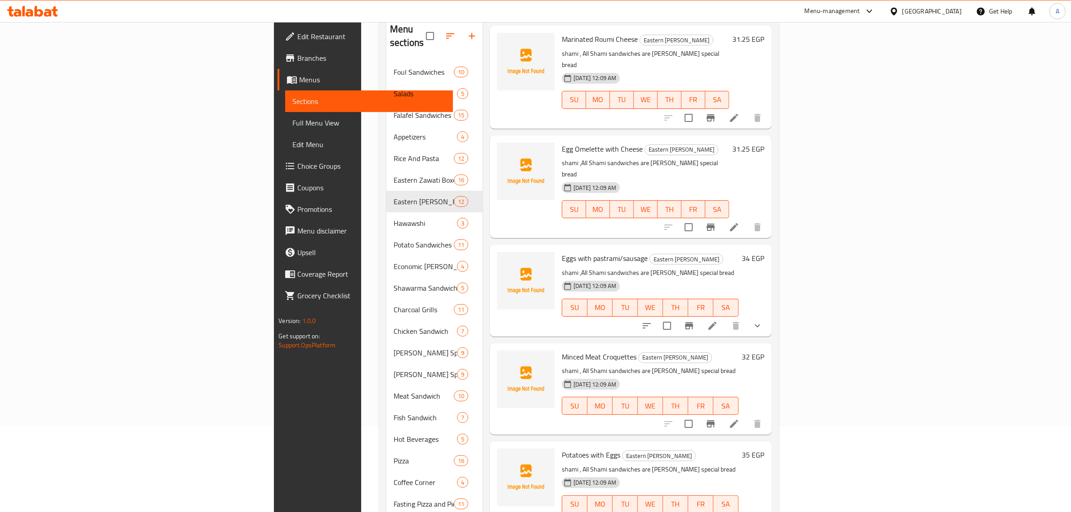
scroll to position [85, 0]
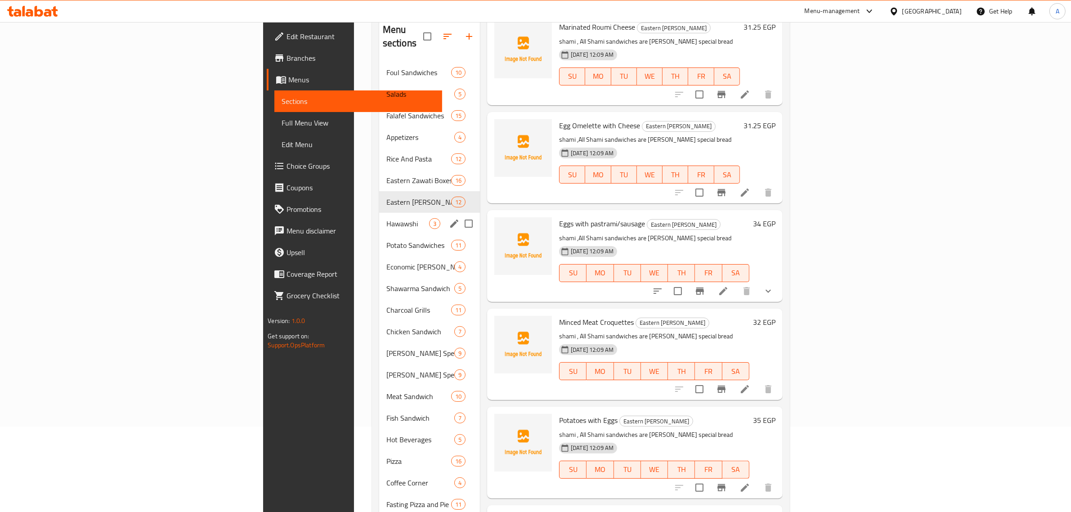
click at [379, 213] on div "Hawawshi 3" at bounding box center [429, 224] width 101 height 22
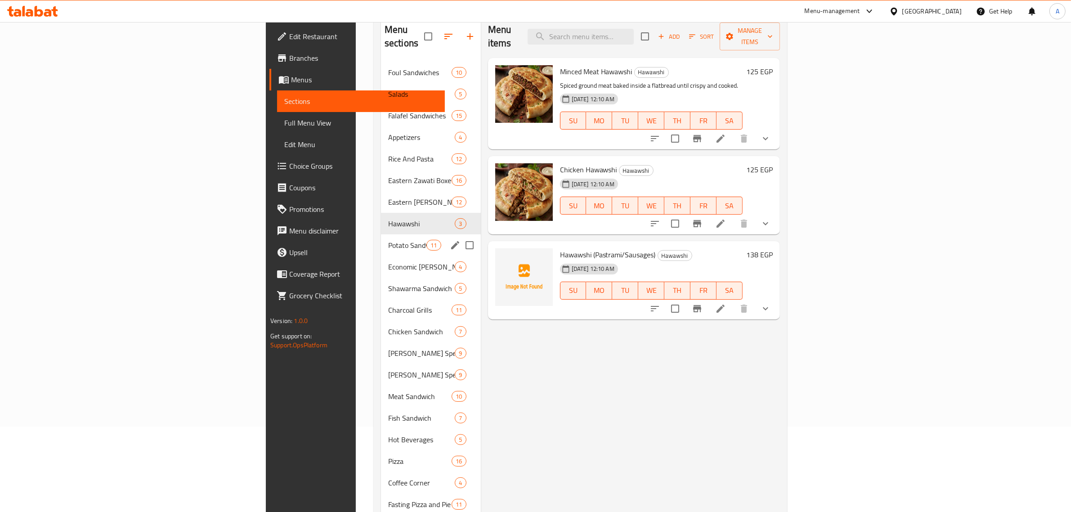
click at [381, 234] on div "Potato Sandwiches 11" at bounding box center [431, 245] width 100 height 22
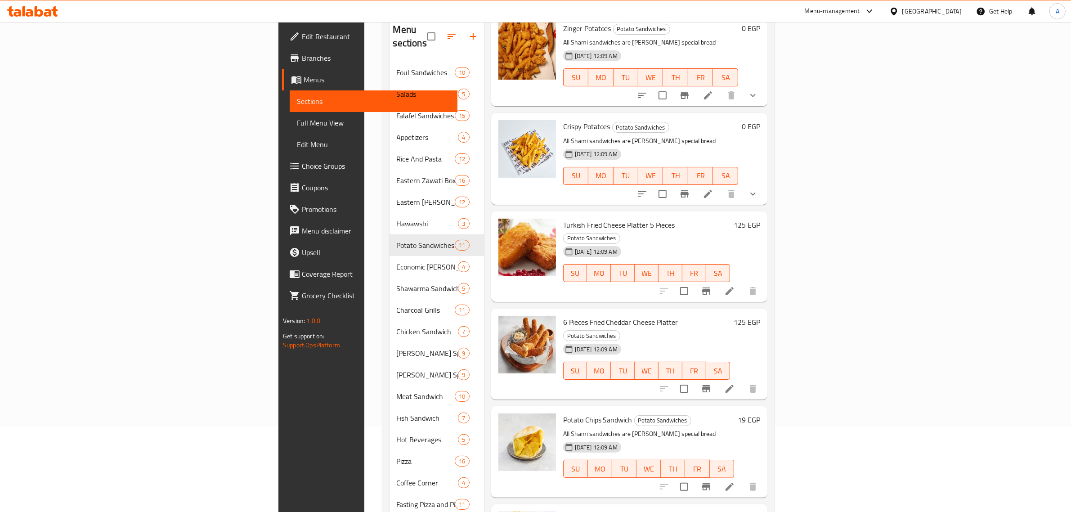
scroll to position [254, 0]
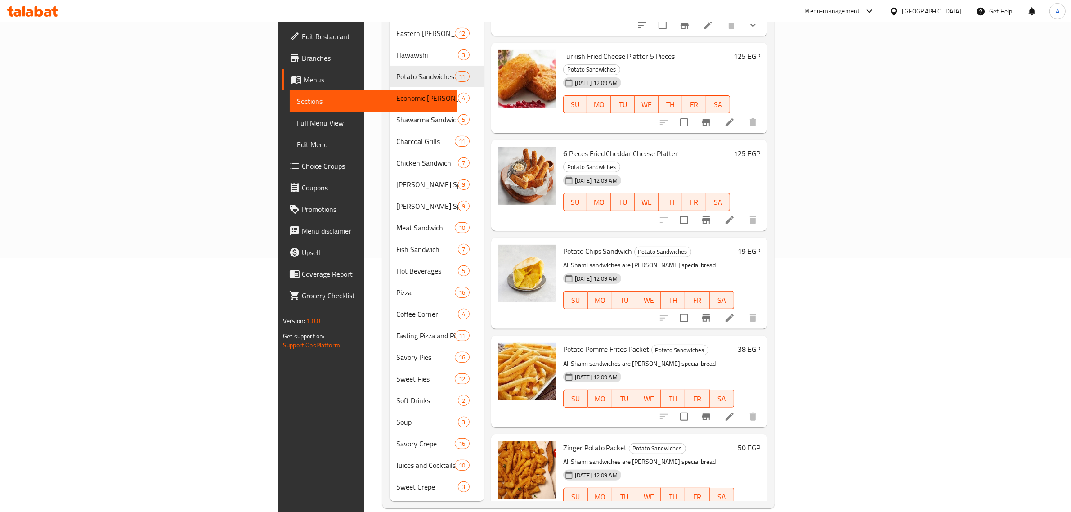
click at [647, 260] on p "All Shami sandwiches are Zawati's special bread" at bounding box center [648, 265] width 171 height 11
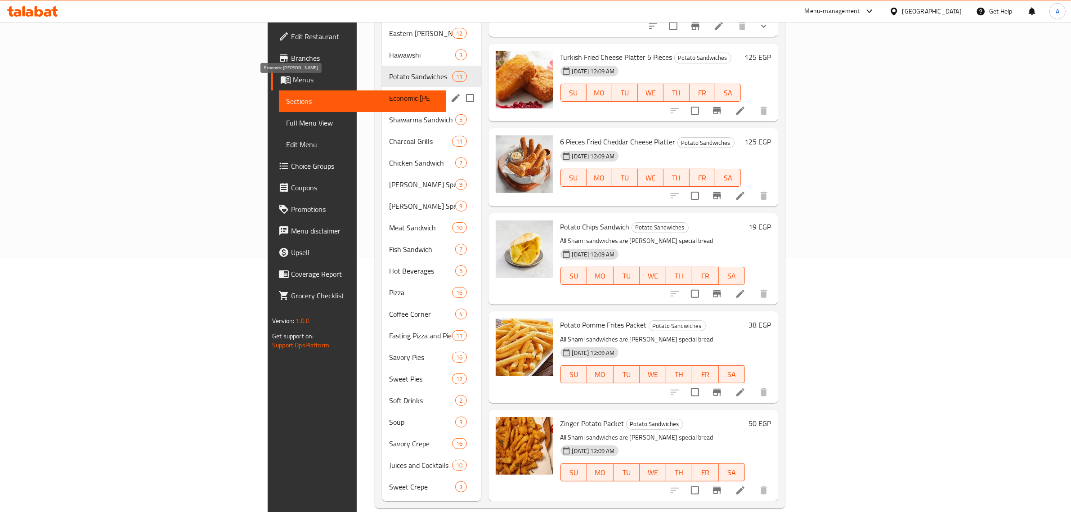
click at [389, 93] on span "Economic zawati Meals" at bounding box center [409, 98] width 41 height 11
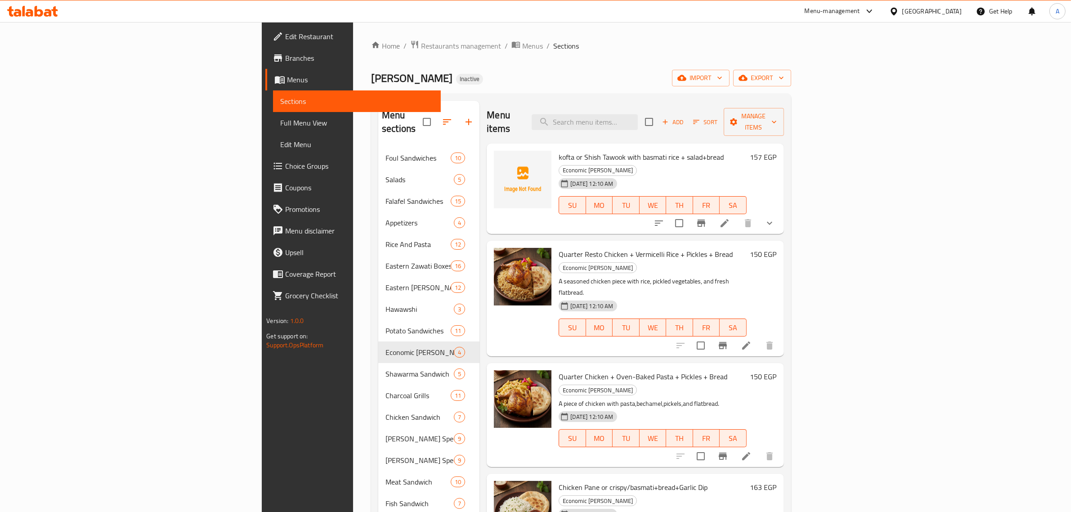
click at [554, 57] on div "Home / Restaurants management / Menus / Sections Zawati Inactive import export …" at bounding box center [581, 401] width 420 height 723
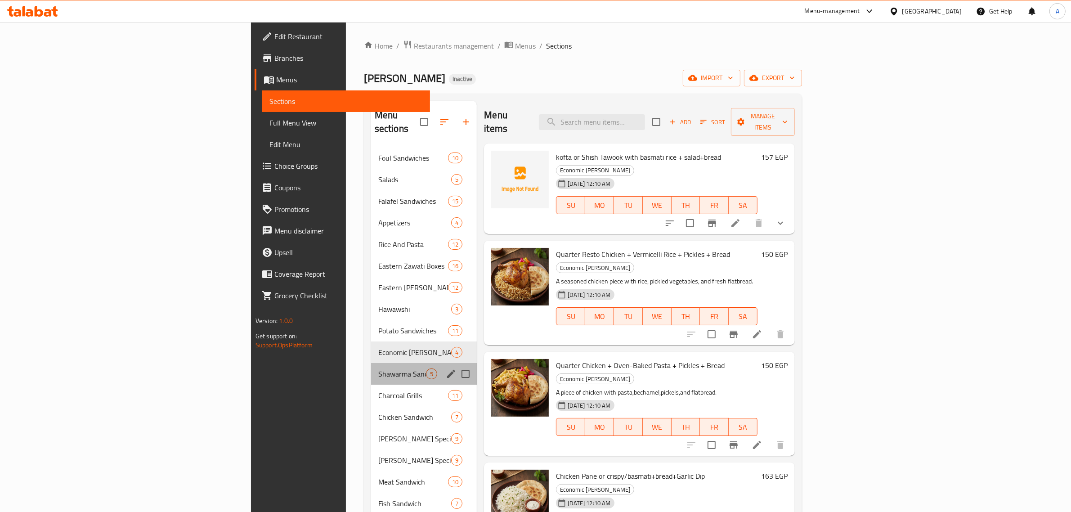
click at [371, 366] on div "Shawarma Sandwich 5" at bounding box center [424, 374] width 106 height 22
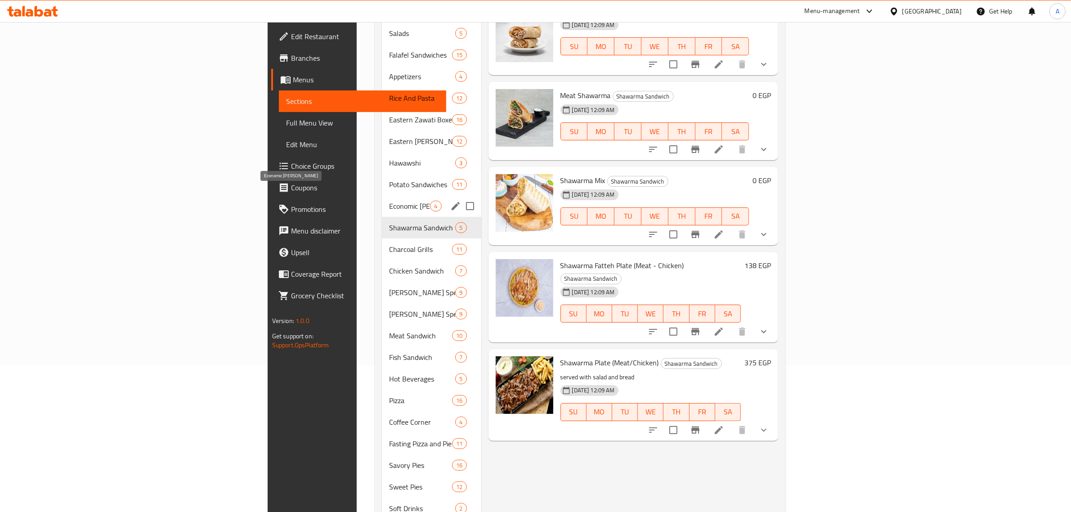
scroll to position [142, 0]
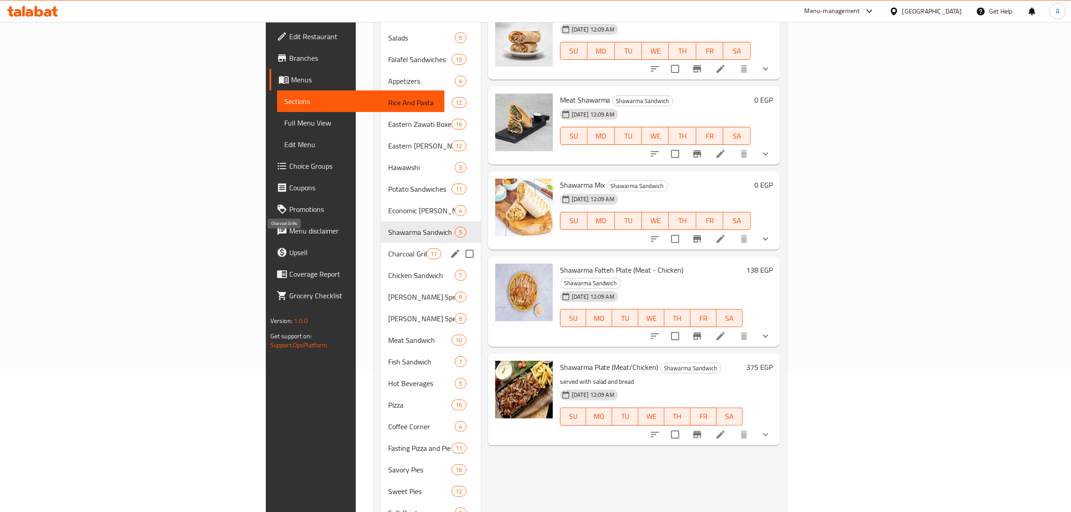
click at [388, 248] on span "Charcoal Grills" at bounding box center [407, 253] width 38 height 11
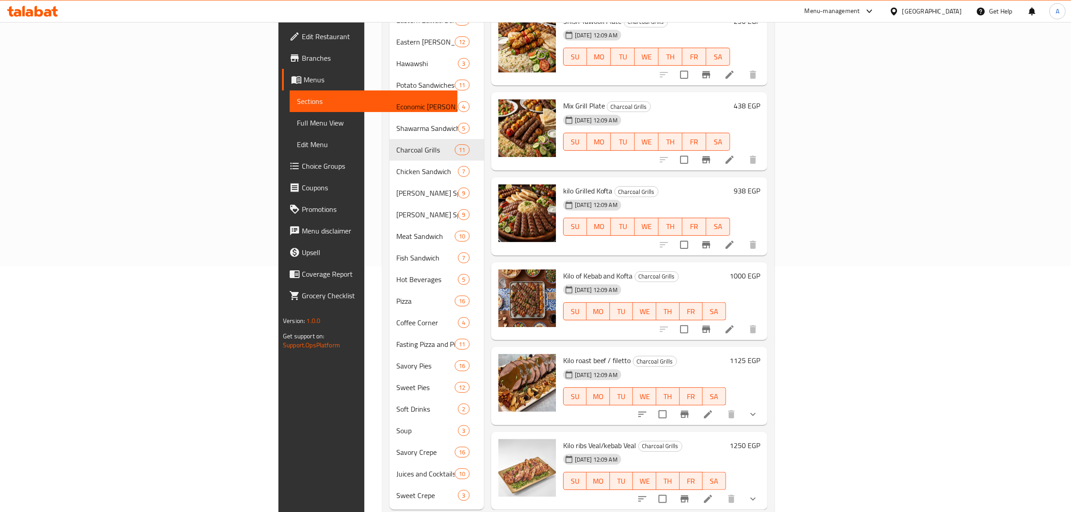
scroll to position [254, 0]
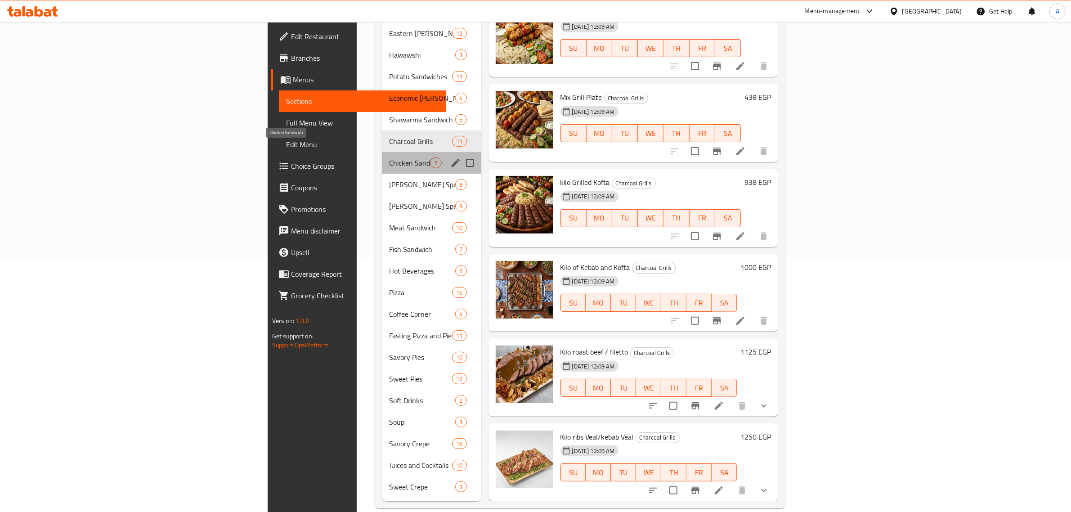
click at [389, 157] on span "Chicken Sandwich" at bounding box center [409, 162] width 41 height 11
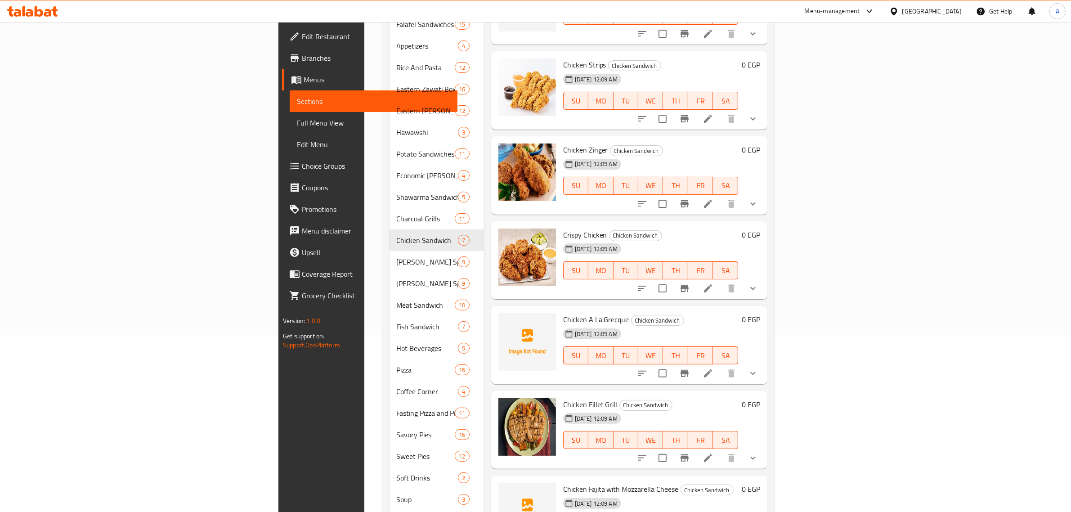
scroll to position [254, 0]
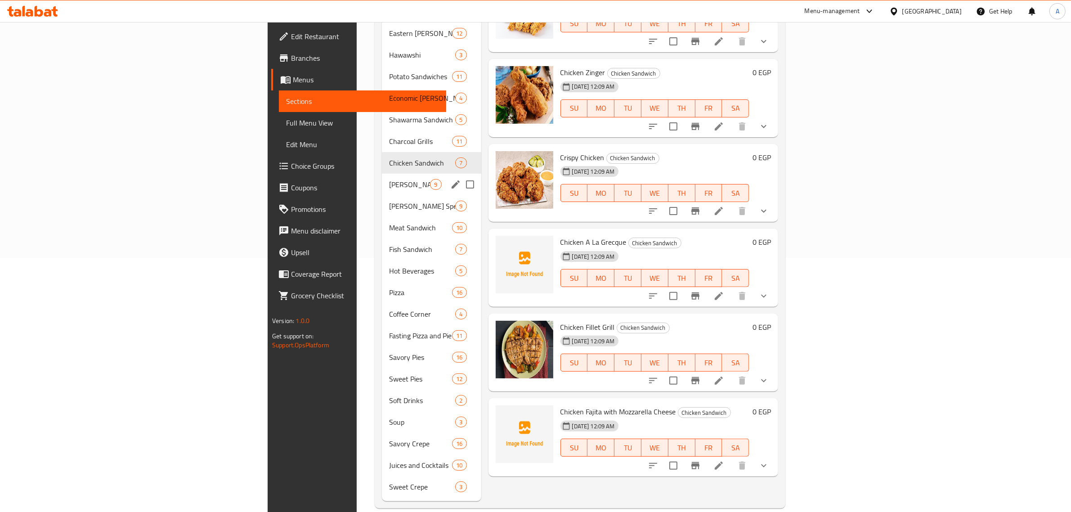
click at [382, 178] on div "Zawati's Special Dishes 9" at bounding box center [431, 185] width 99 height 22
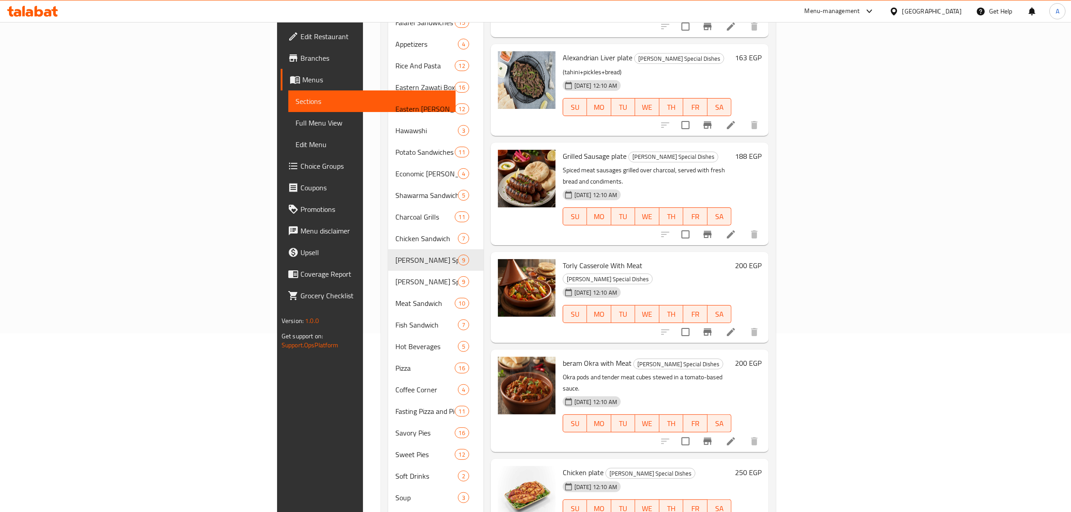
scroll to position [254, 0]
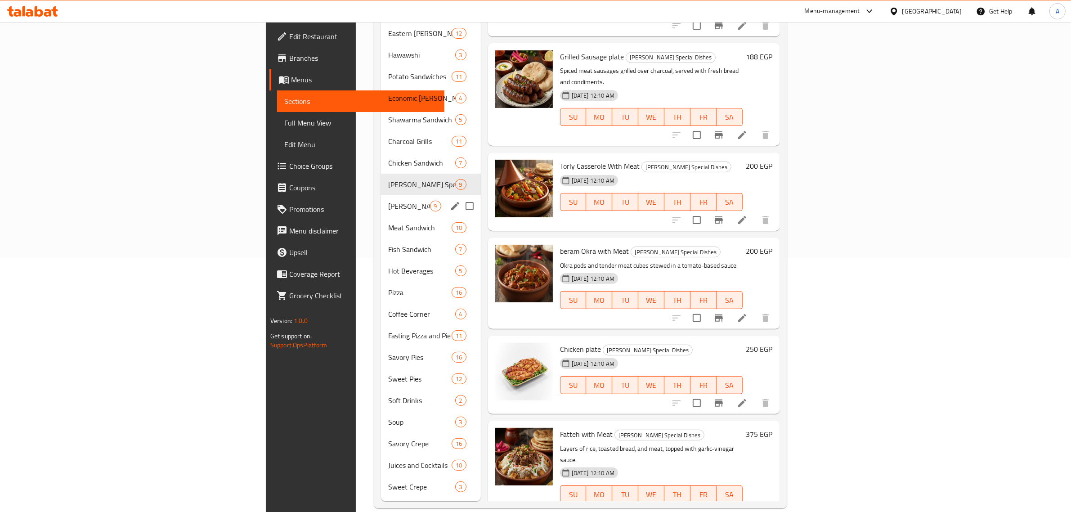
click at [381, 199] on div "Zawati's Special Meals 9" at bounding box center [431, 206] width 100 height 22
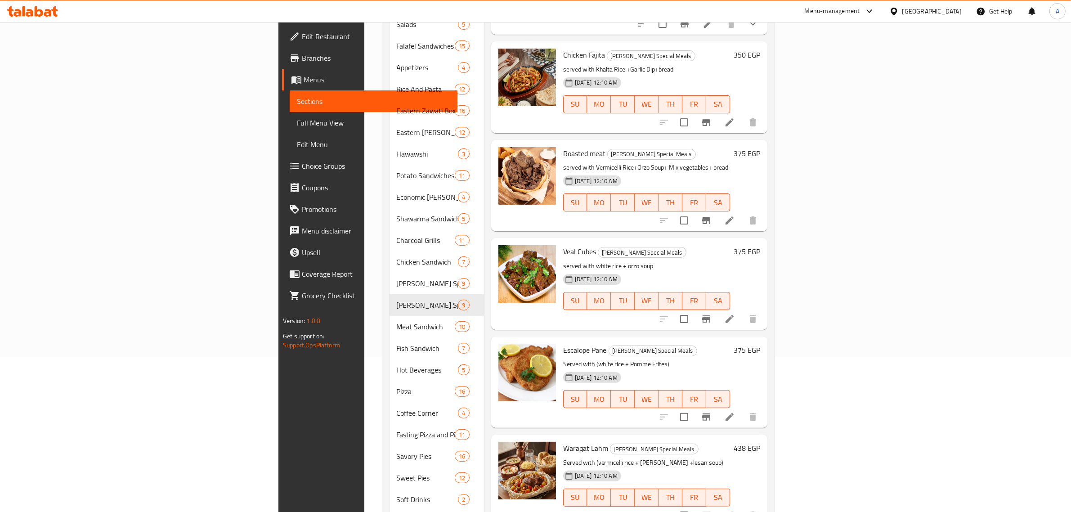
scroll to position [254, 0]
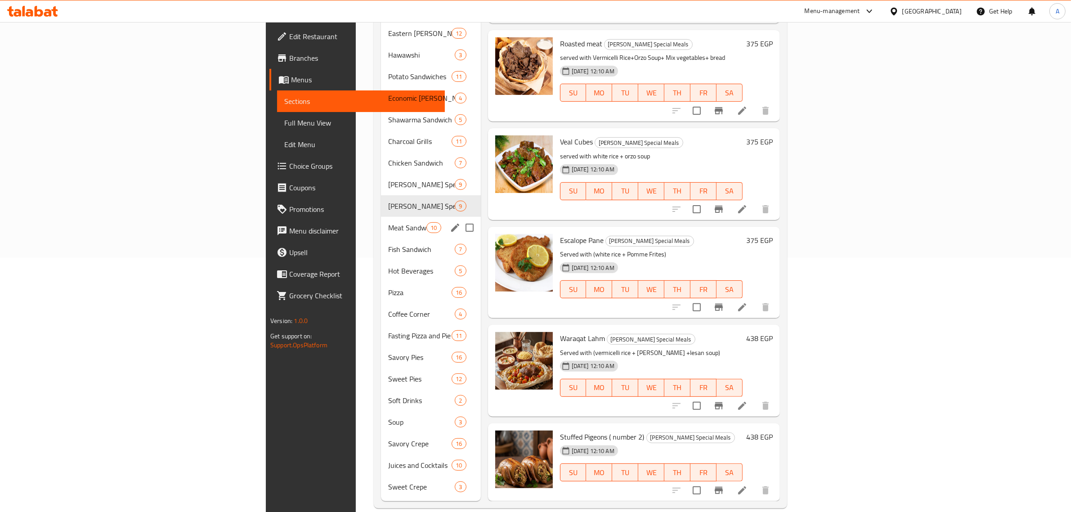
click at [381, 220] on div "Meat Sandwich 10" at bounding box center [431, 228] width 100 height 22
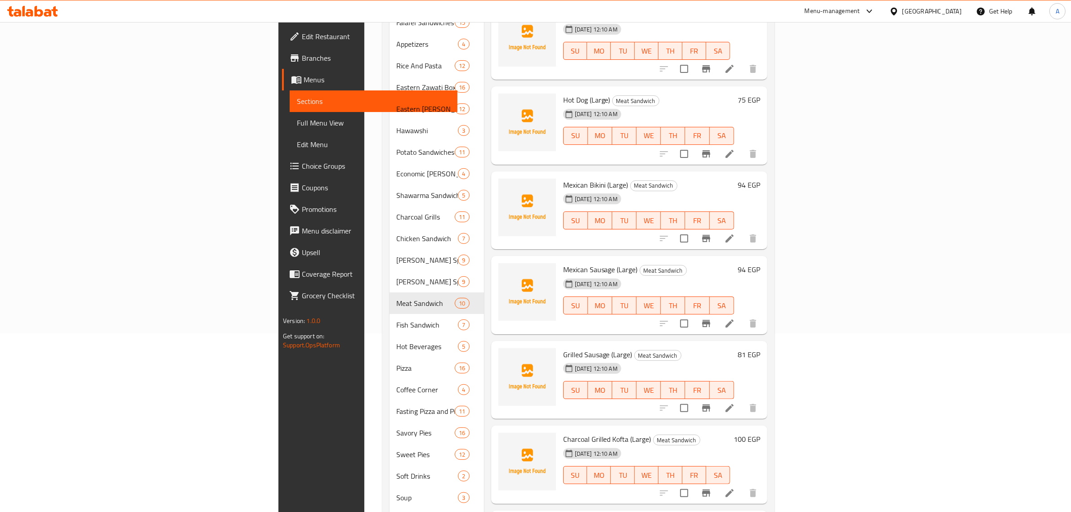
scroll to position [254, 0]
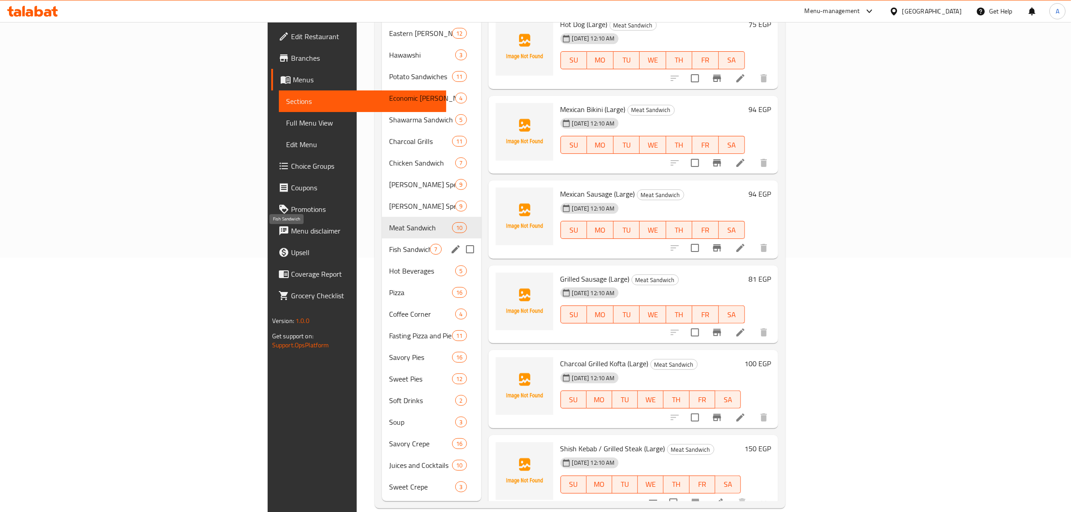
click at [389, 244] on span "Fish Sandwich" at bounding box center [409, 249] width 41 height 11
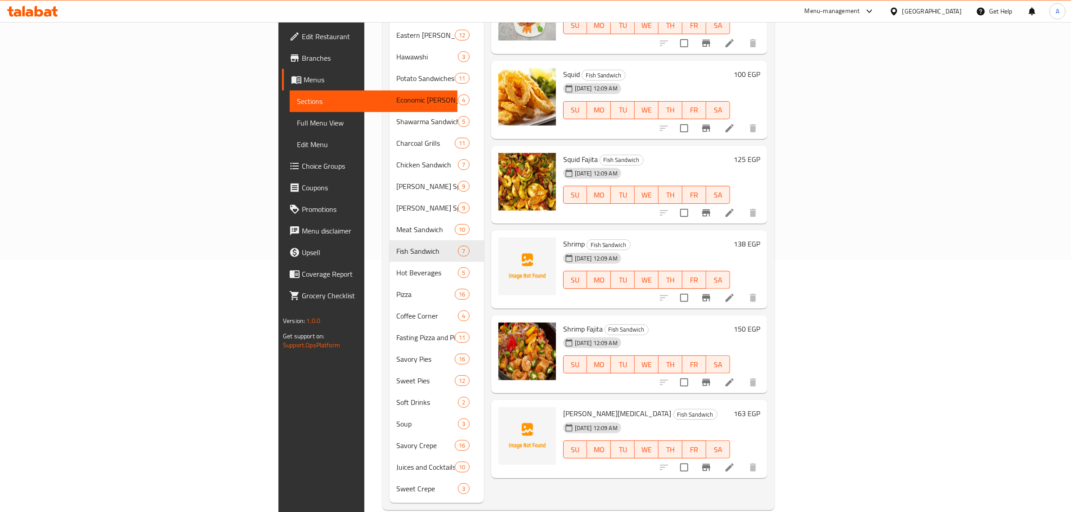
scroll to position [254, 0]
click at [629, 332] on div "29-09-2025 12:09 AM SU MO TU WE TH FR SA" at bounding box center [647, 356] width 174 height 49
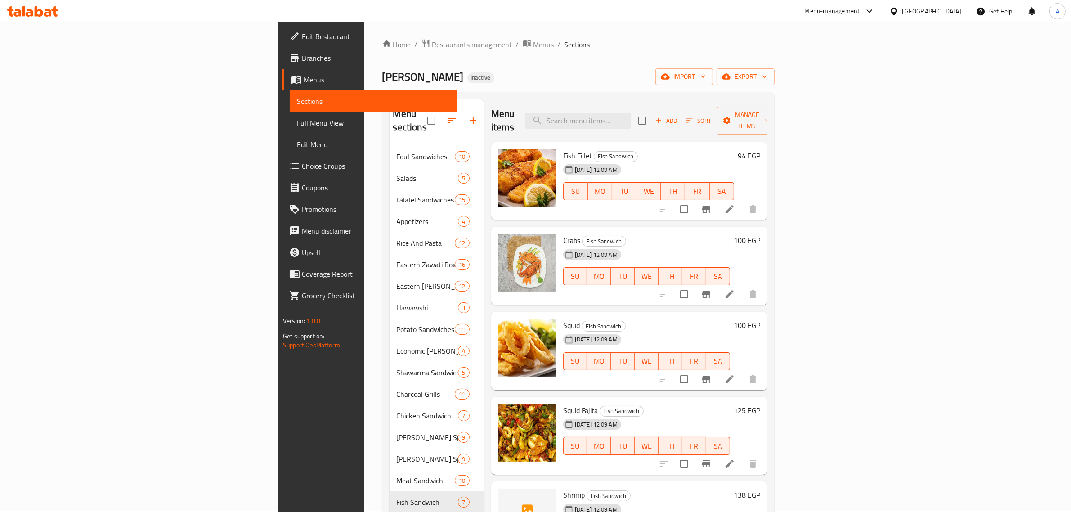
scroll to position [0, 0]
click at [631, 114] on input "search" at bounding box center [578, 122] width 106 height 16
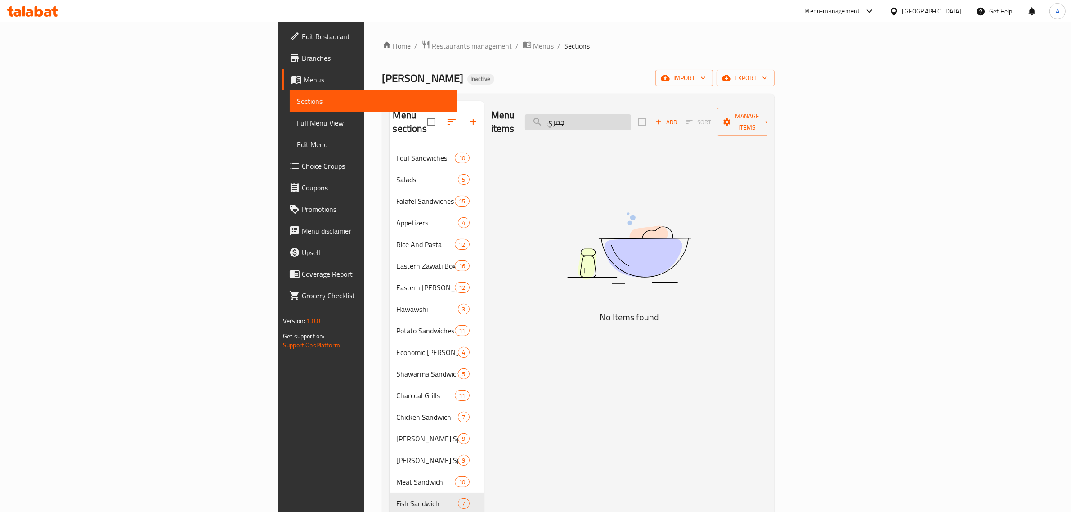
click at [631, 114] on input "جمري" at bounding box center [578, 122] width 106 height 16
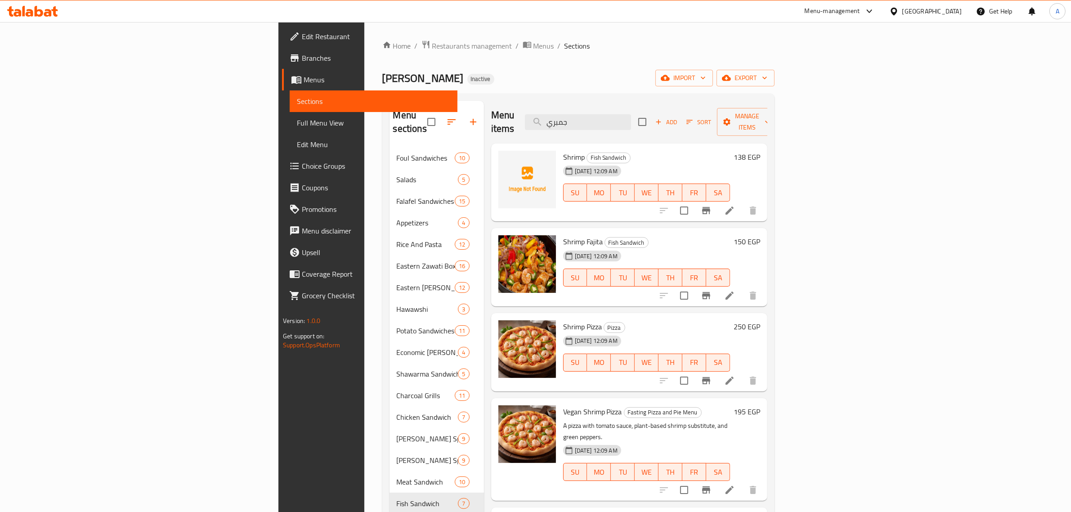
type input "جمبري"
click at [664, 124] on div "Menu items جمبري Add Sort Manage items" at bounding box center [629, 122] width 276 height 43
click at [631, 120] on input "جمبري" at bounding box center [578, 122] width 106 height 16
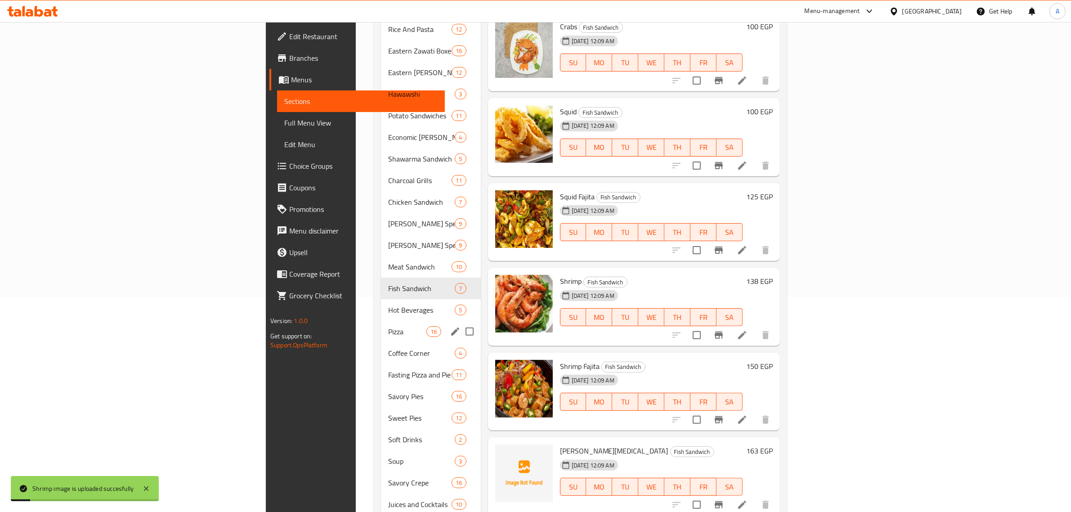
scroll to position [225, 0]
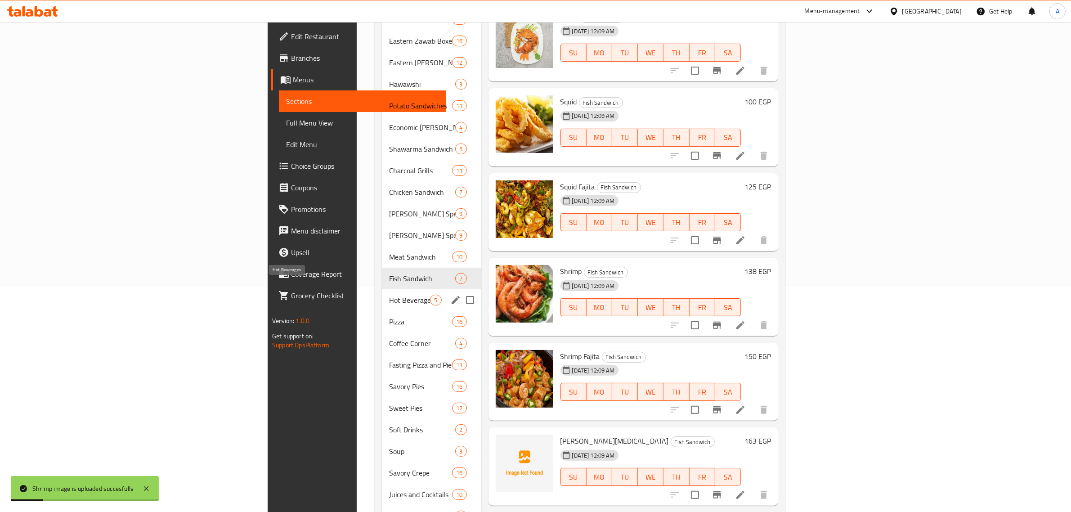
click at [389, 295] on span "Hot Beverages" at bounding box center [409, 300] width 41 height 11
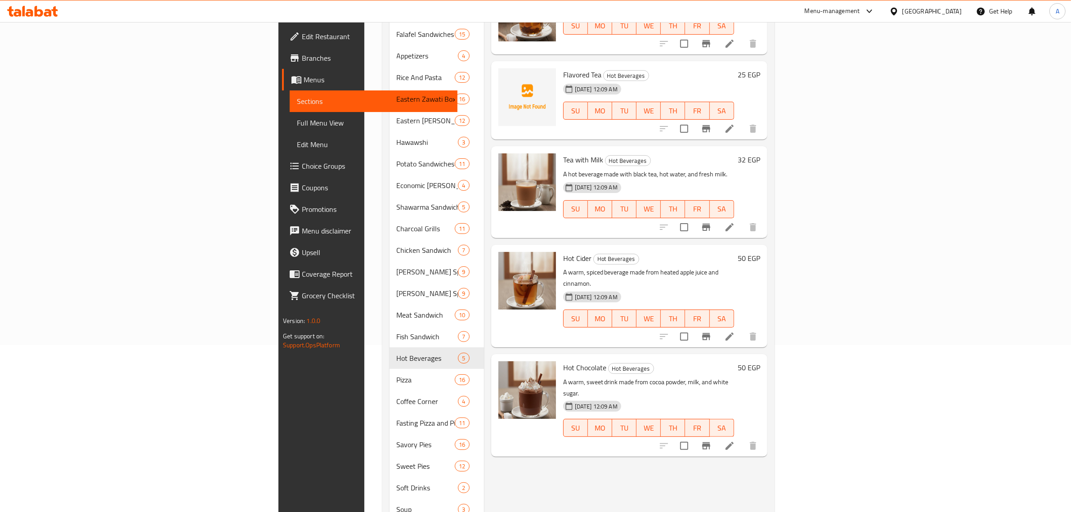
scroll to position [169, 0]
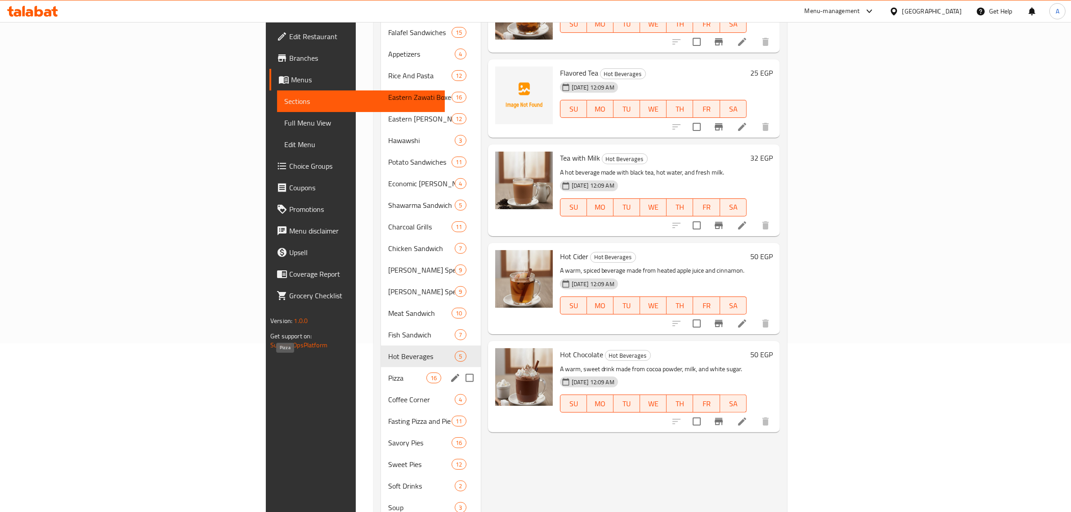
click at [388, 373] on span "Pizza" at bounding box center [407, 378] width 38 height 11
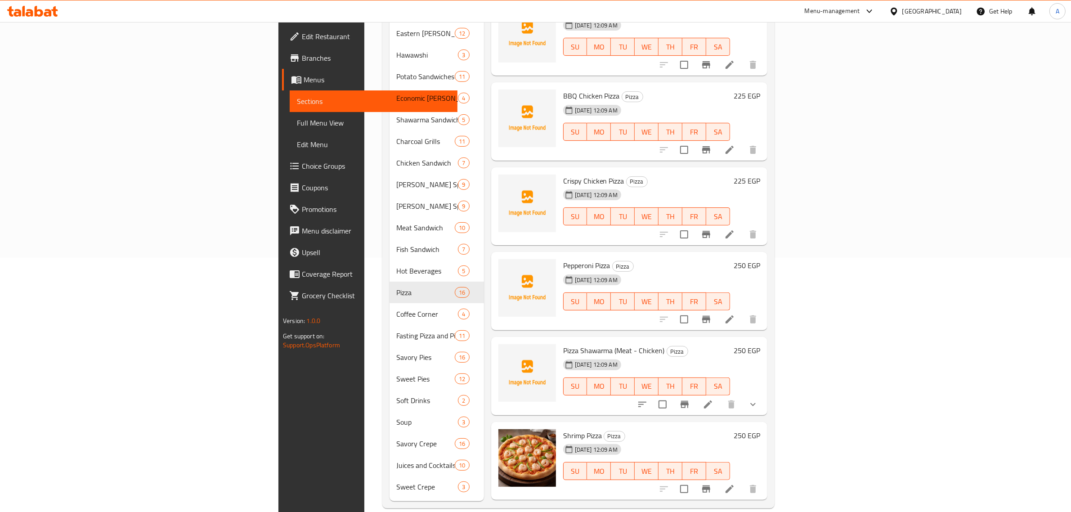
scroll to position [739, 0]
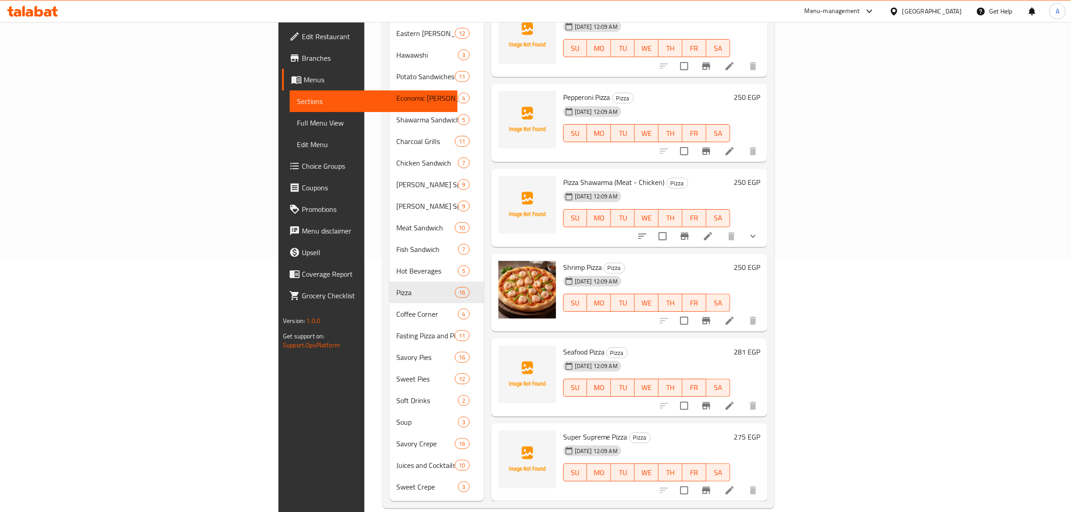
click at [397, 309] on span "Coffee Corner" at bounding box center [428, 314] width 62 height 11
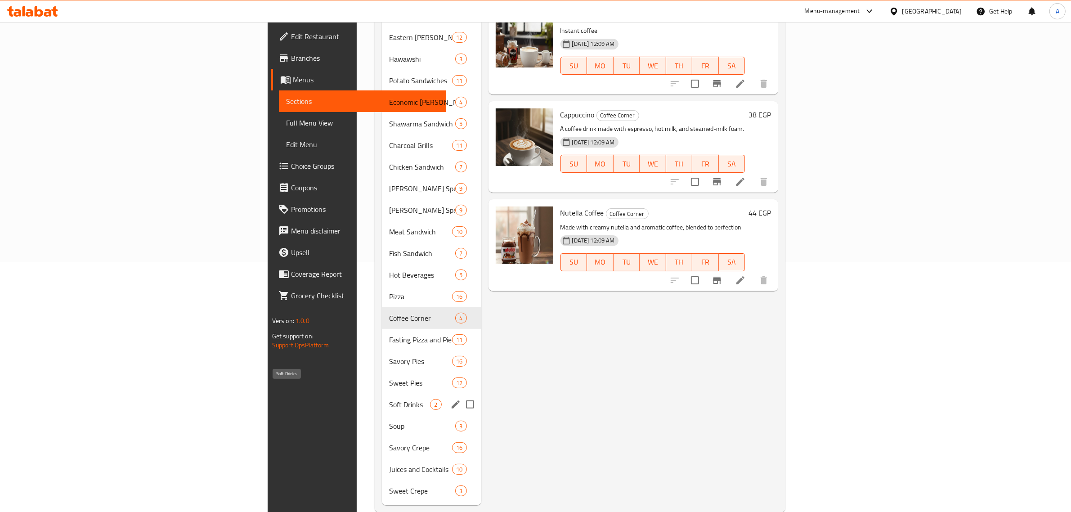
scroll to position [254, 0]
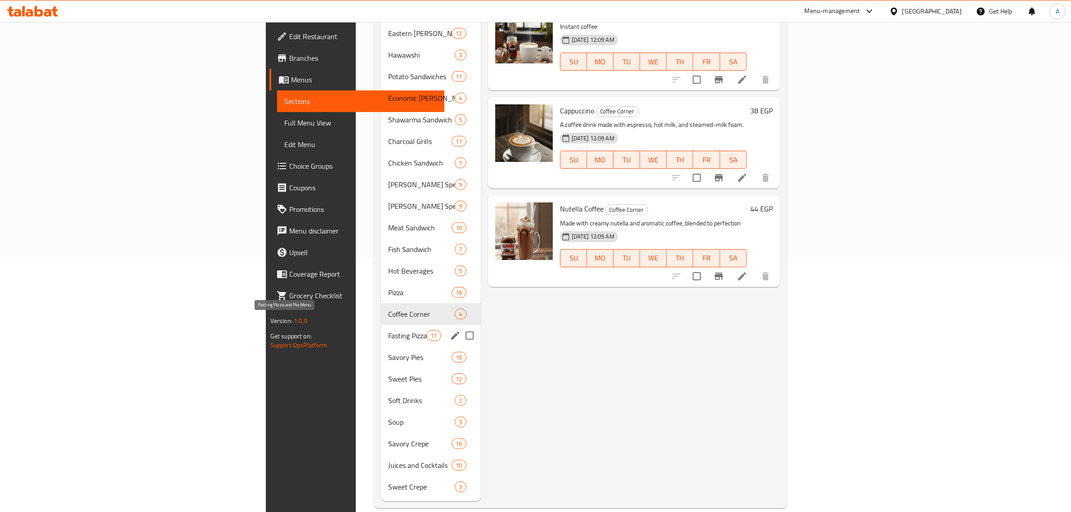
click at [388, 330] on span "Fasting Pizza and Pie Menu" at bounding box center [407, 335] width 38 height 11
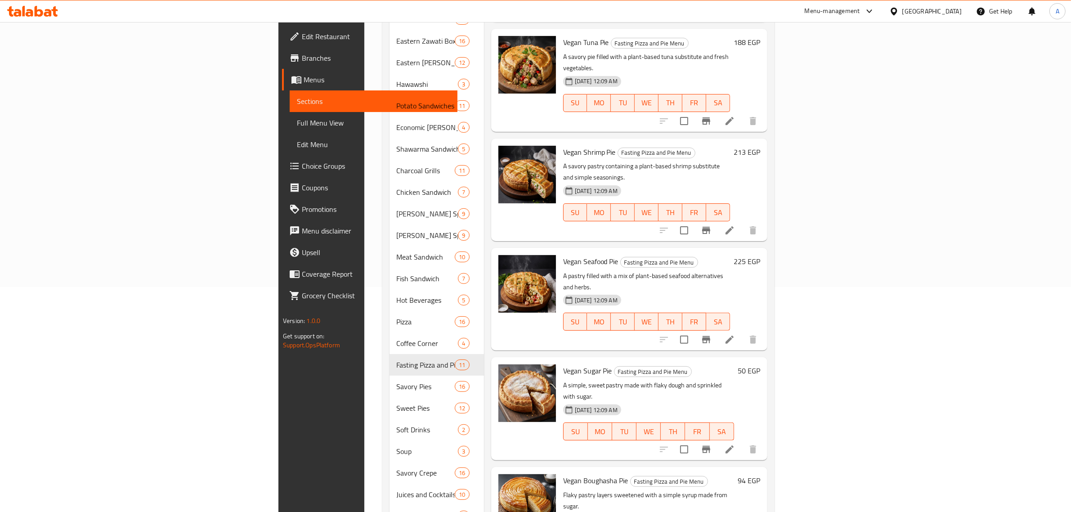
scroll to position [254, 0]
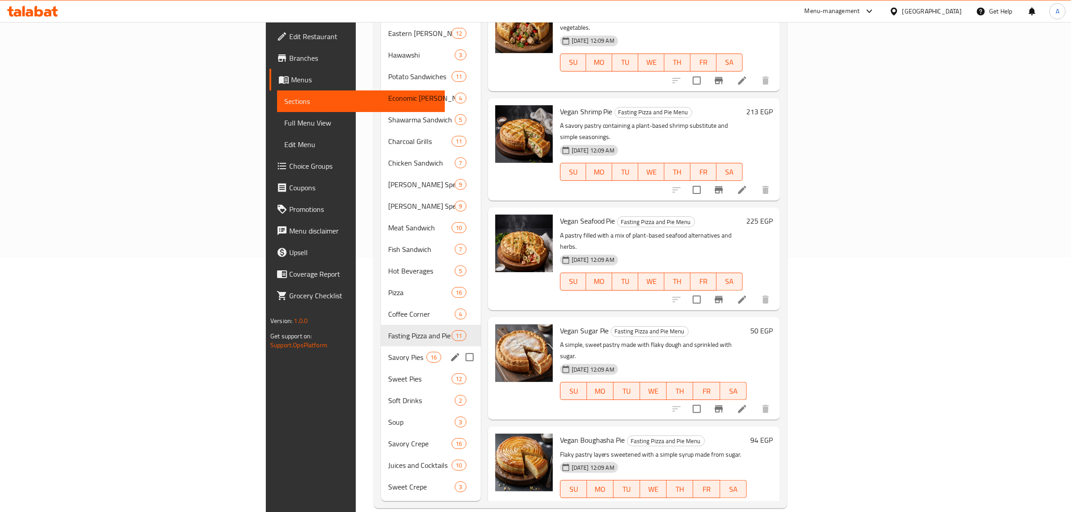
click at [381, 352] on div "Savory Pies 16" at bounding box center [431, 357] width 100 height 22
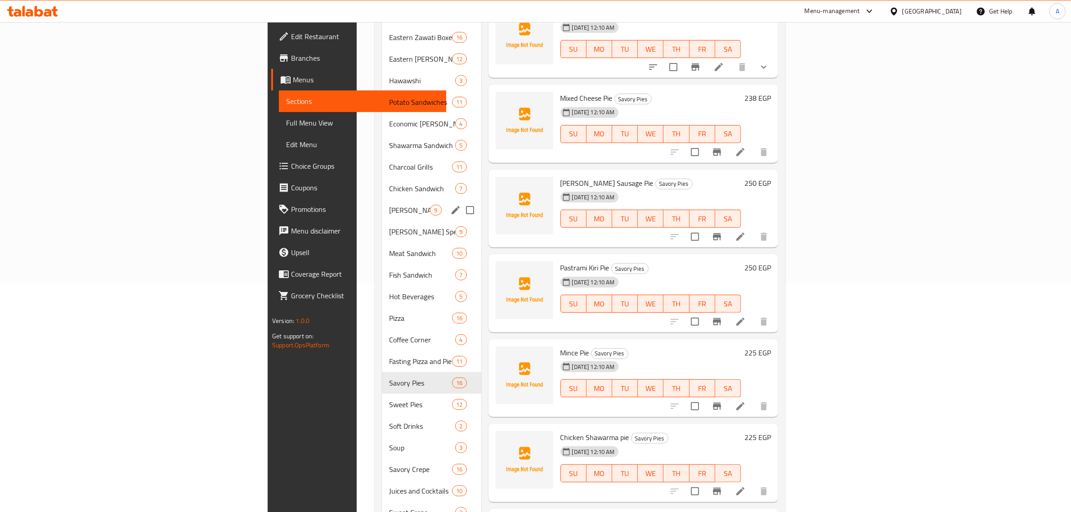
scroll to position [254, 0]
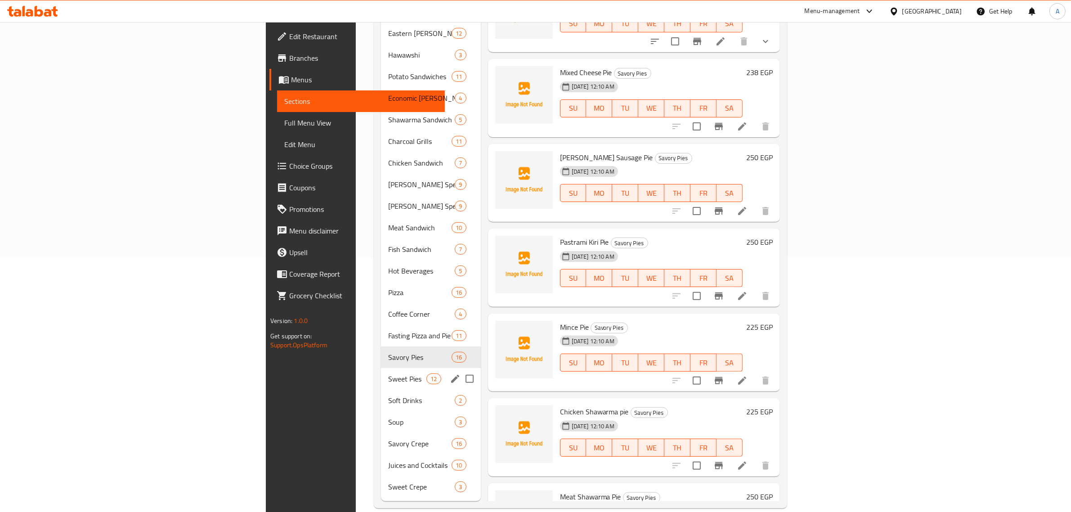
click at [381, 371] on div "Sweet Pies 12" at bounding box center [431, 379] width 100 height 22
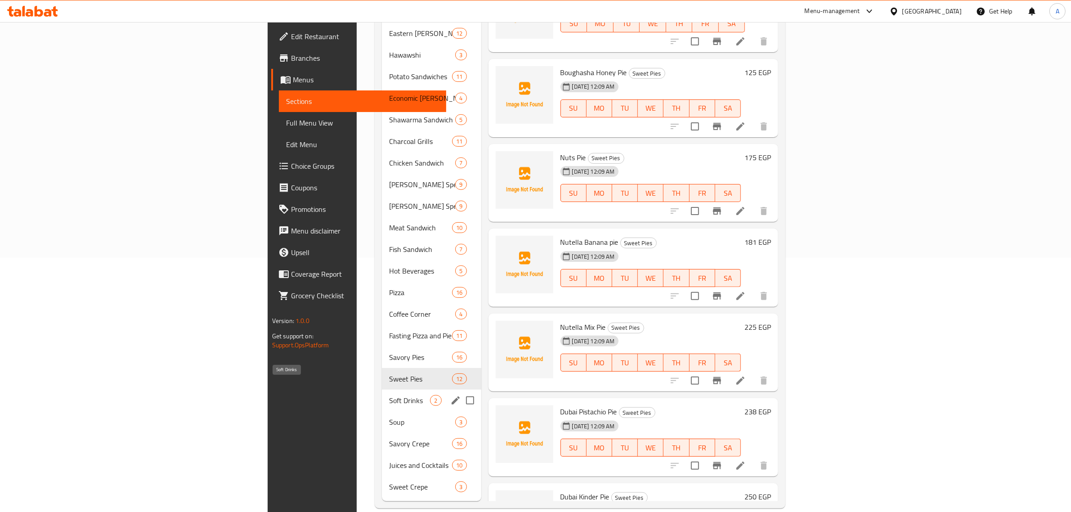
click at [389, 395] on span "Soft Drinks" at bounding box center [409, 400] width 41 height 11
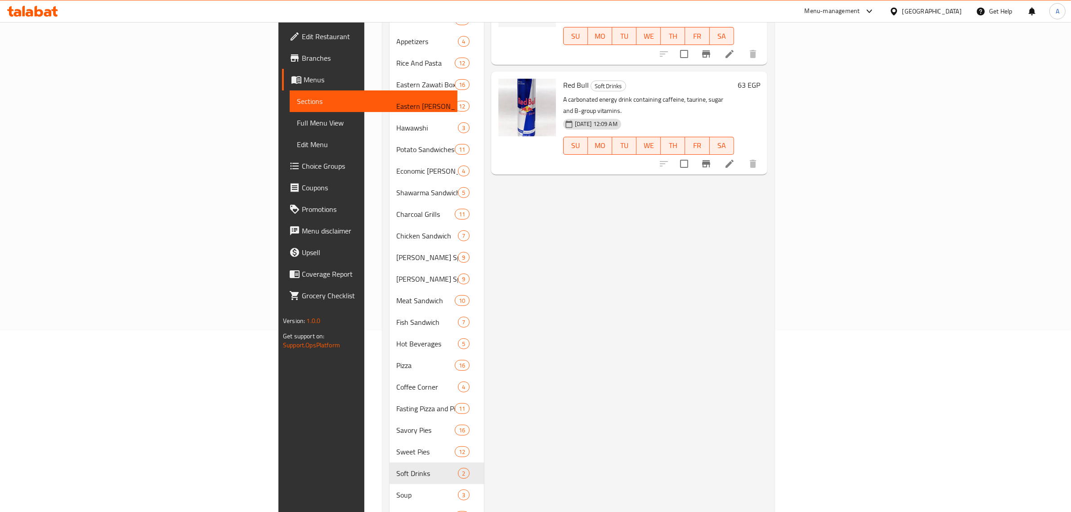
scroll to position [254, 0]
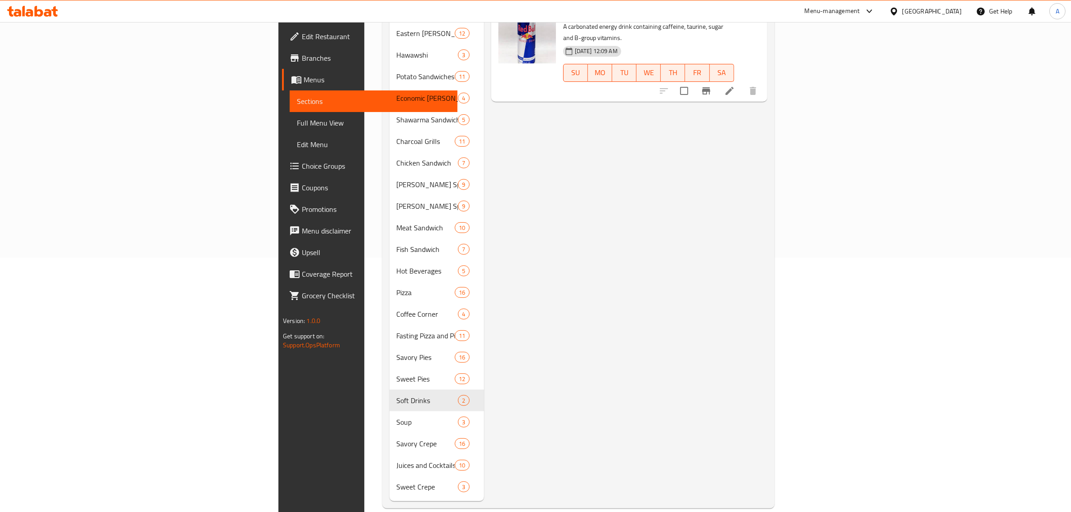
click at [586, 295] on div "Menu items Add Sort Manage items Cans Soft Drinks A canned carbonated soft drin…" at bounding box center [625, 174] width 283 height 655
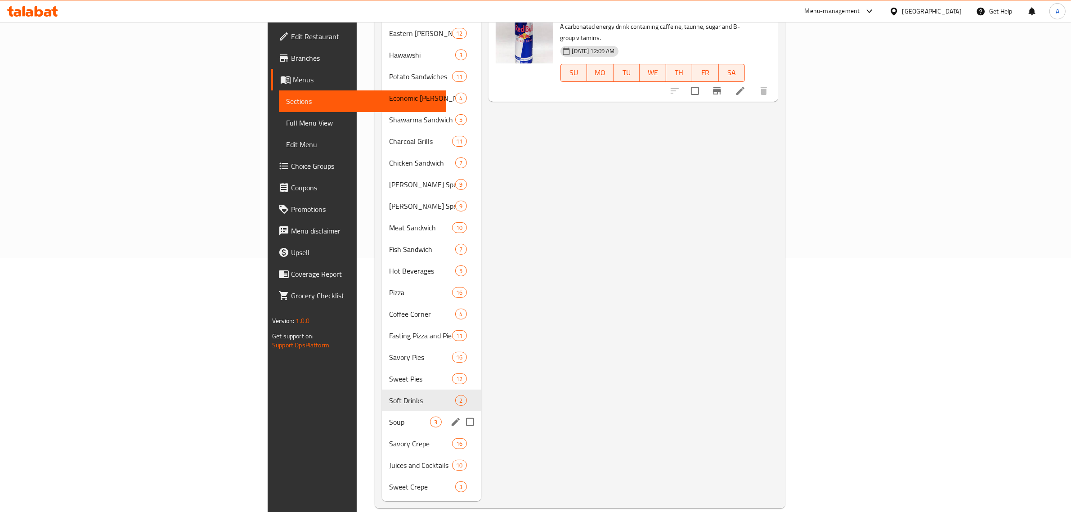
click at [382, 414] on div "Soup 3" at bounding box center [431, 422] width 99 height 22
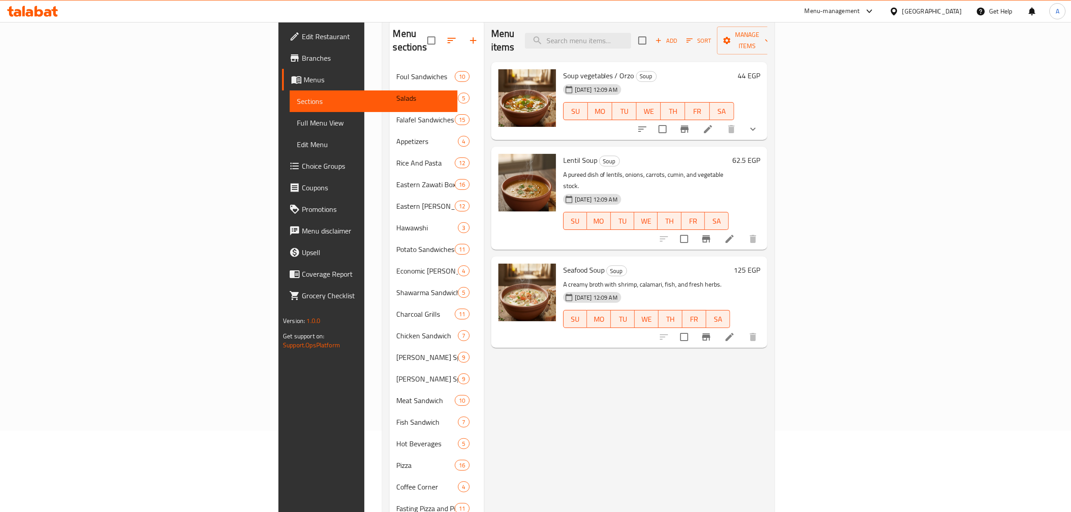
scroll to position [254, 0]
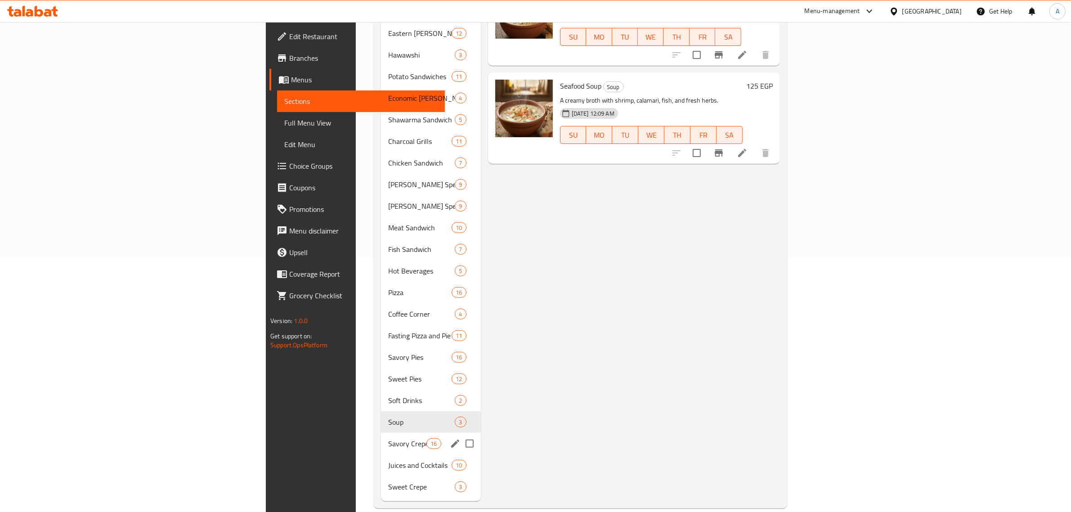
click at [388, 438] on span "Savory Crepe" at bounding box center [407, 443] width 38 height 11
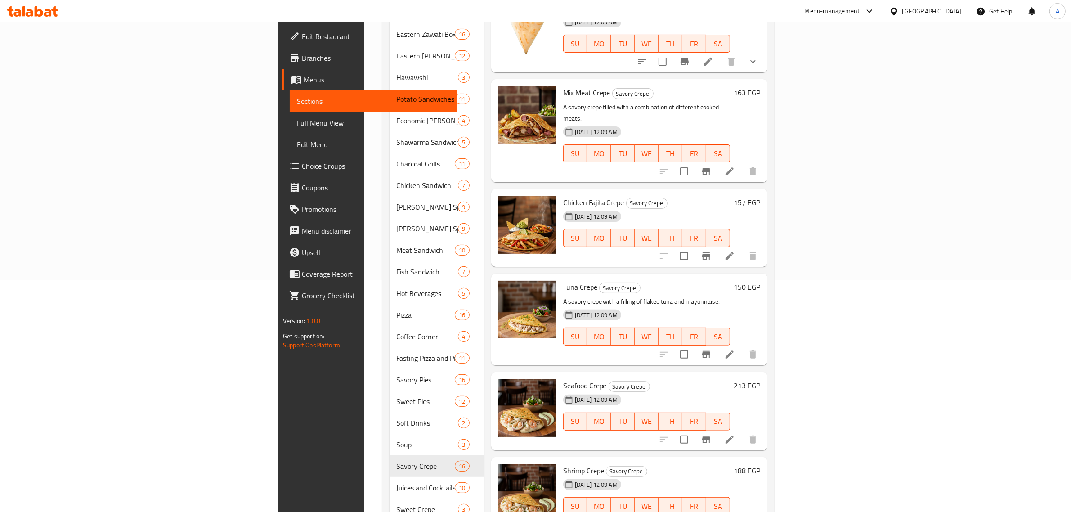
scroll to position [254, 0]
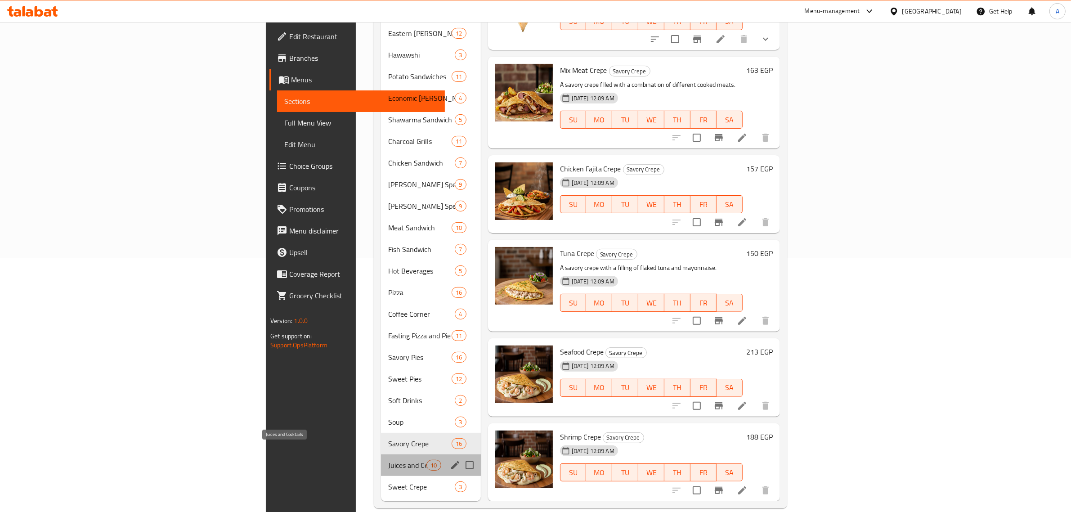
click at [388, 460] on span "Juices and Cocktails" at bounding box center [407, 465] width 38 height 11
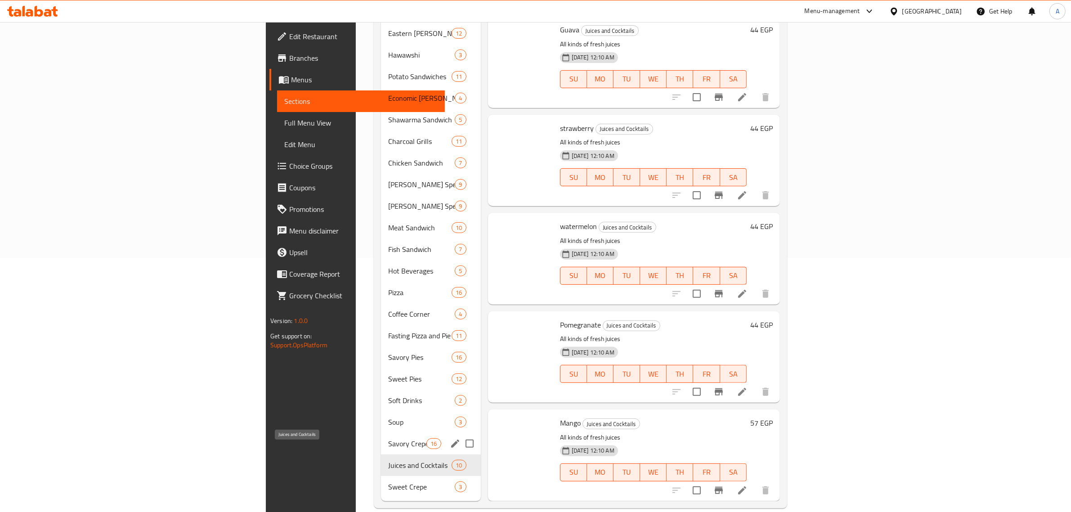
scroll to position [365, 0]
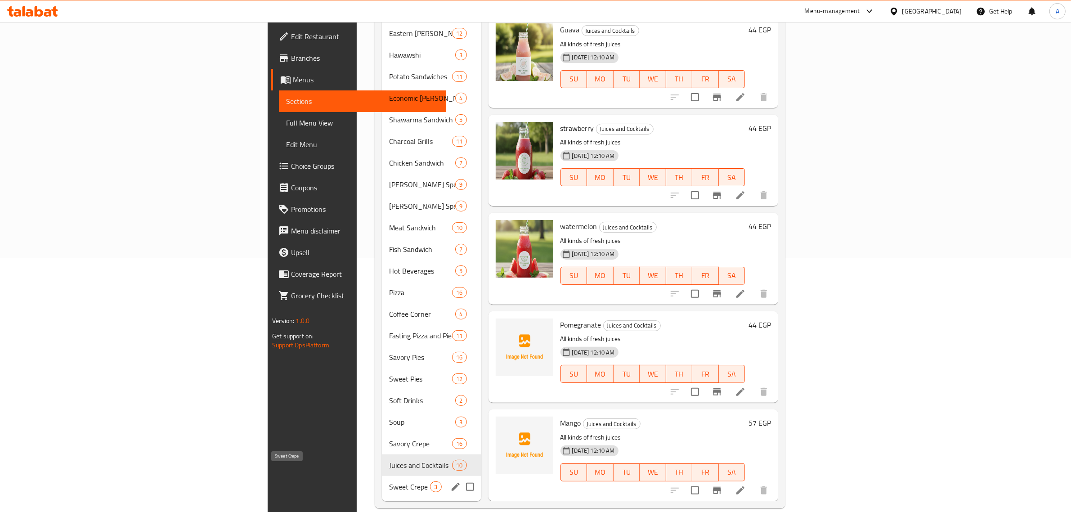
click at [389, 481] on span "Sweet Crepe" at bounding box center [409, 486] width 41 height 11
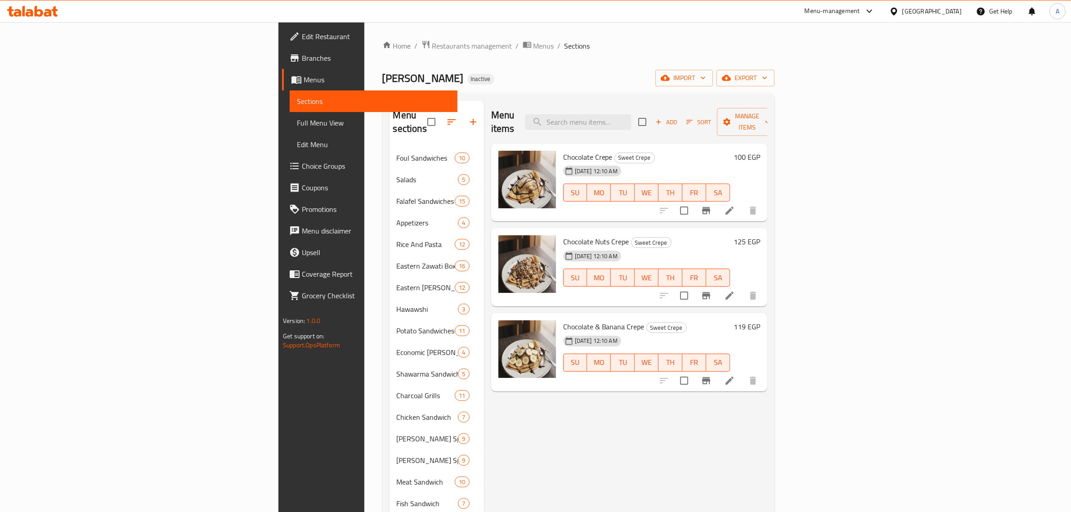
click at [565, 94] on div "Menu sections Foul Sandwiches 10 Salads 5 Falafel Sandwiches 15 Appetizers 4 Ri…" at bounding box center [578, 428] width 392 height 669
click at [768, 72] on span "export" at bounding box center [746, 77] width 44 height 11
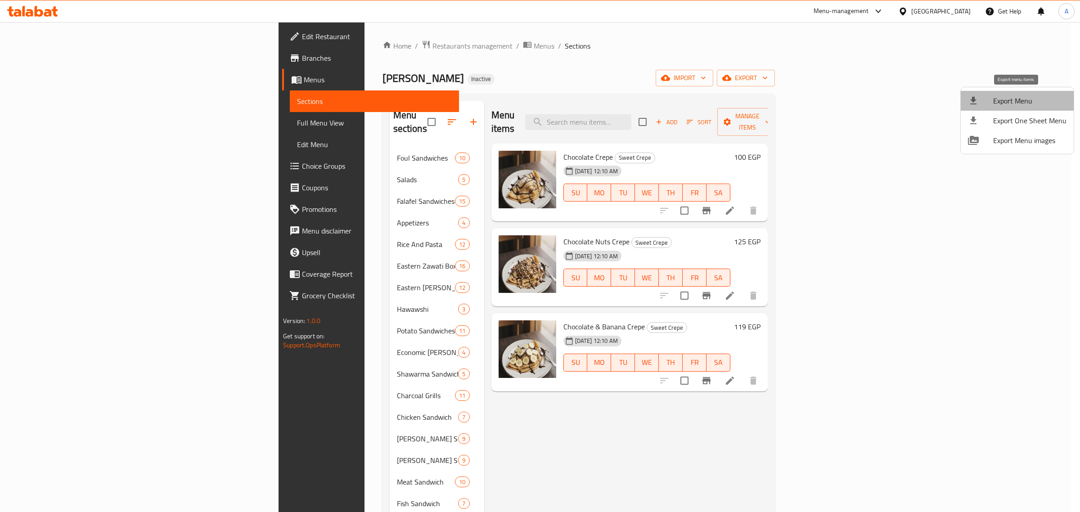
click at [1018, 104] on span "Export Menu" at bounding box center [1029, 100] width 73 height 11
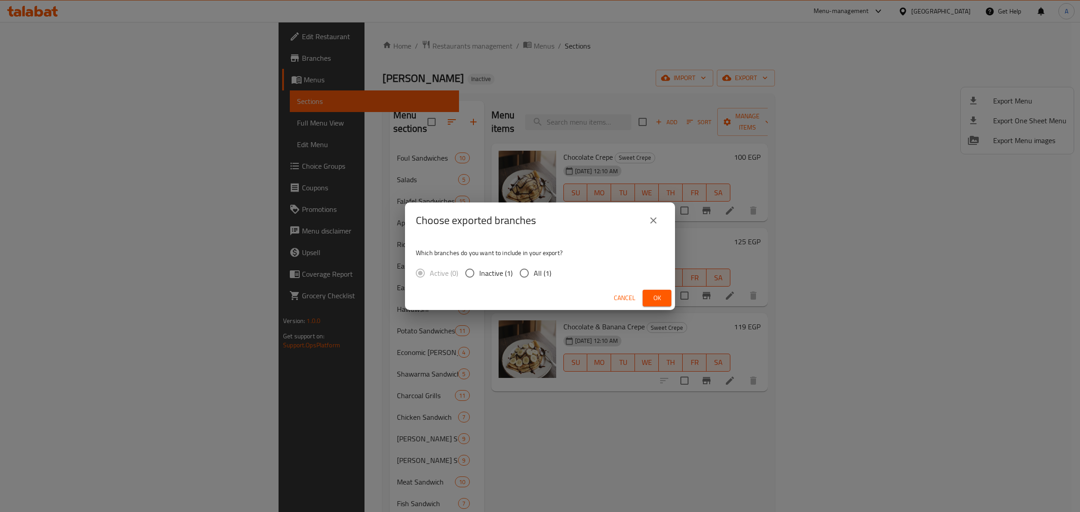
click at [525, 277] on input "All (1)" at bounding box center [524, 273] width 19 height 19
radio input "true"
click at [656, 295] on span "Ok" at bounding box center [657, 297] width 14 height 11
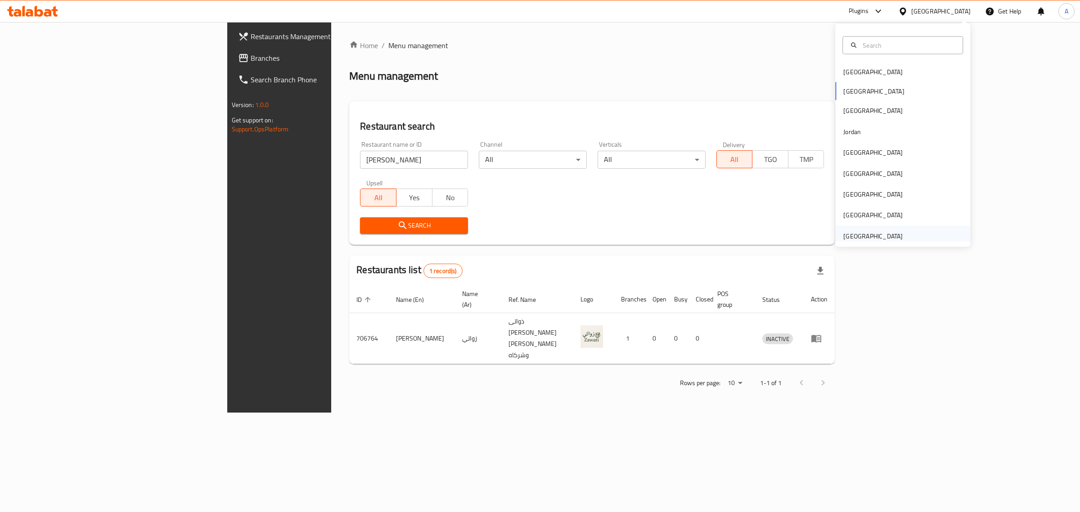
click at [853, 233] on div "[GEOGRAPHIC_DATA]" at bounding box center [872, 236] width 59 height 10
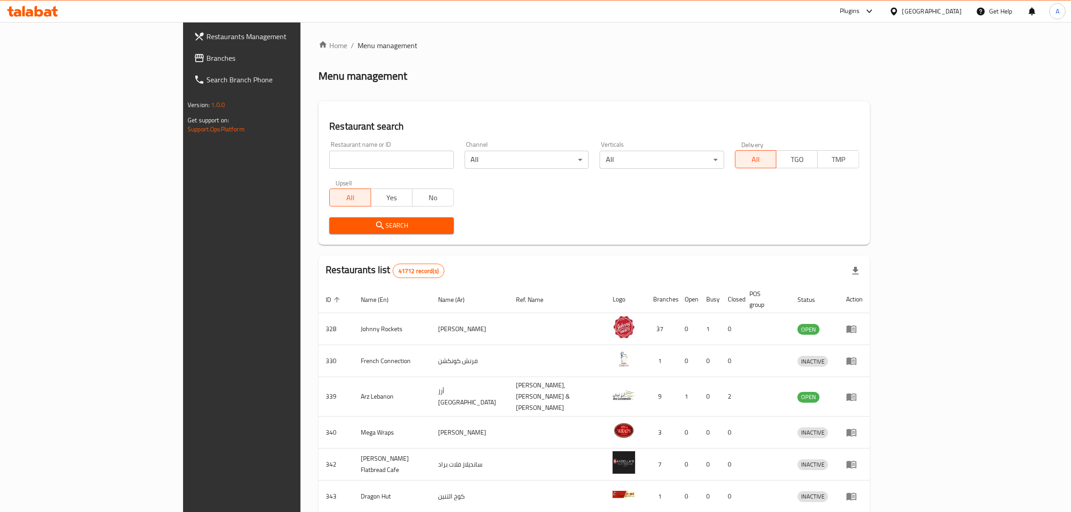
click at [394, 170] on div "Restaurant name or ID Restaurant name or ID" at bounding box center [391, 155] width 135 height 38
click at [395, 162] on input "search" at bounding box center [391, 160] width 124 height 18
paste input "Waheed Restaurant An"
type input "Waheed Restaurant An"
click button "Search" at bounding box center [391, 225] width 124 height 17
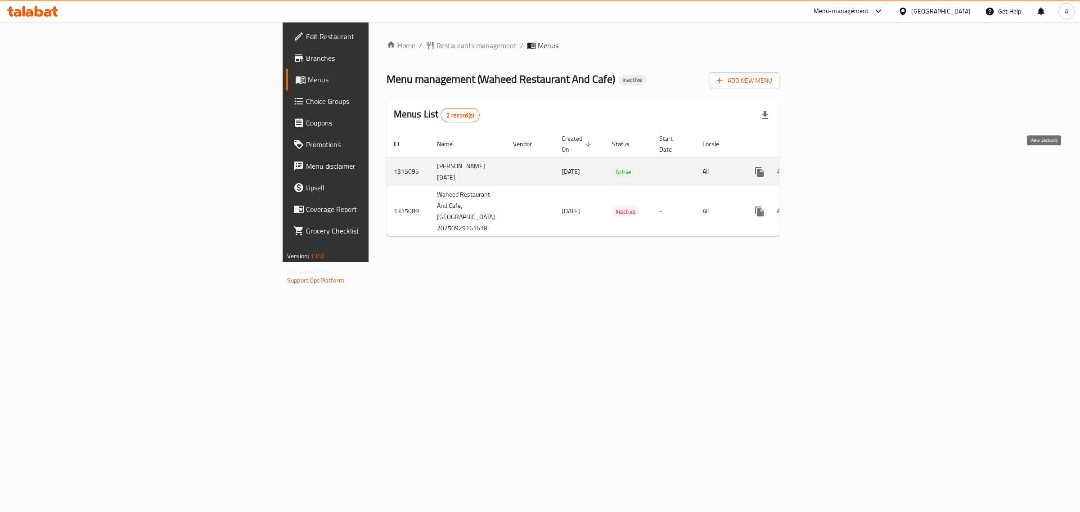
click at [830, 166] on icon "enhanced table" at bounding box center [824, 171] width 11 height 11
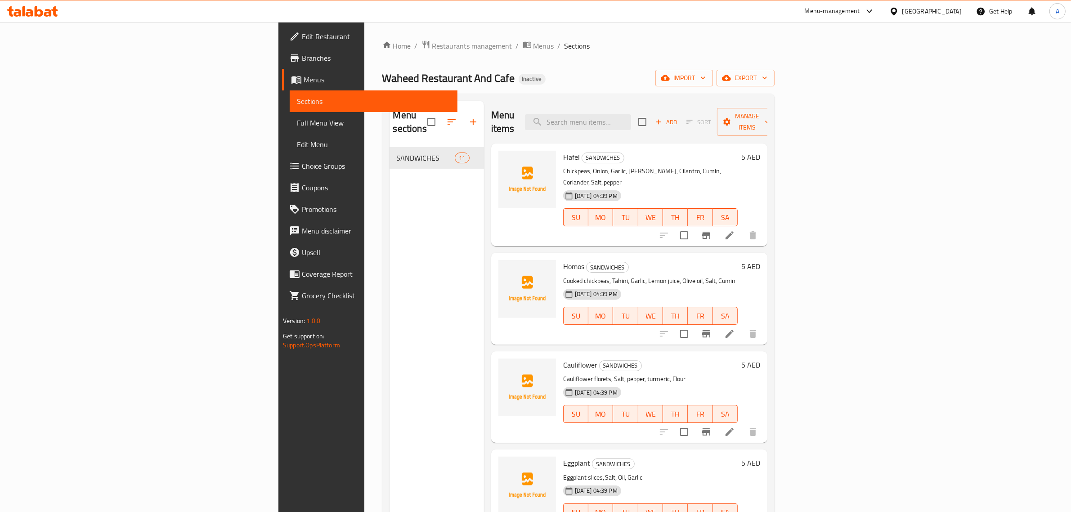
drag, startPoint x: 493, startPoint y: 50, endPoint x: 429, endPoint y: 22, distance: 70.3
click at [488, 48] on ol "Home / Restaurants management / Menus / Sections" at bounding box center [578, 46] width 392 height 12
click at [302, 37] on span "Edit Restaurant" at bounding box center [376, 36] width 148 height 11
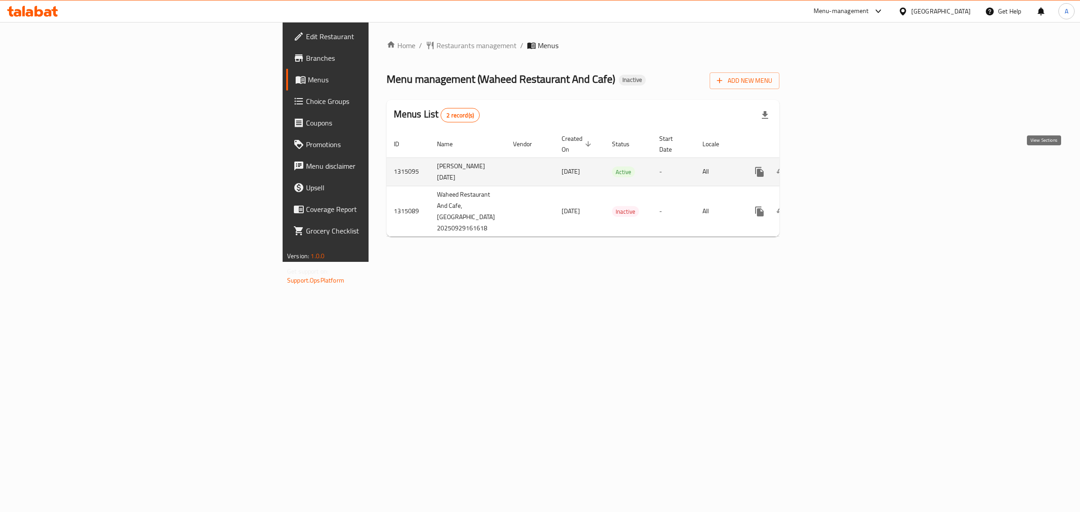
click at [835, 161] on link "enhanced table" at bounding box center [824, 172] width 22 height 22
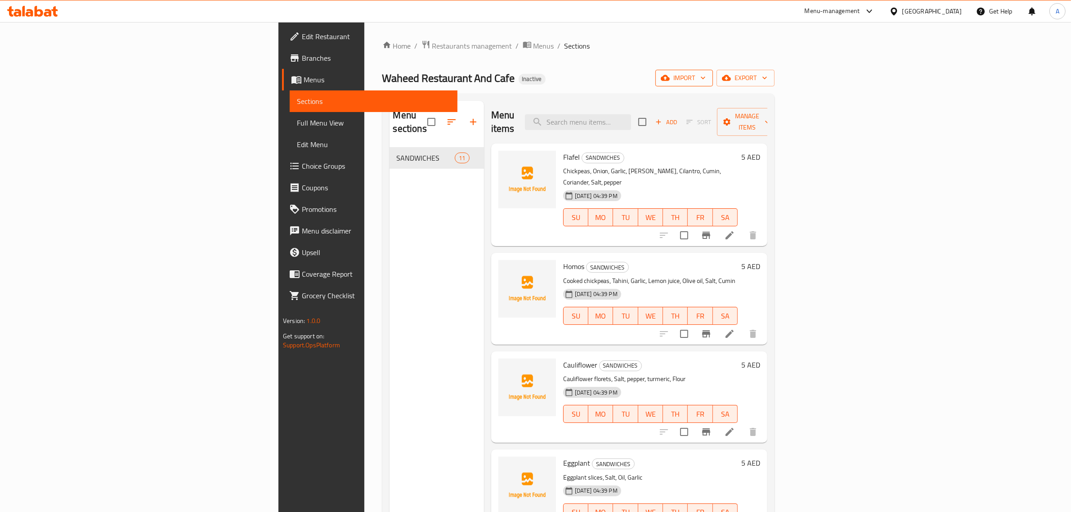
click at [706, 74] on span "import" at bounding box center [684, 77] width 43 height 11
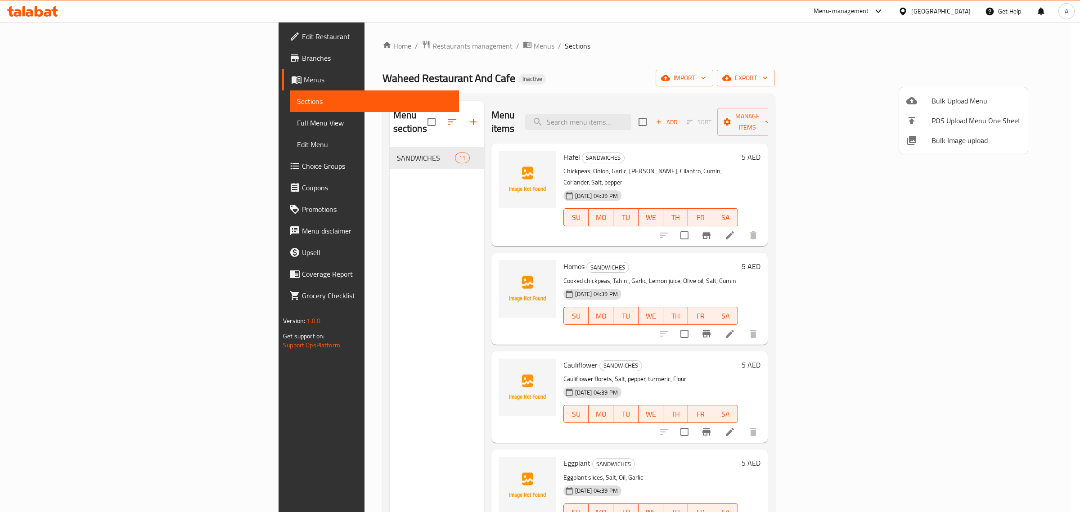
click at [941, 146] on span "Bulk Image upload" at bounding box center [975, 140] width 89 height 11
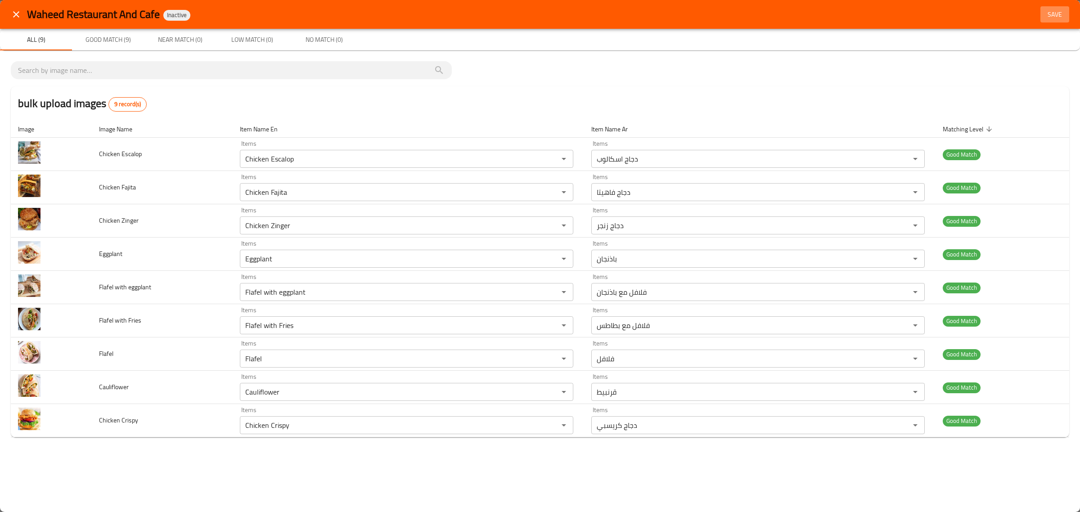
click at [1044, 19] on span "Save" at bounding box center [1055, 14] width 22 height 11
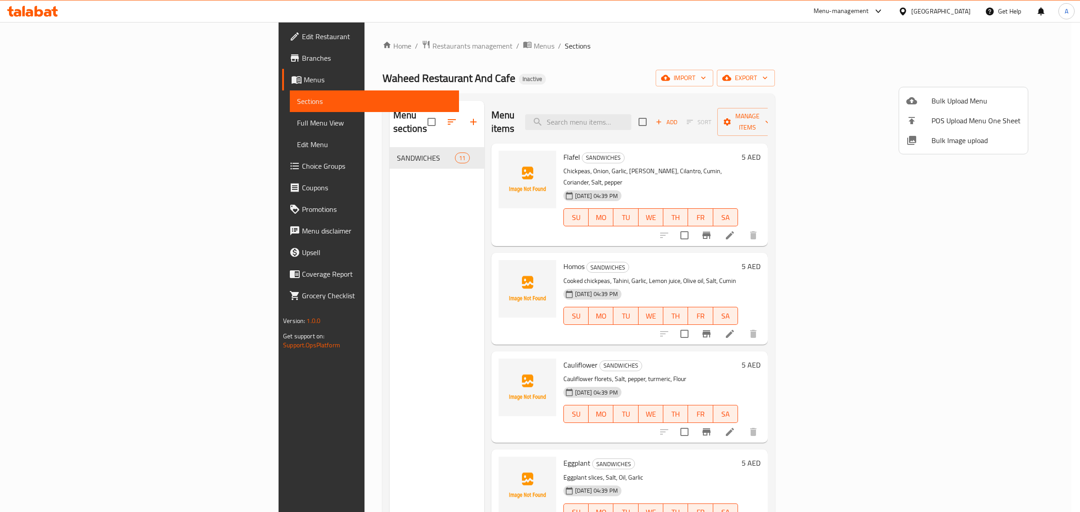
click at [70, 126] on div at bounding box center [540, 256] width 1080 height 512
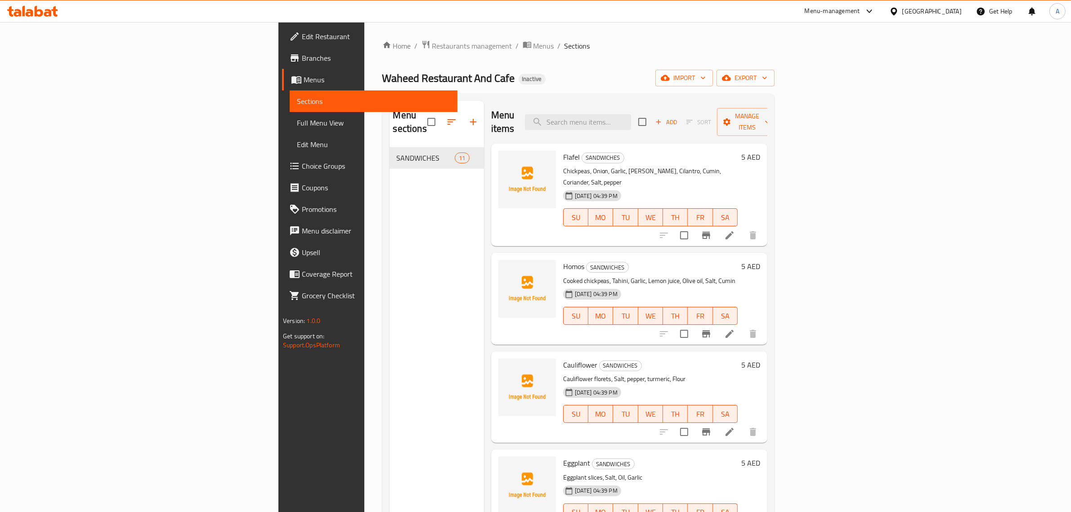
click at [297, 125] on span "Full Menu View" at bounding box center [373, 122] width 153 height 11
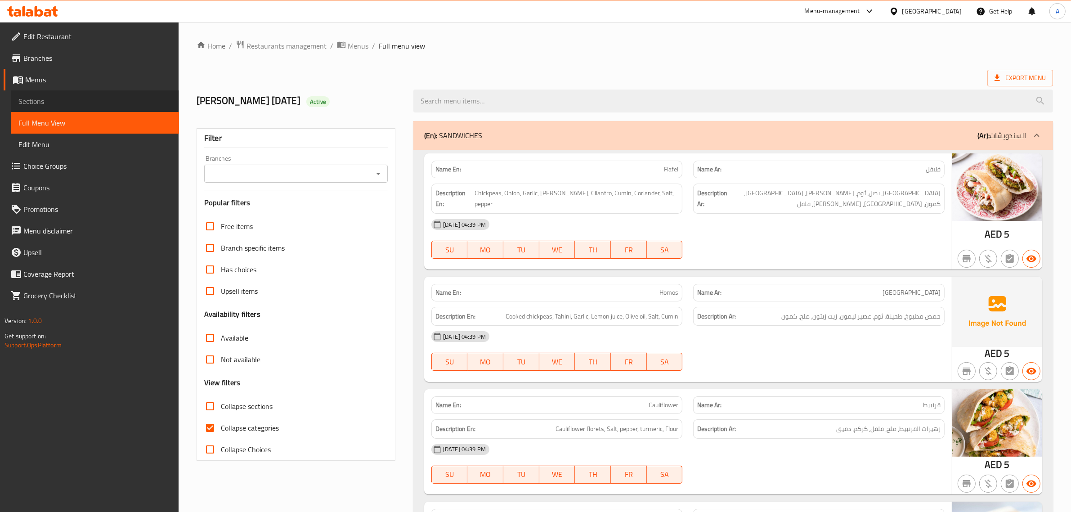
click at [81, 103] on span "Sections" at bounding box center [94, 101] width 153 height 11
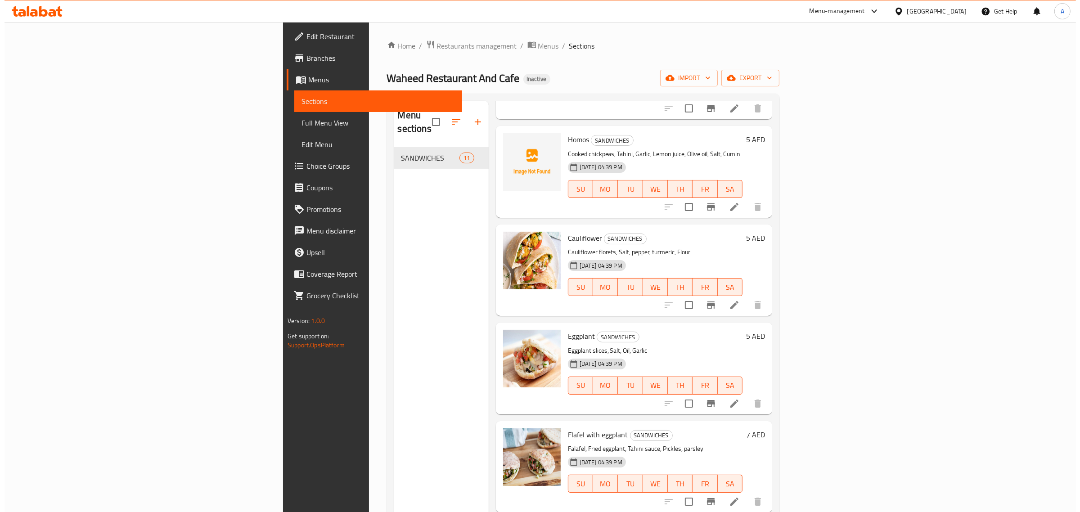
scroll to position [337, 0]
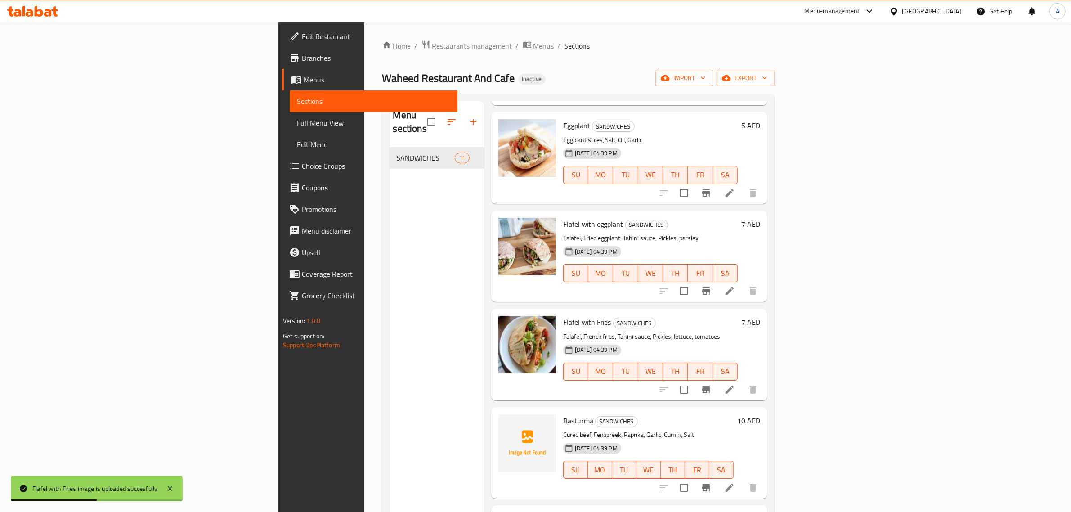
click at [588, 275] on div "Flafel with eggplant SANDWICHES Falafel, Fried eggplant, Tahini sauce, Pickles,…" at bounding box center [629, 256] width 276 height 91
click at [297, 120] on span "Full Menu View" at bounding box center [373, 122] width 153 height 11
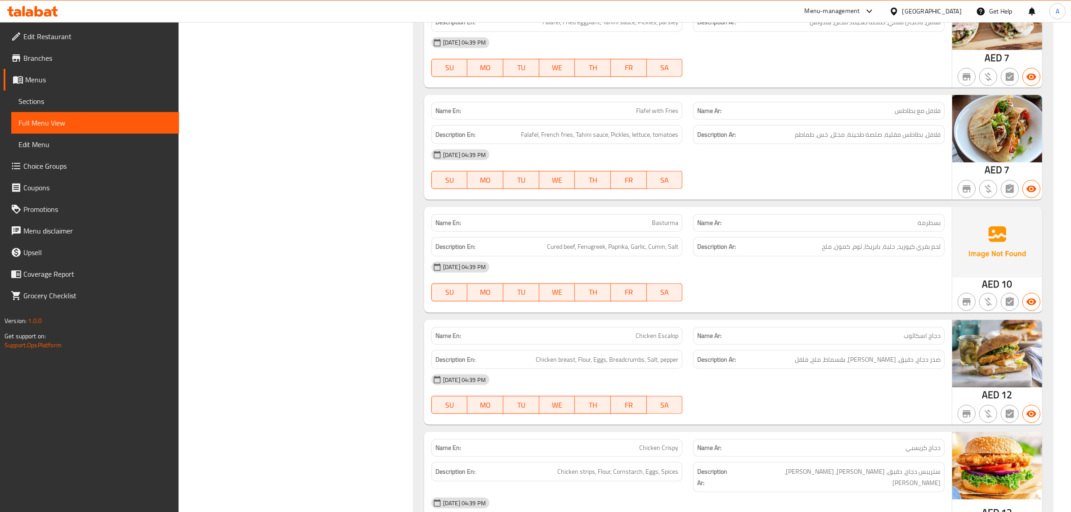
scroll to position [583, 0]
